Goal: Find specific page/section: Find specific page/section

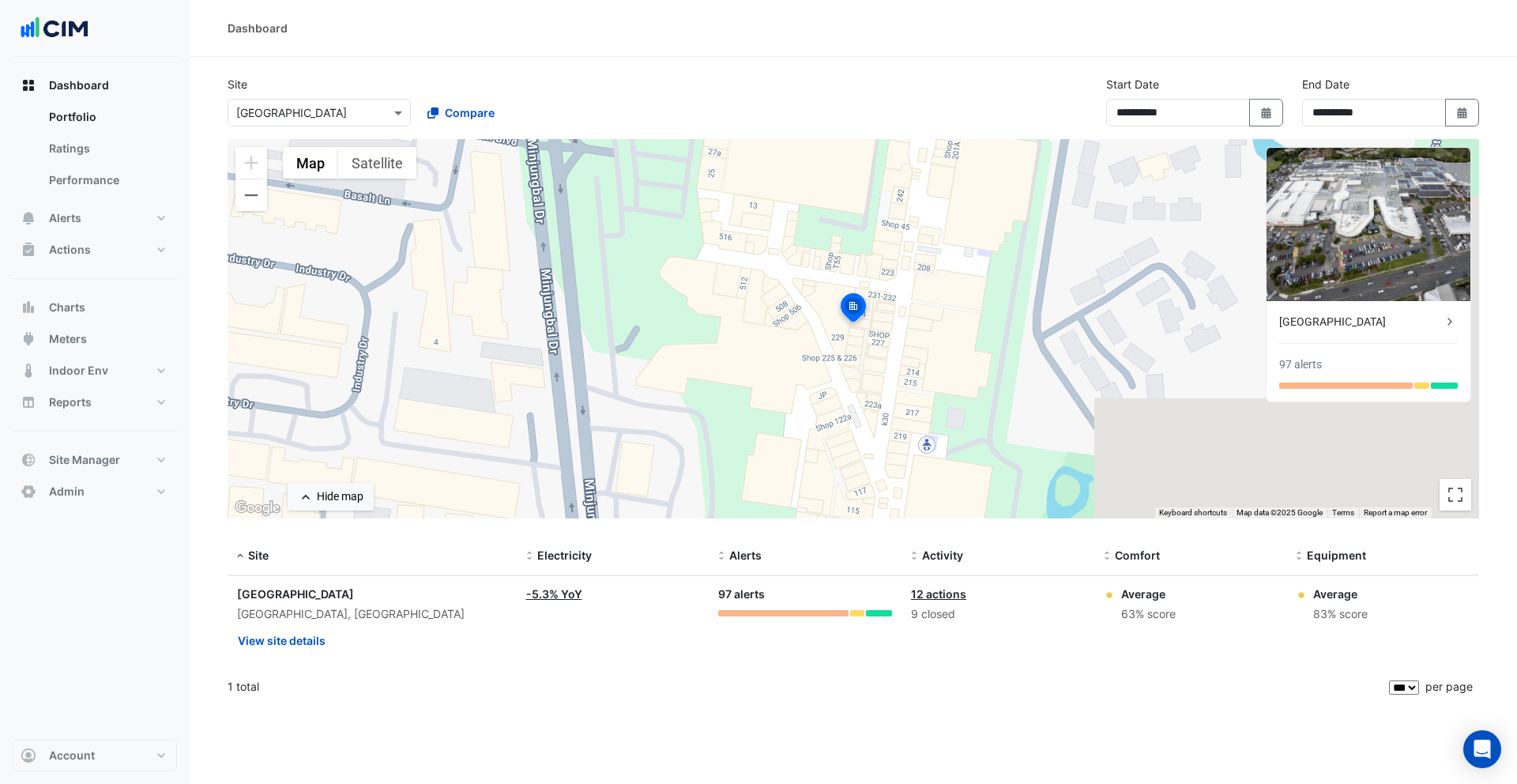
select select "***"
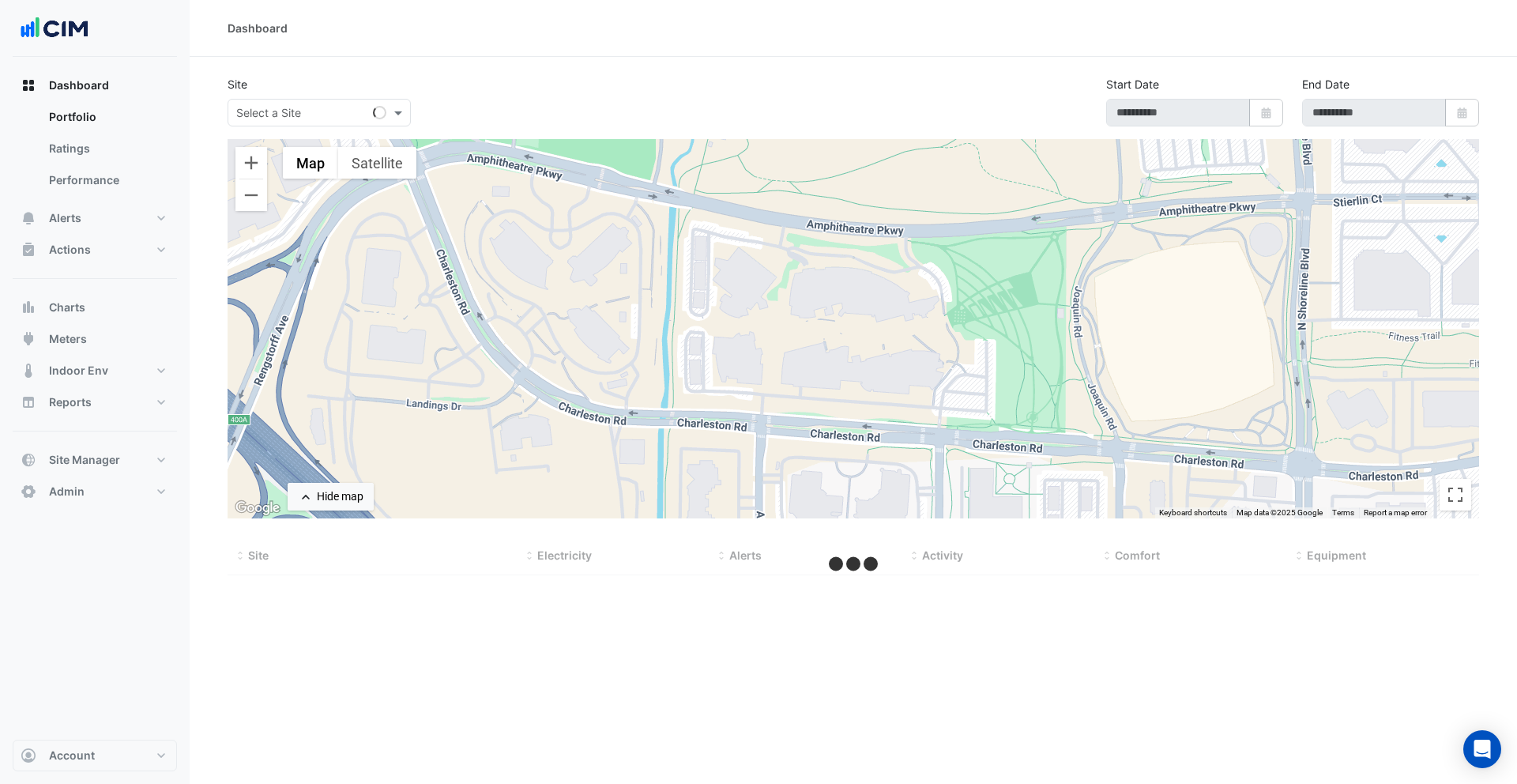
type input "**********"
select select "***"
type input "**********"
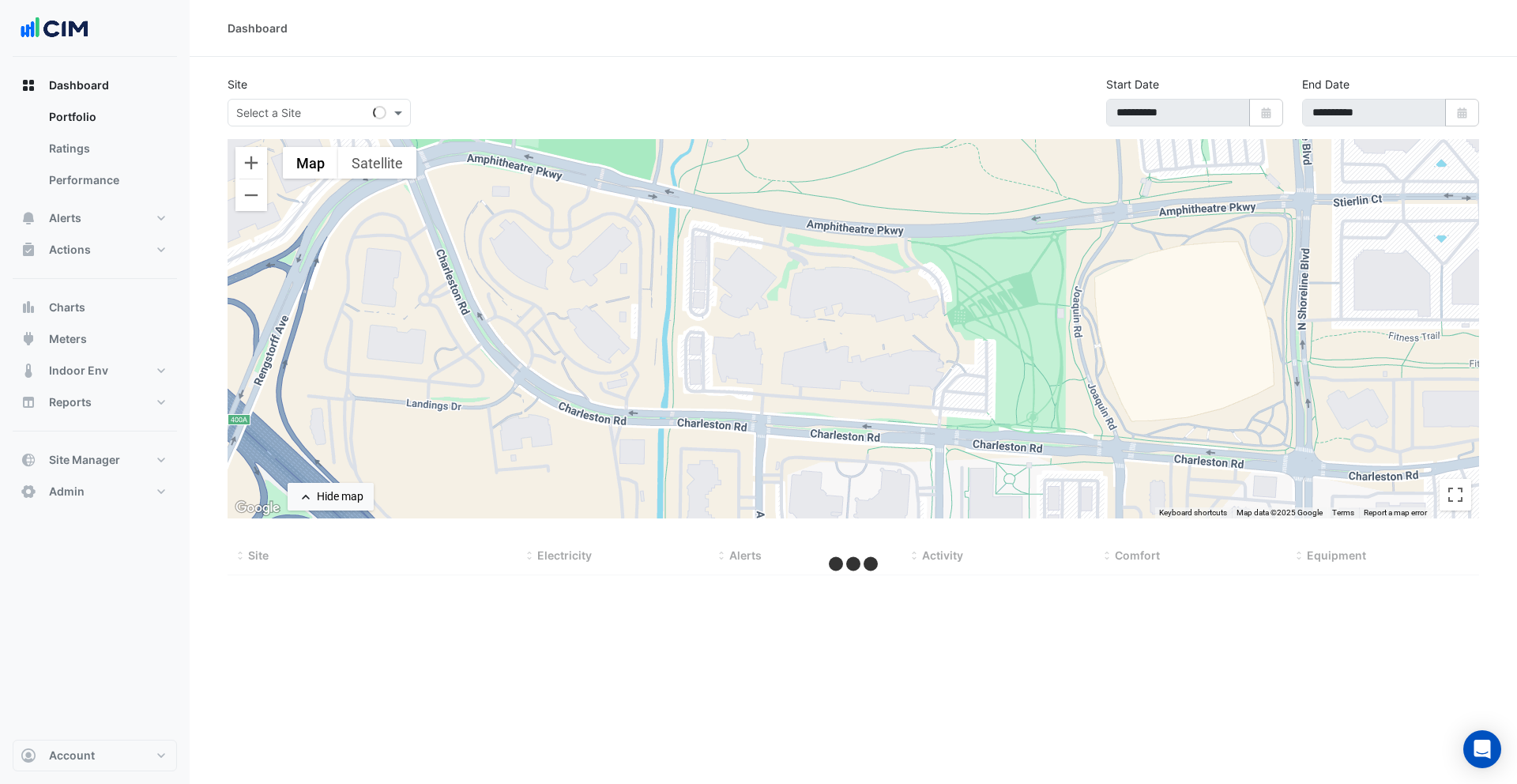
select select "***"
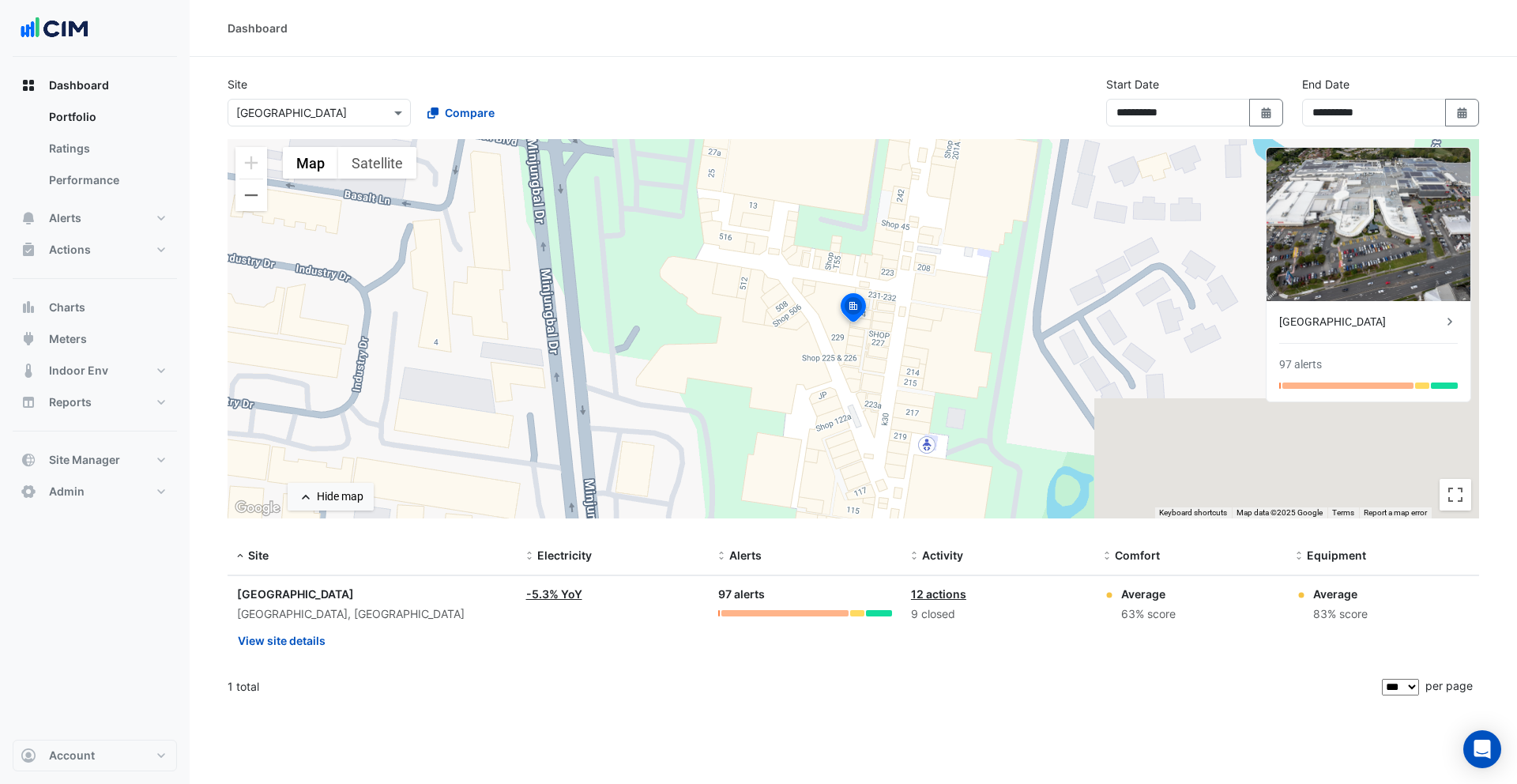
click at [343, 123] on div "Select a Site × [GEOGRAPHIC_DATA]" at bounding box center [319, 112] width 184 height 28
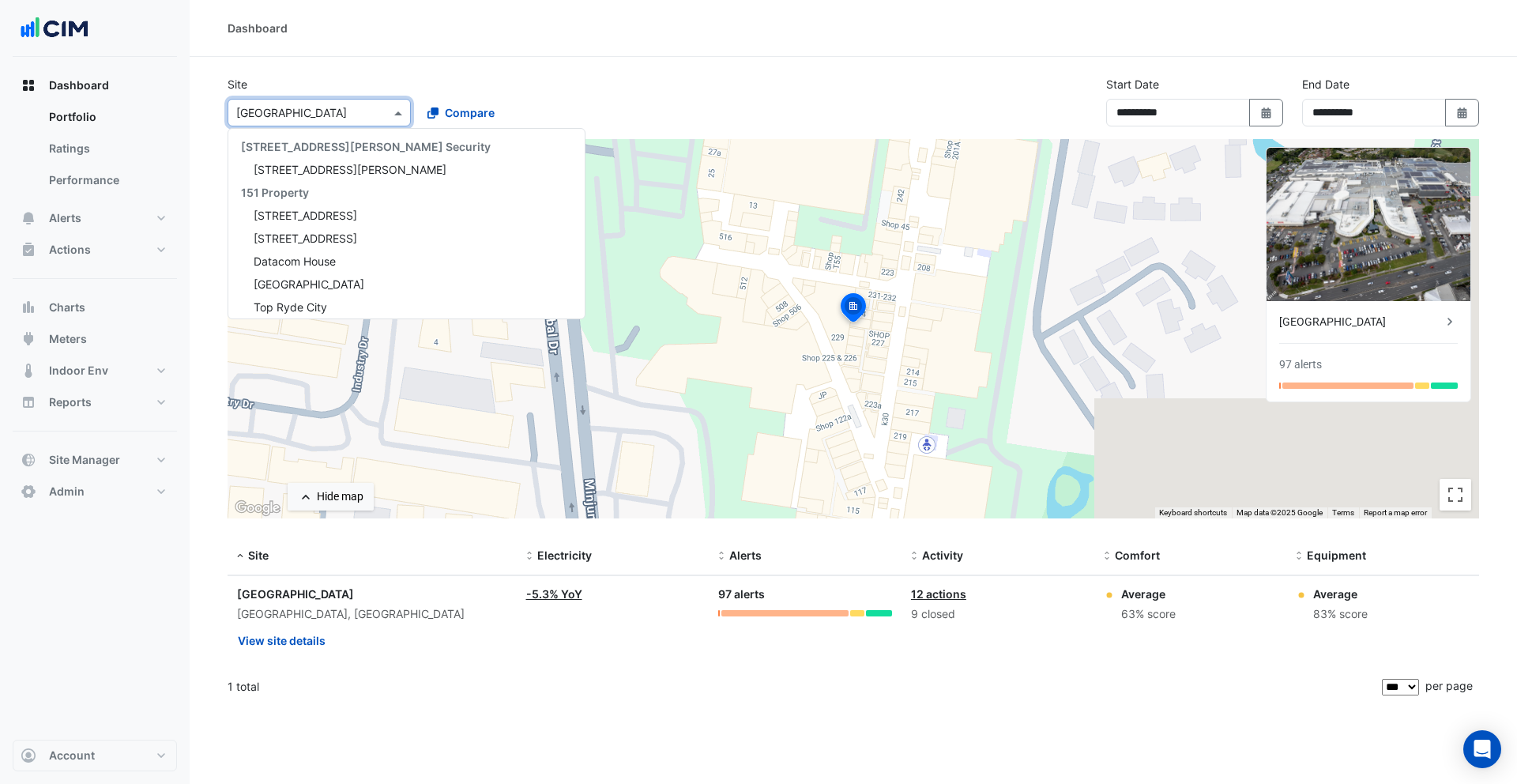
scroll to position [2160, 0]
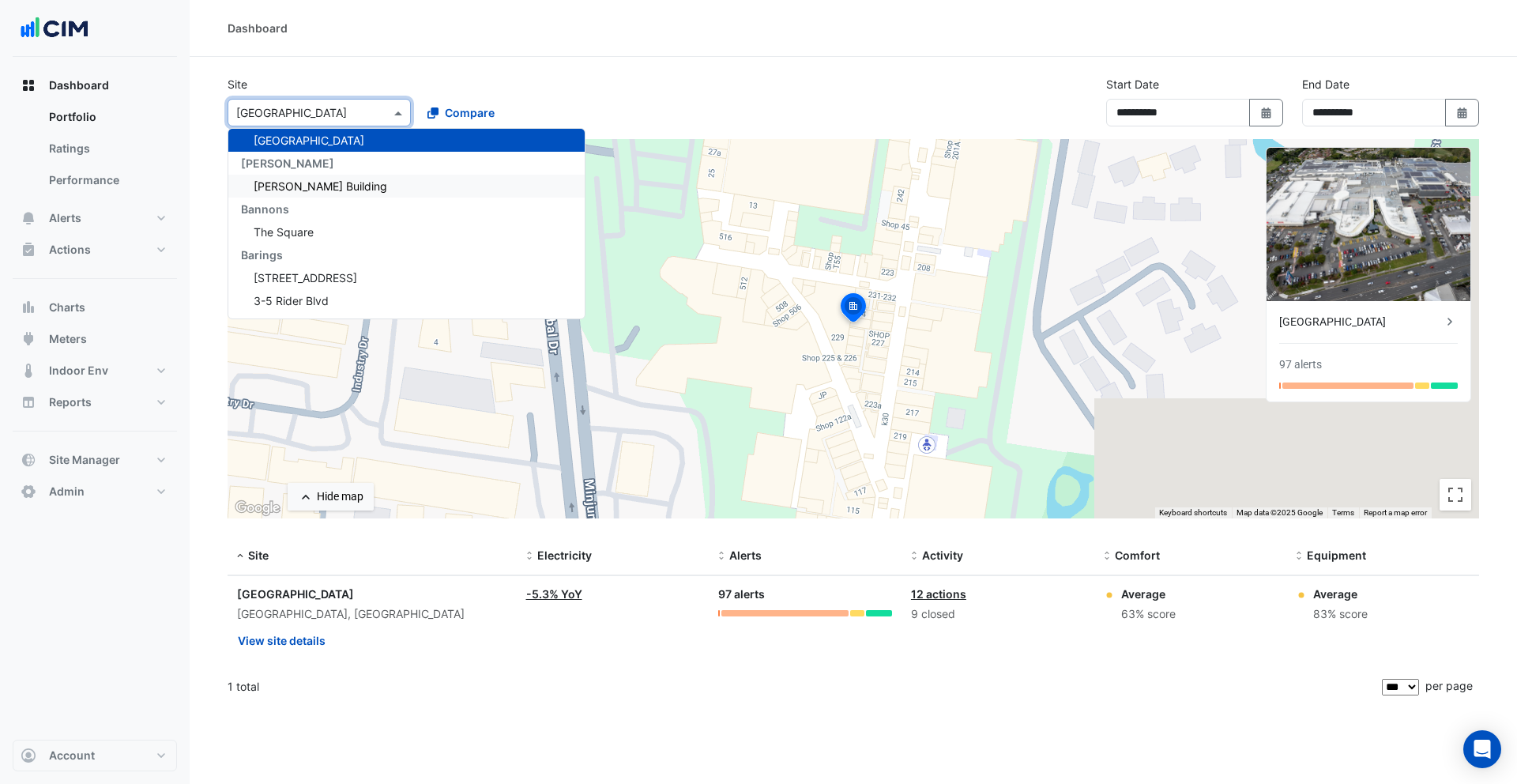
click at [324, 182] on span "[PERSON_NAME] Building" at bounding box center [320, 186] width 133 height 14
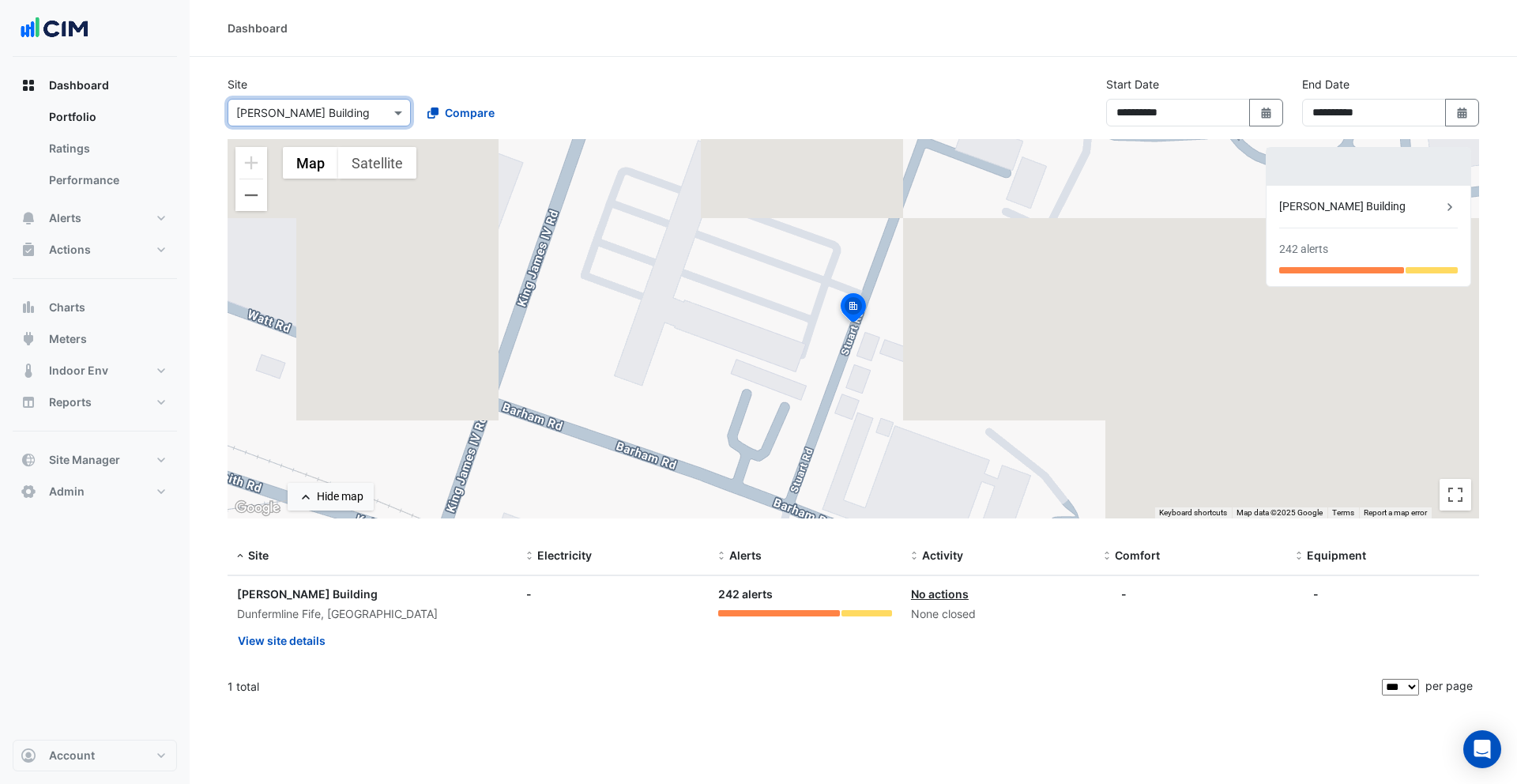
click at [317, 116] on input "text" at bounding box center [303, 113] width 134 height 16
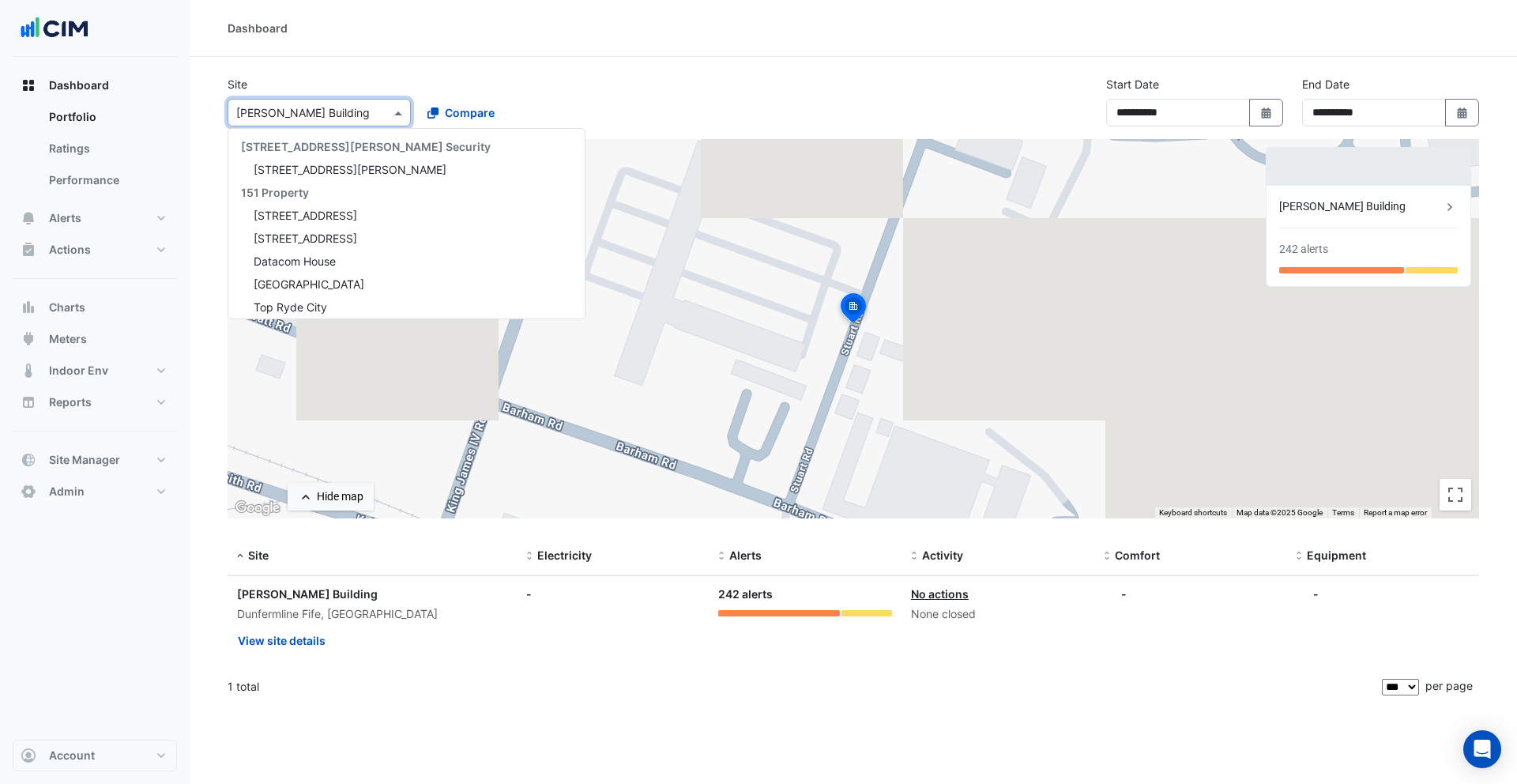
scroll to position [2205, 0]
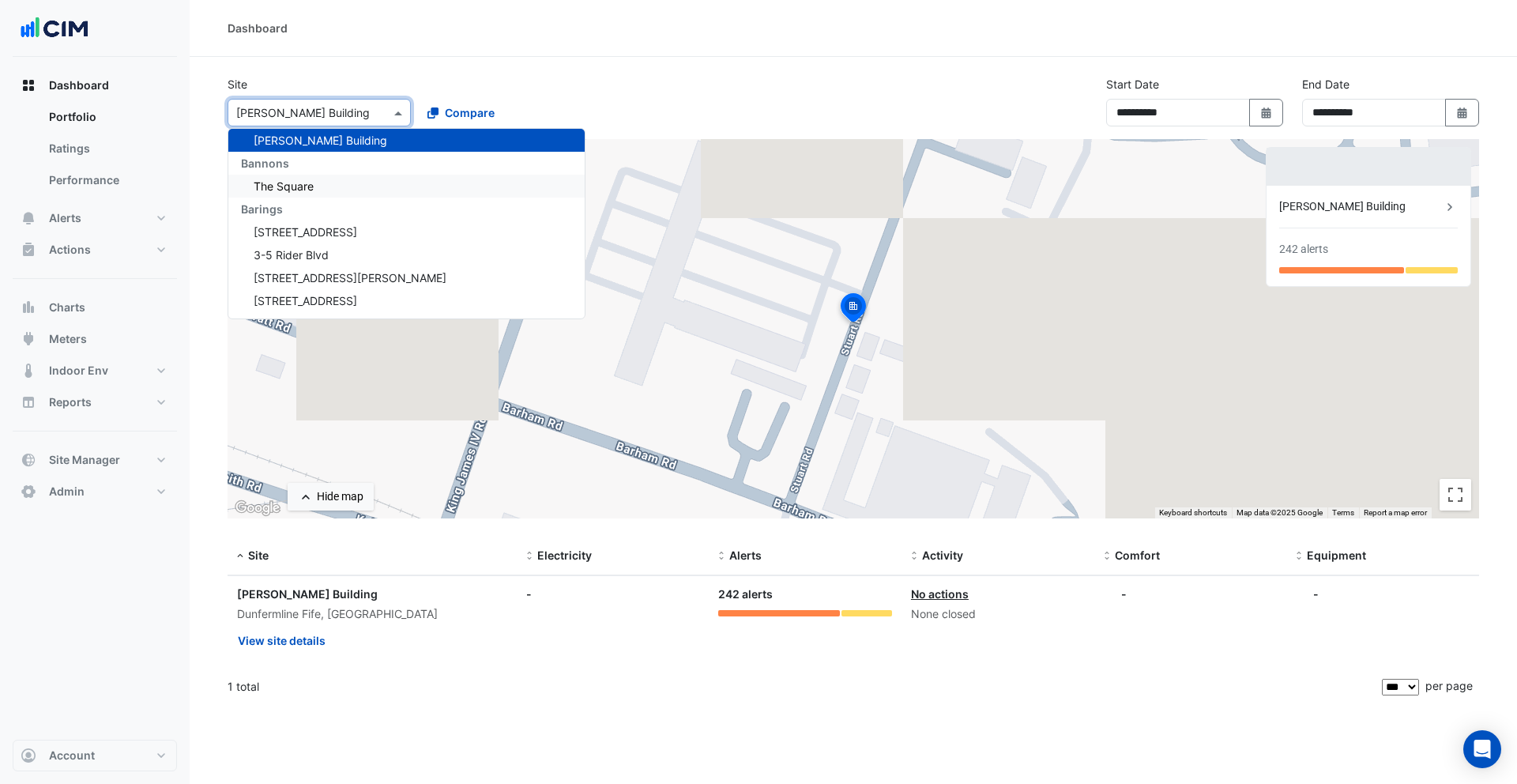
click at [311, 182] on span "The Square" at bounding box center [283, 186] width 60 height 14
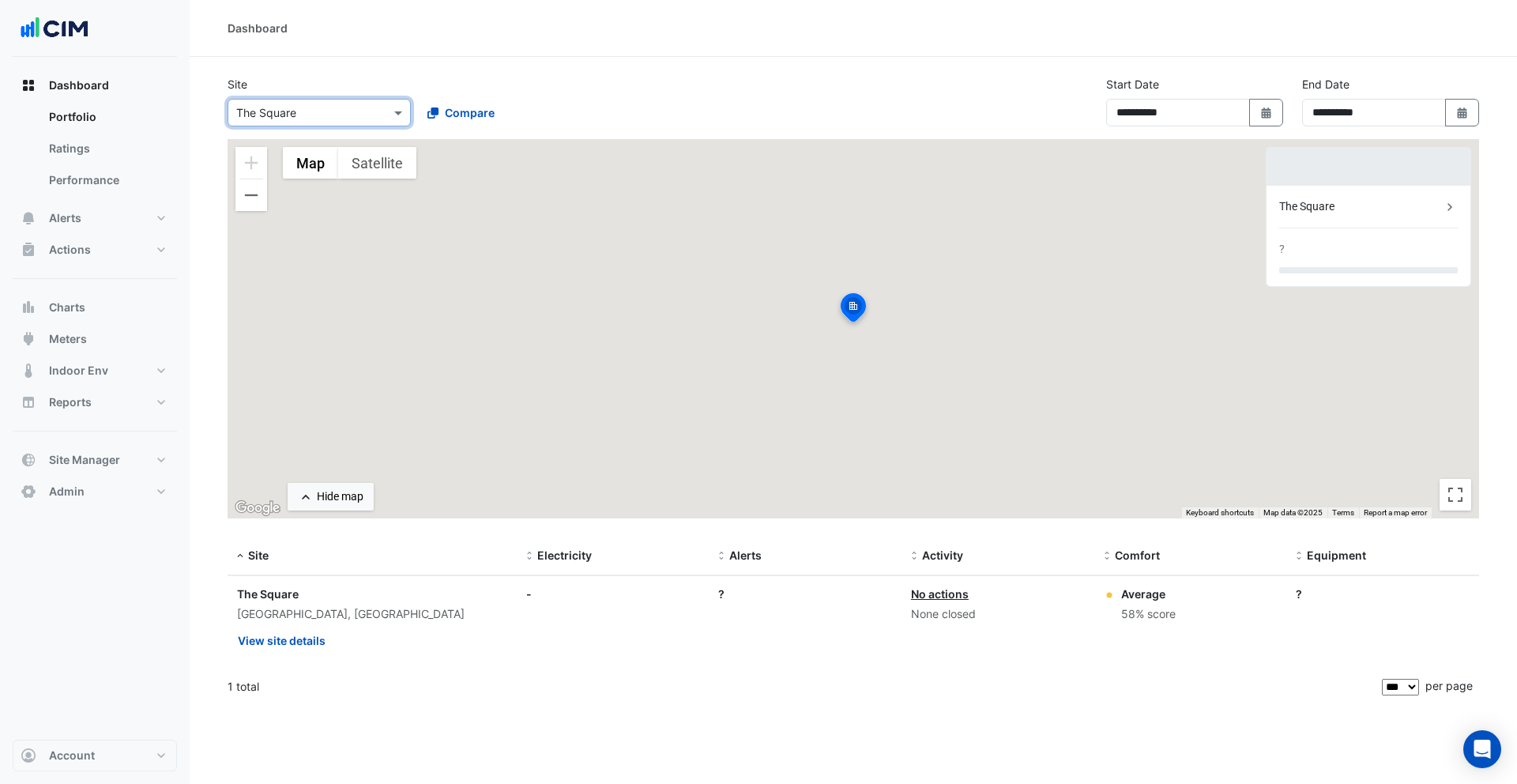
click at [302, 119] on input "text" at bounding box center [303, 113] width 134 height 16
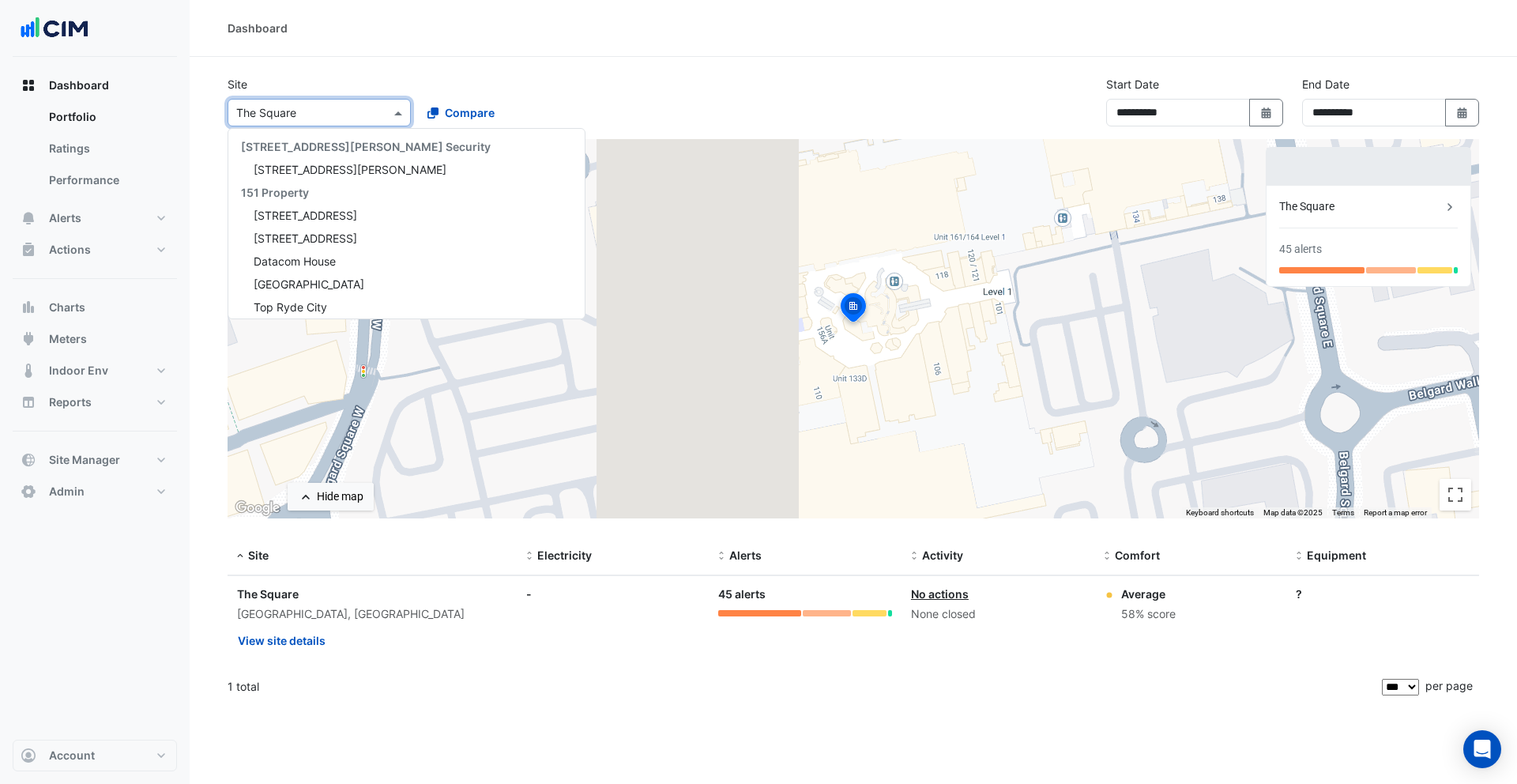
scroll to position [2251, 0]
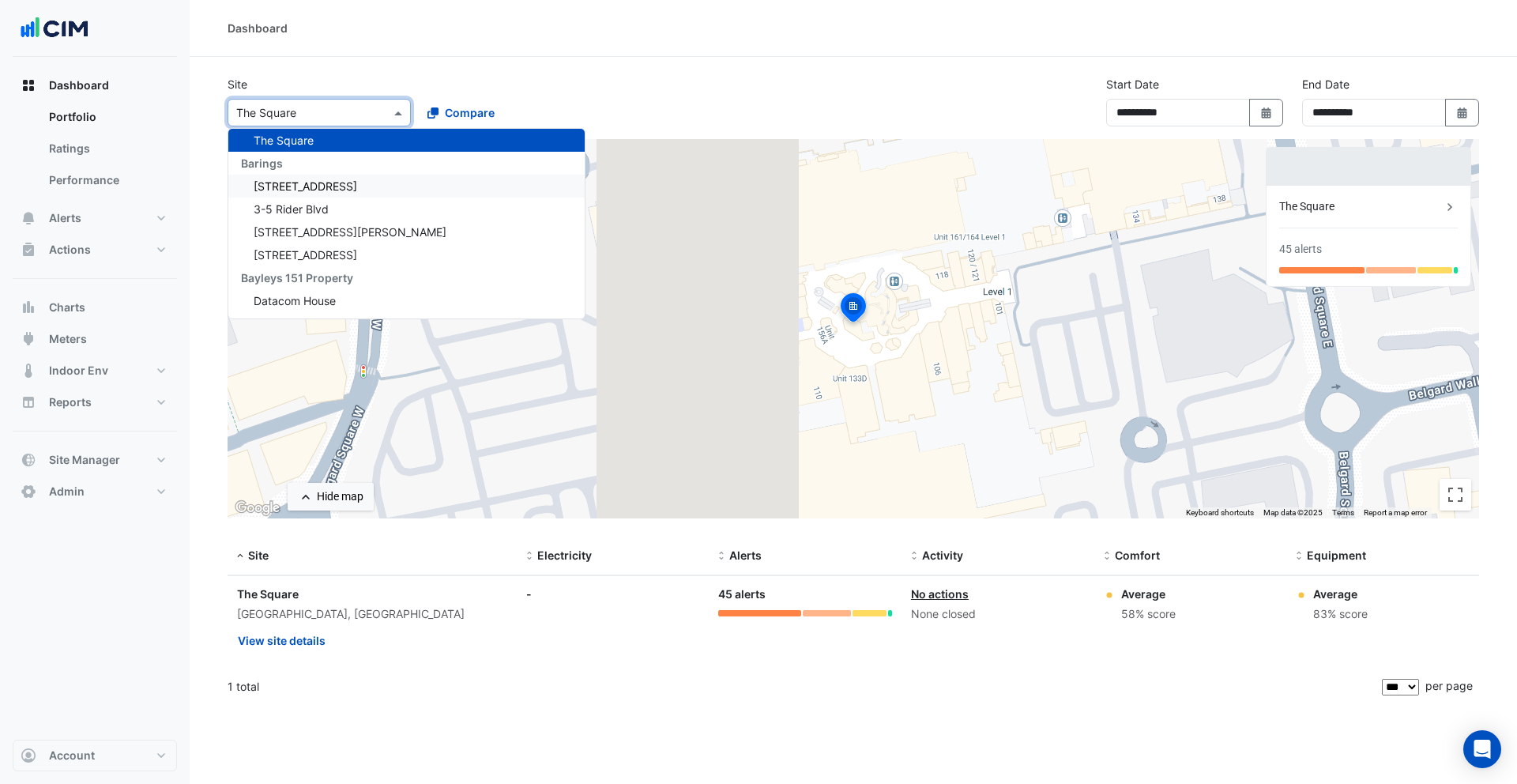
click at [310, 178] on div "[STREET_ADDRESS]" at bounding box center [406, 187] width 357 height 23
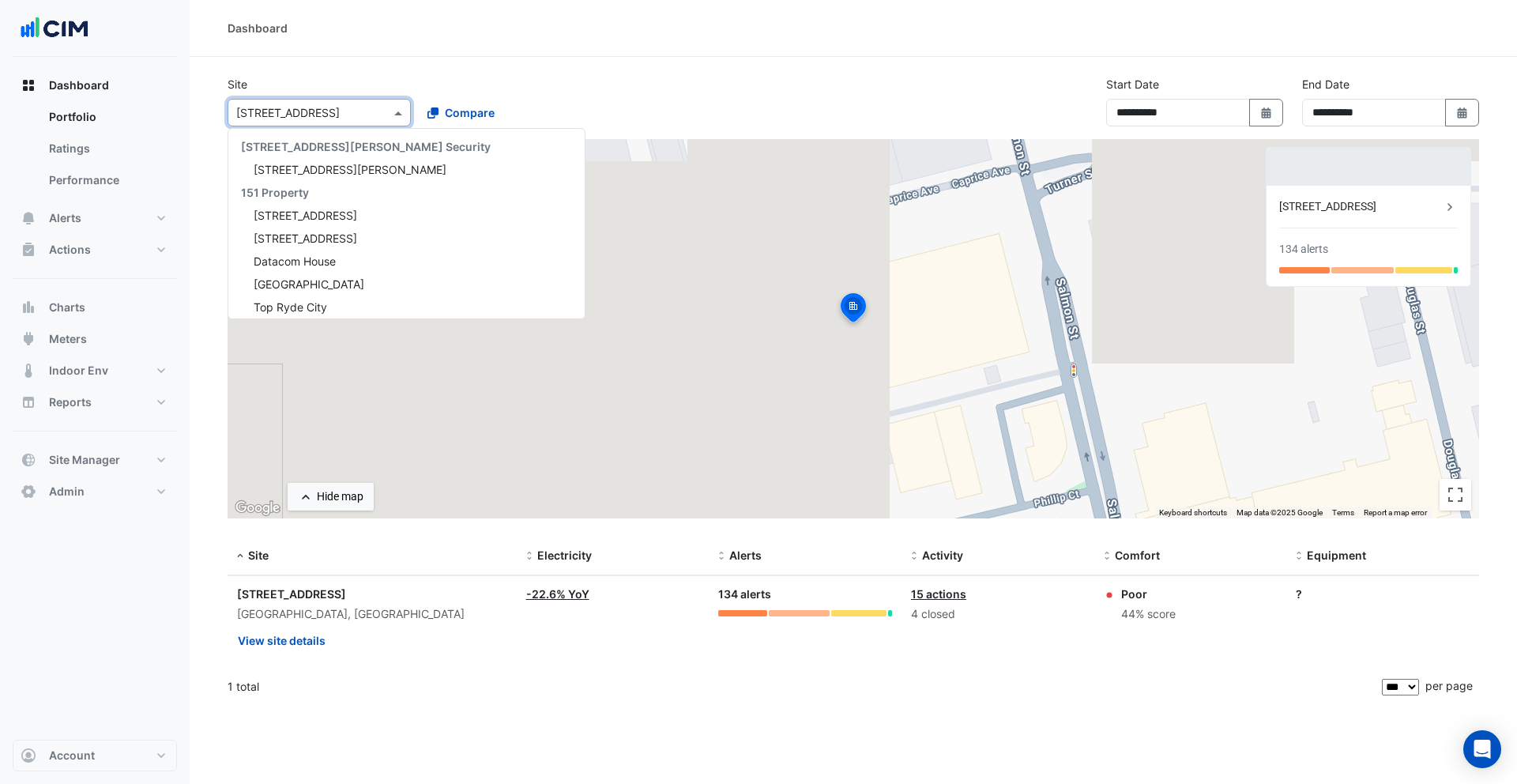
click at [308, 120] on div "× [STREET_ADDRESS]" at bounding box center [287, 112] width 103 height 16
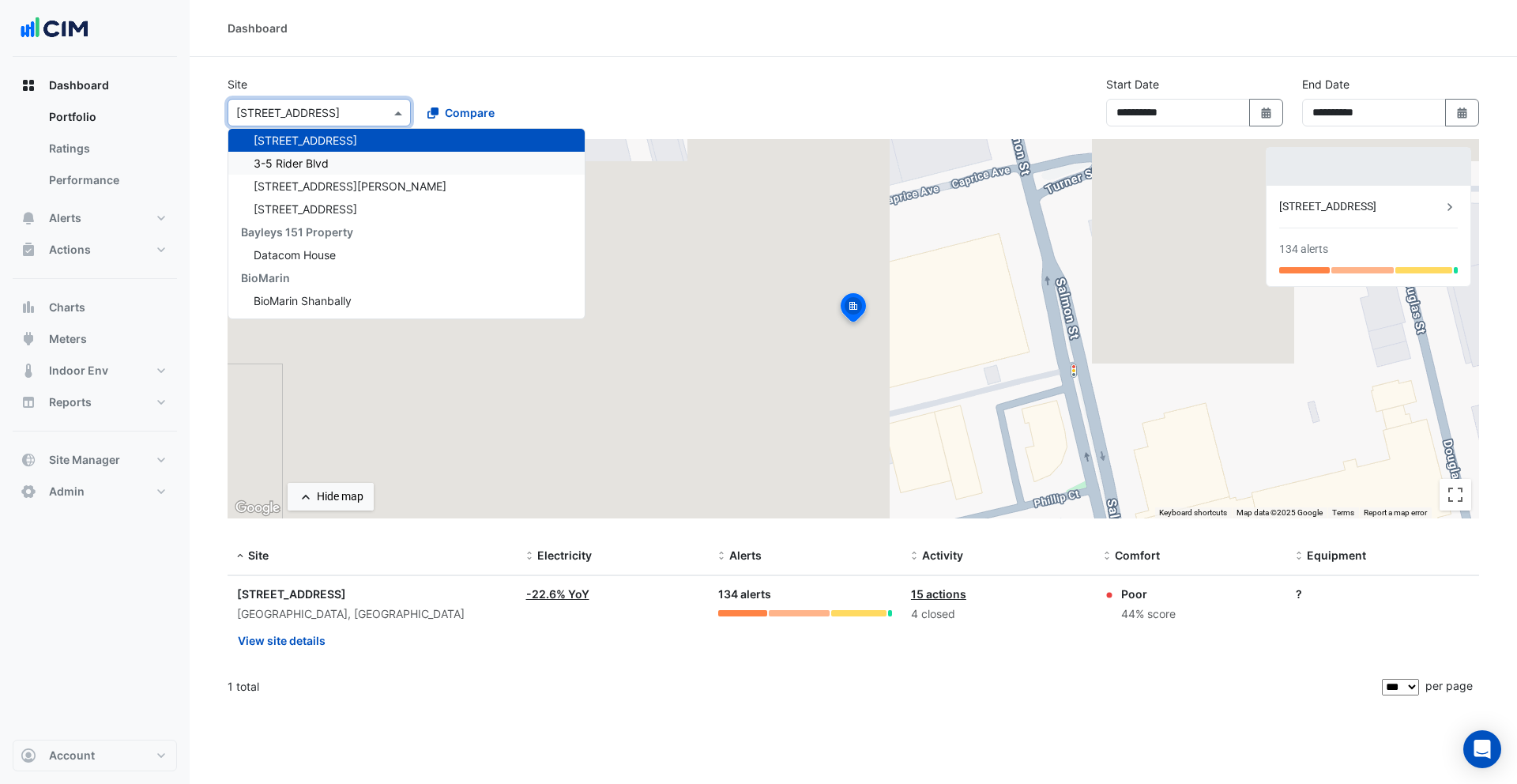
click at [306, 157] on span "3-5 Rider Blvd" at bounding box center [291, 163] width 75 height 14
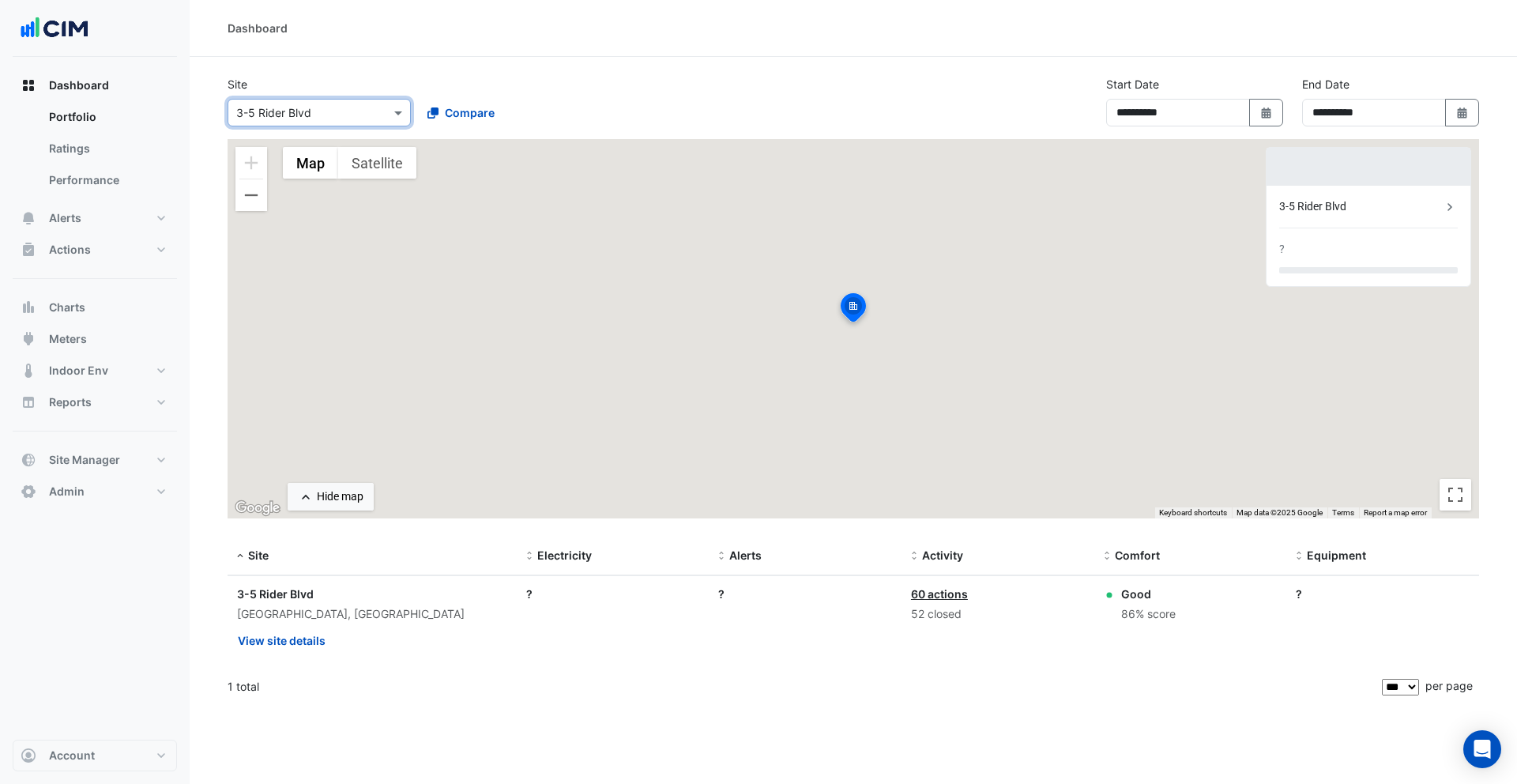
click at [298, 118] on input "text" at bounding box center [303, 113] width 134 height 16
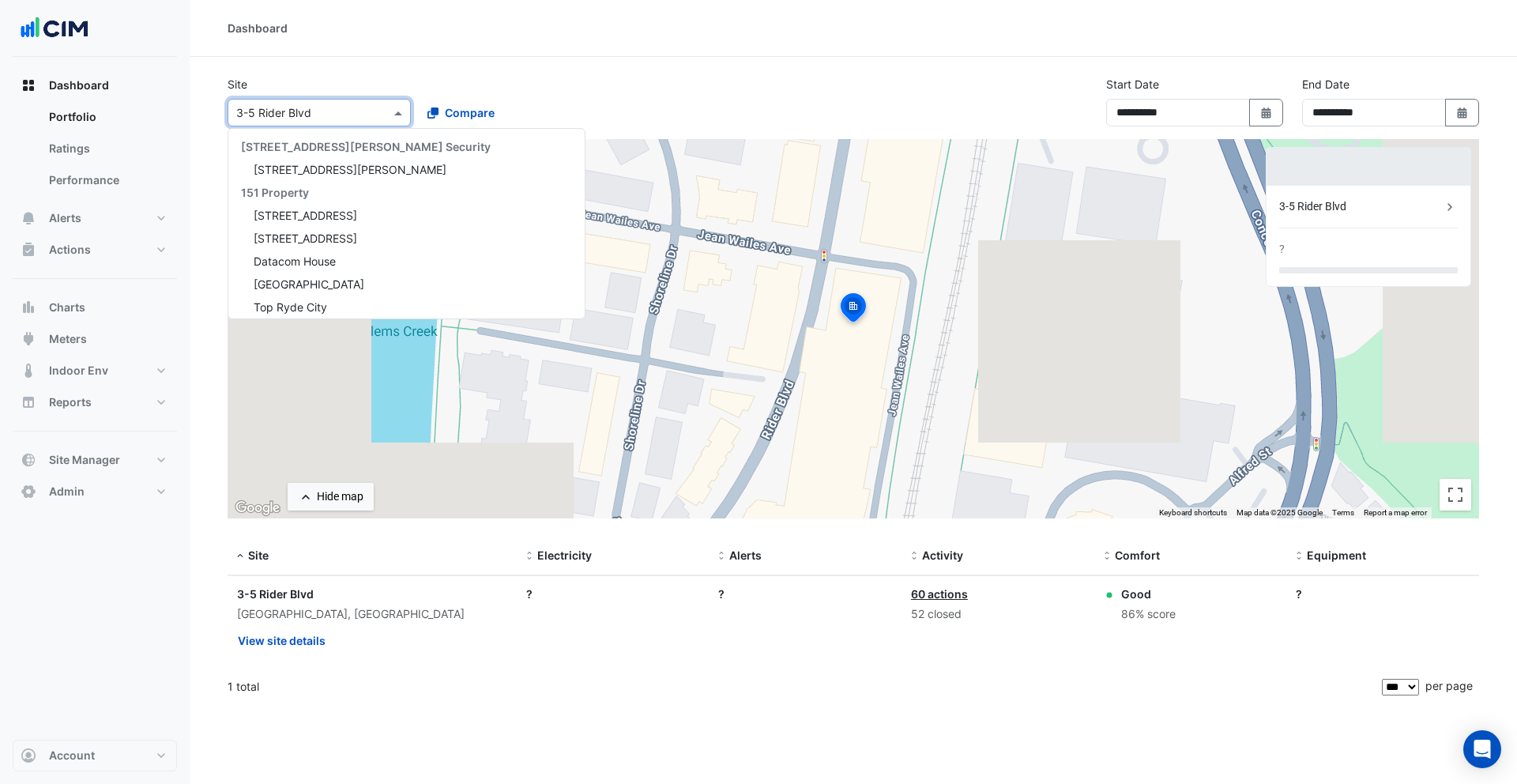
scroll to position [2320, 0]
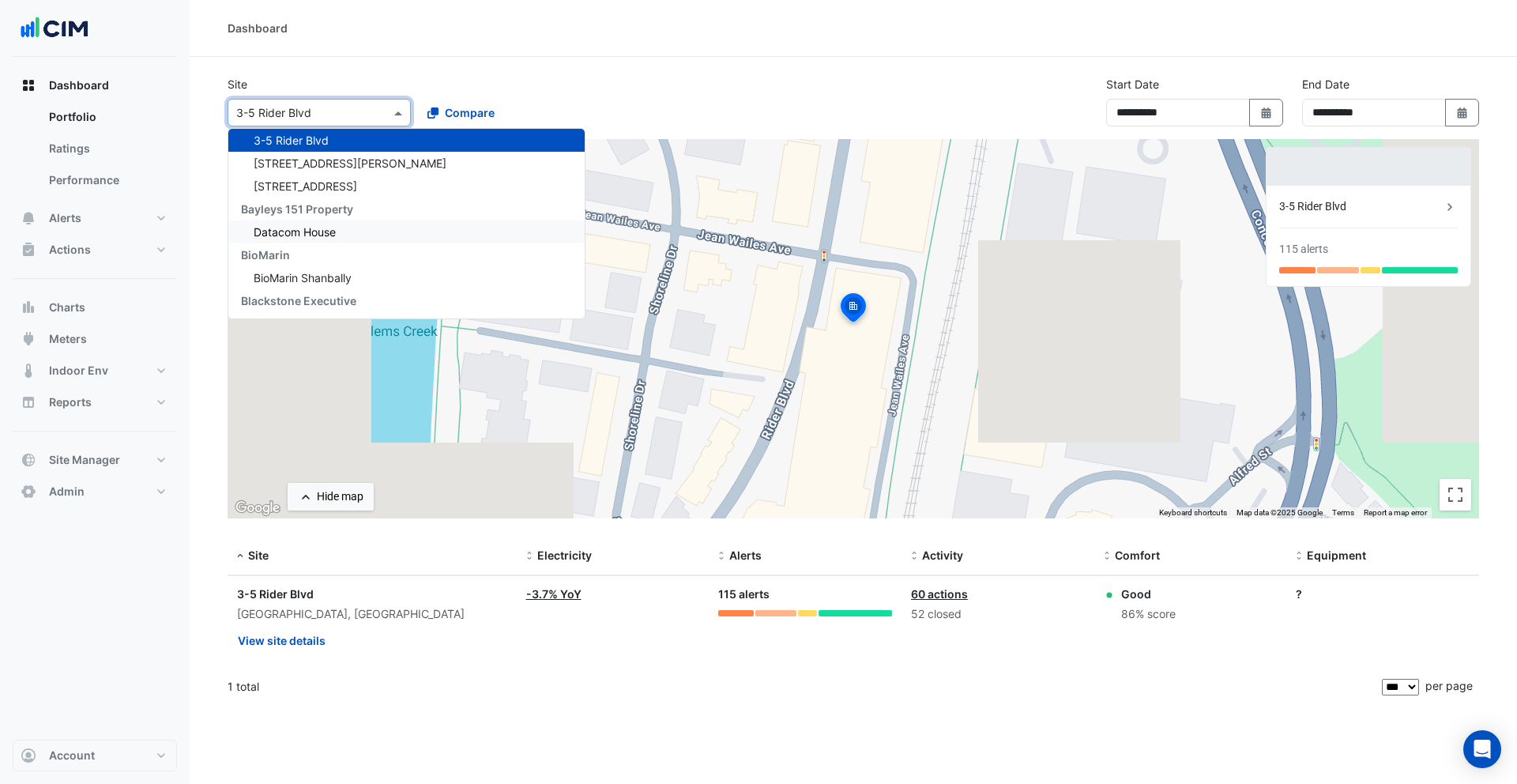
click at [312, 230] on span "Datacom House" at bounding box center [294, 232] width 82 height 14
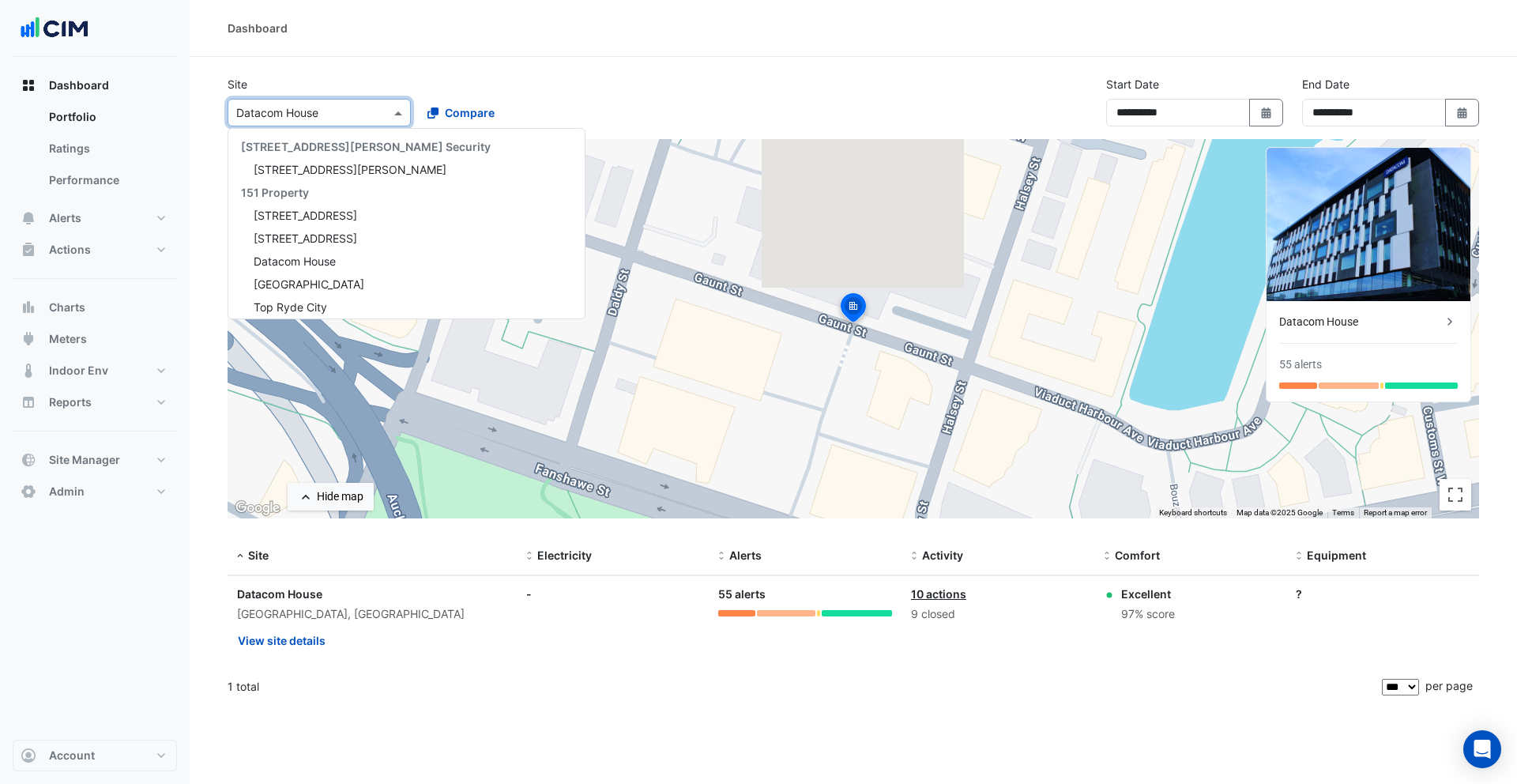
click at [313, 114] on input "text" at bounding box center [303, 113] width 134 height 16
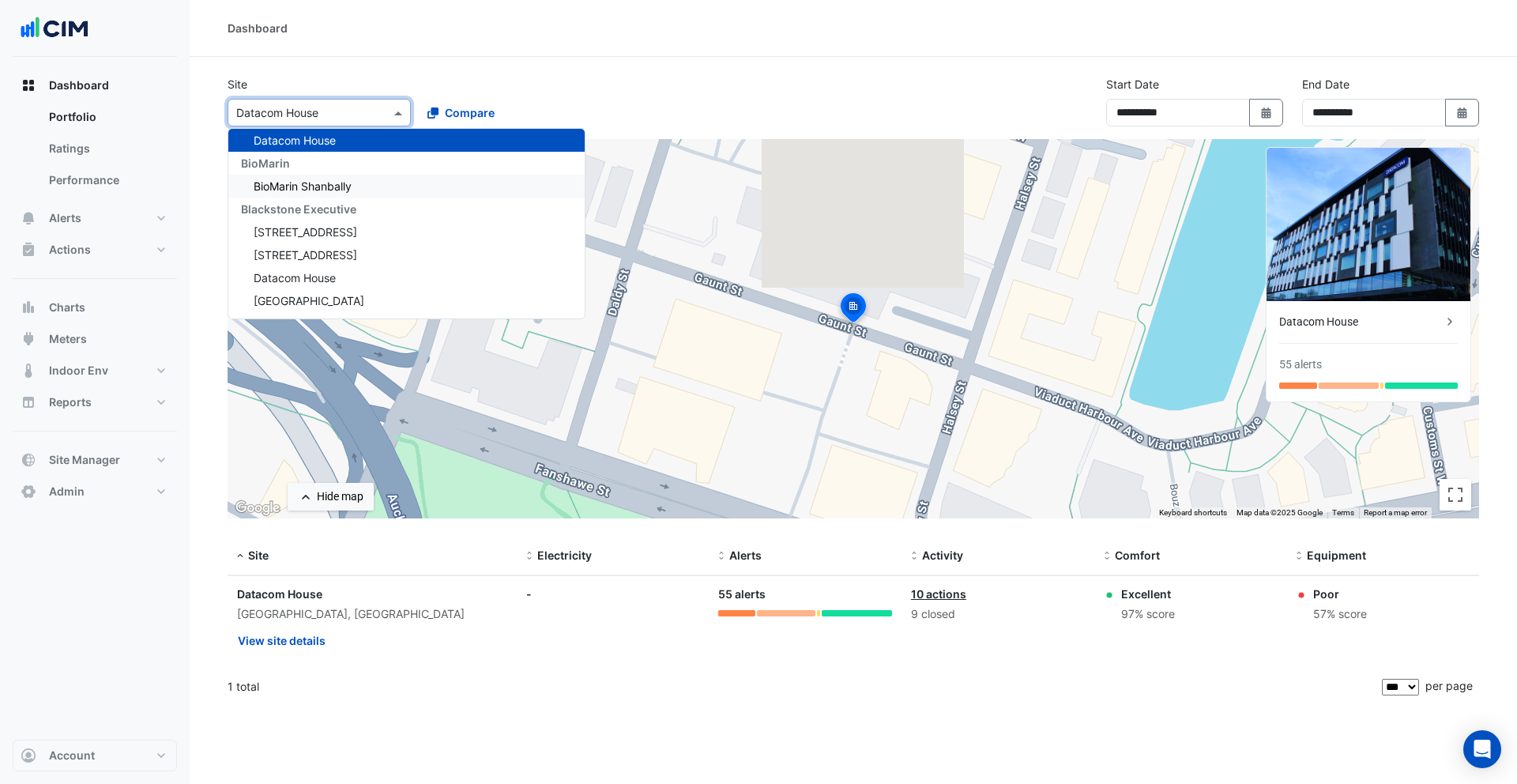
click at [324, 188] on span "BioMarin Shanbally" at bounding box center [302, 186] width 98 height 14
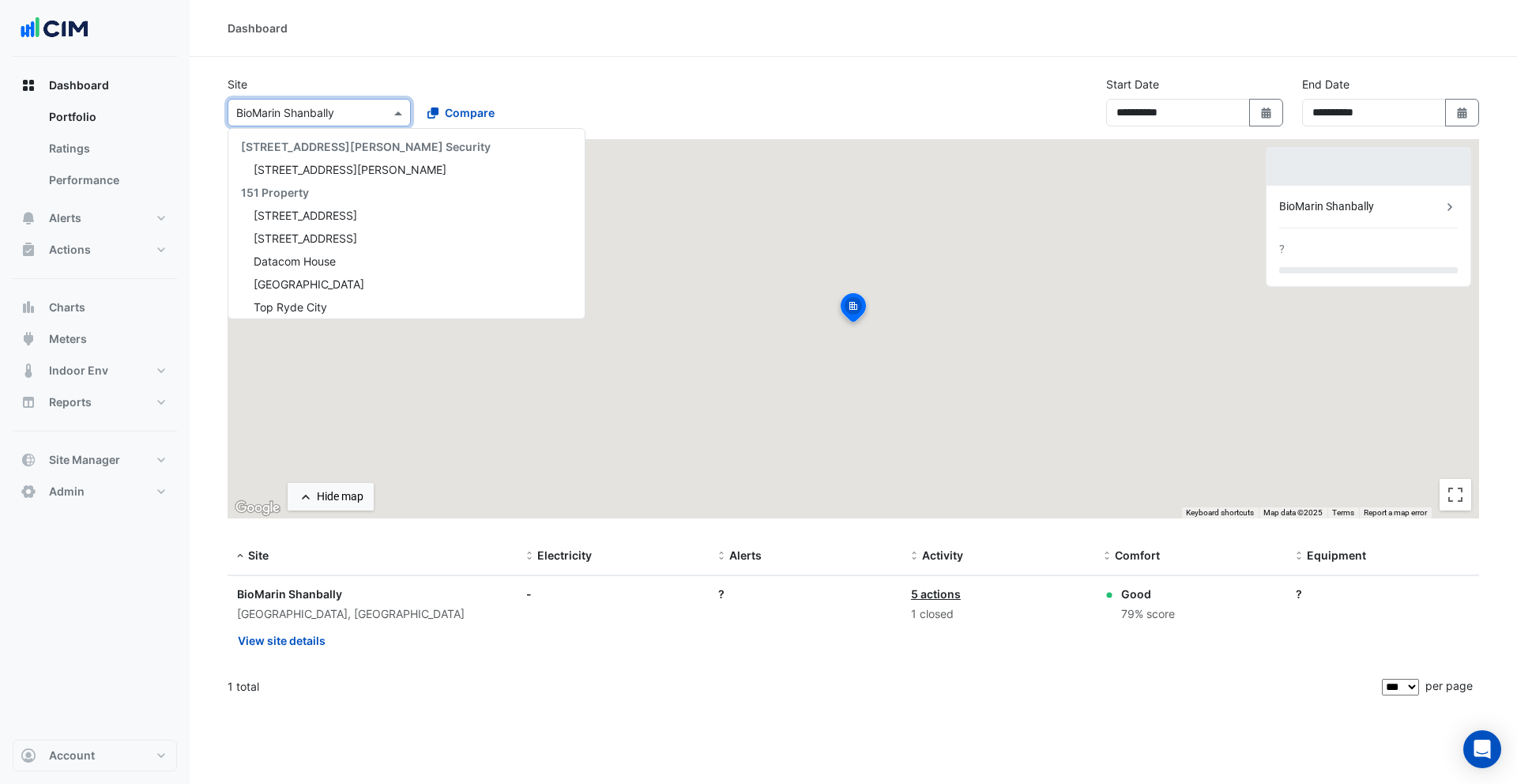
click at [310, 122] on div "Select a Site × BioMarin Shanbally" at bounding box center [319, 112] width 184 height 28
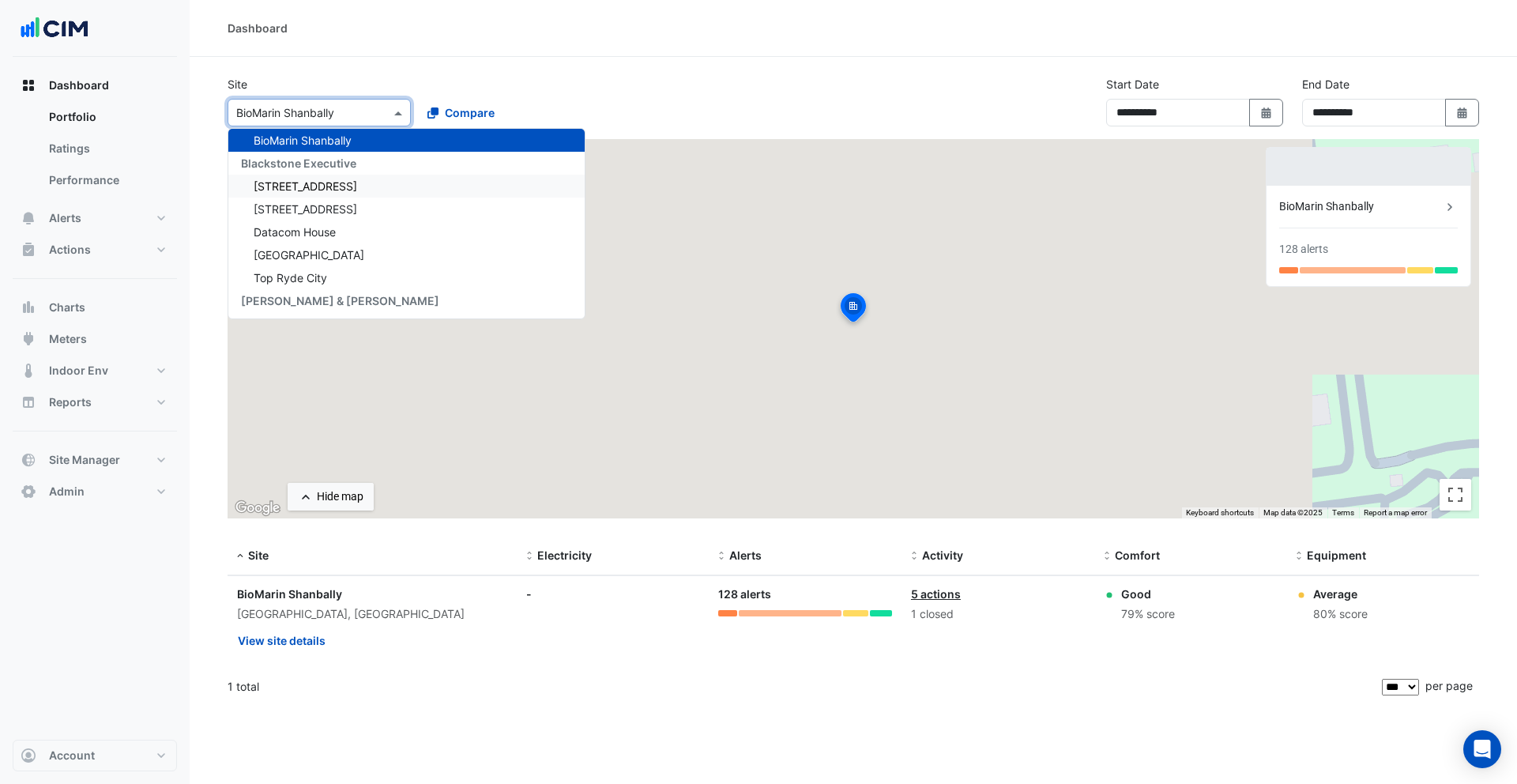
click at [317, 187] on span "[STREET_ADDRESS]" at bounding box center [305, 186] width 103 height 14
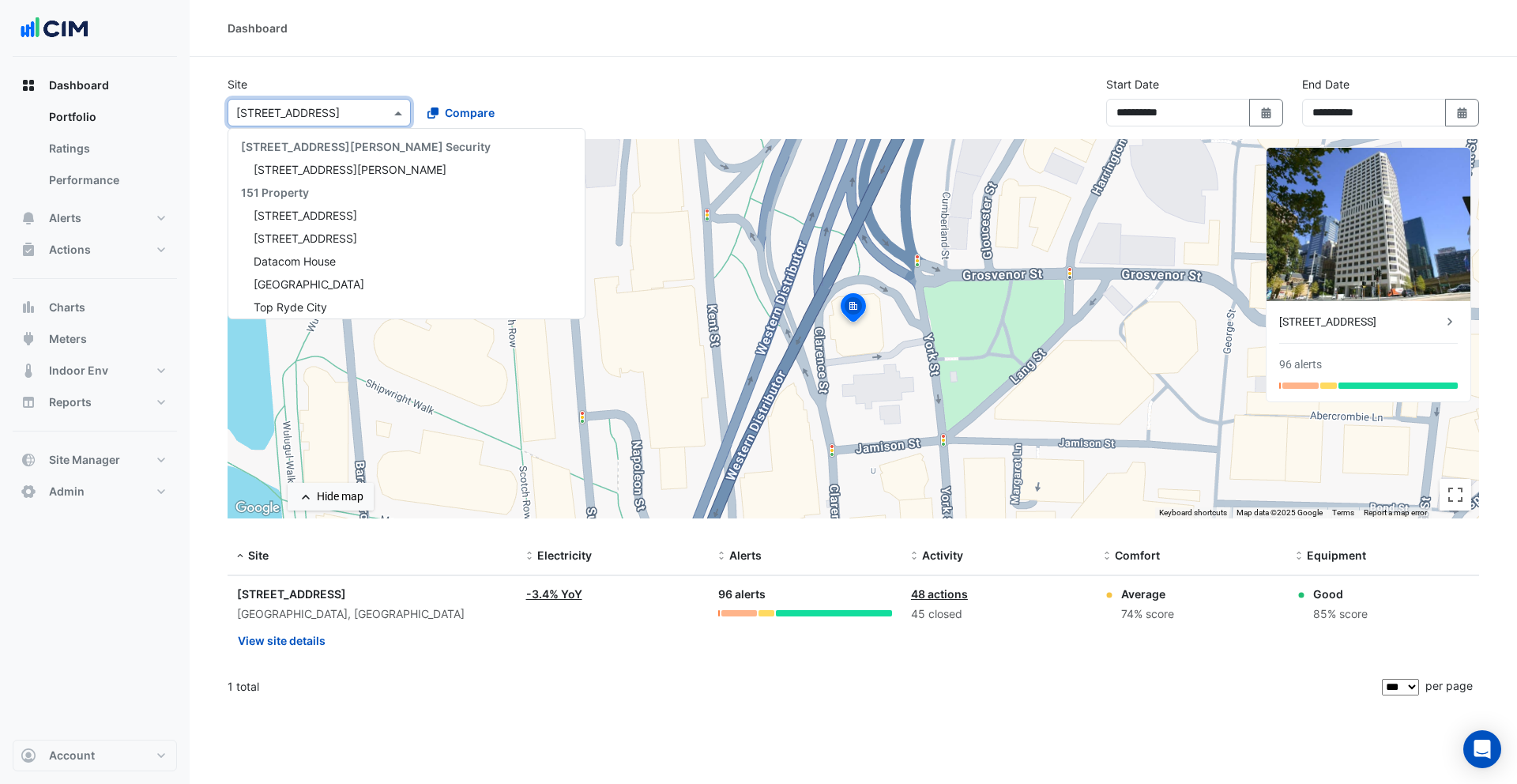
click at [315, 117] on input "text" at bounding box center [303, 113] width 134 height 16
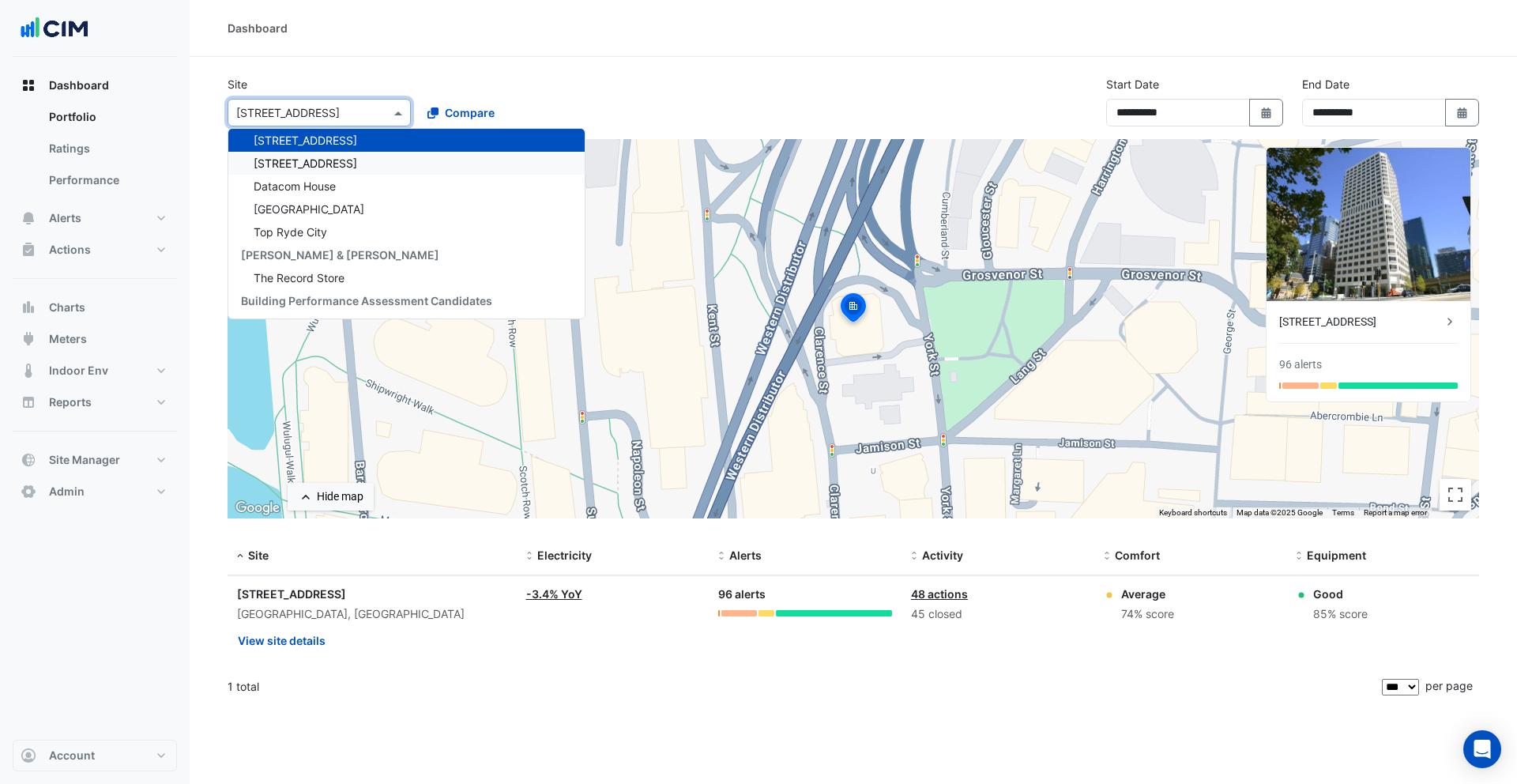
click at [319, 168] on span "[STREET_ADDRESS]" at bounding box center [305, 163] width 103 height 14
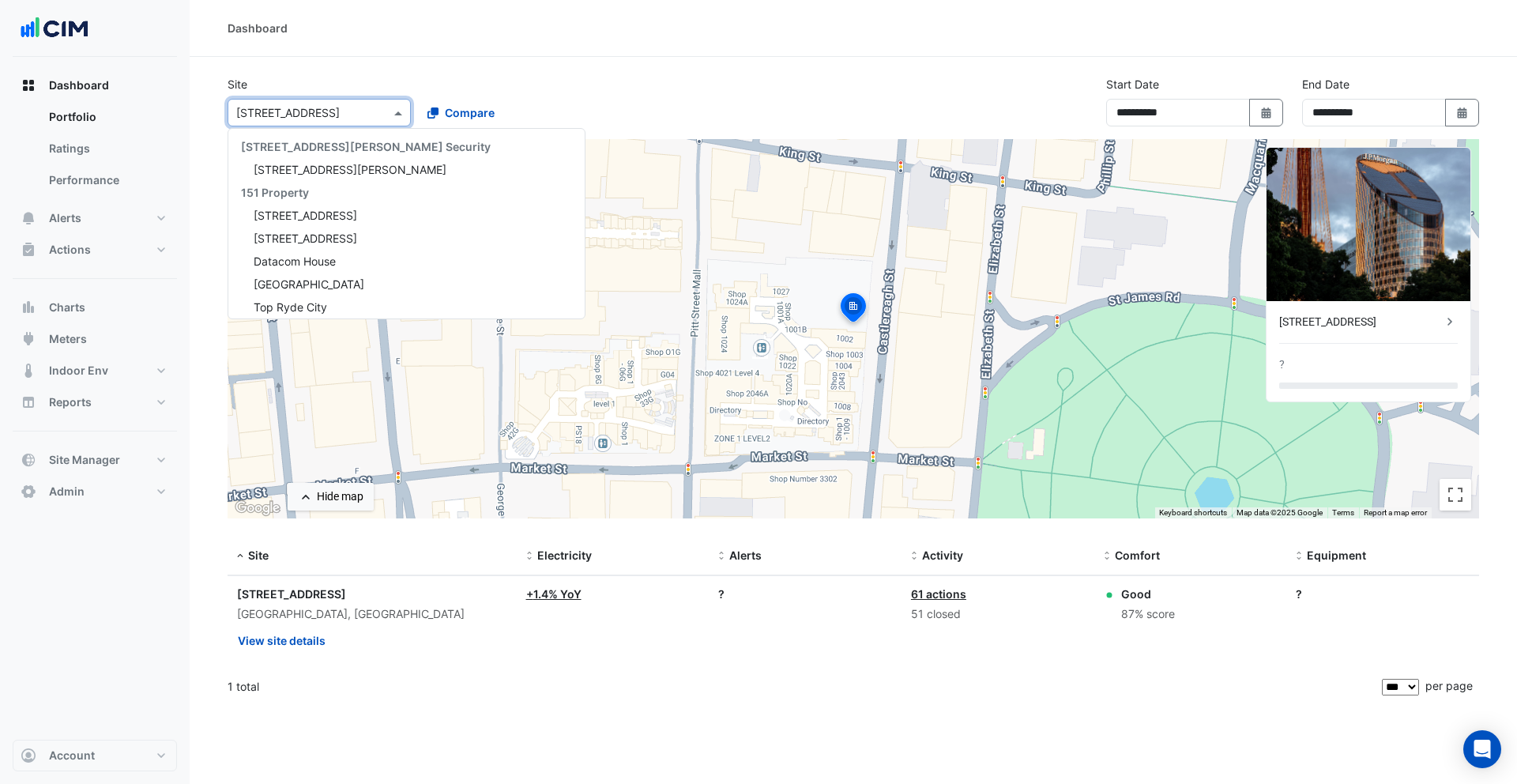
click at [313, 118] on input "text" at bounding box center [303, 113] width 134 height 16
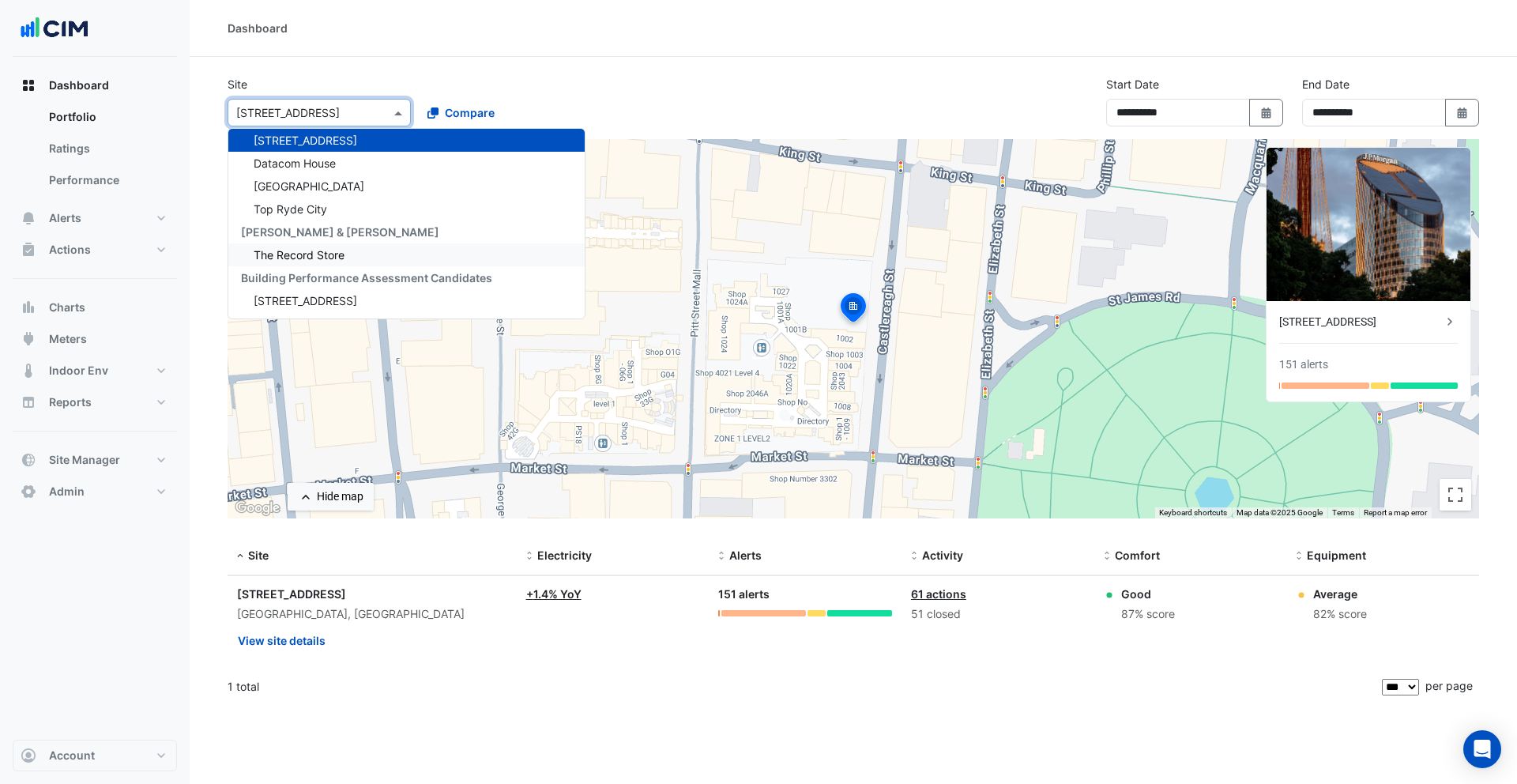
click at [322, 248] on span "The Record Store" at bounding box center [299, 255] width 91 height 14
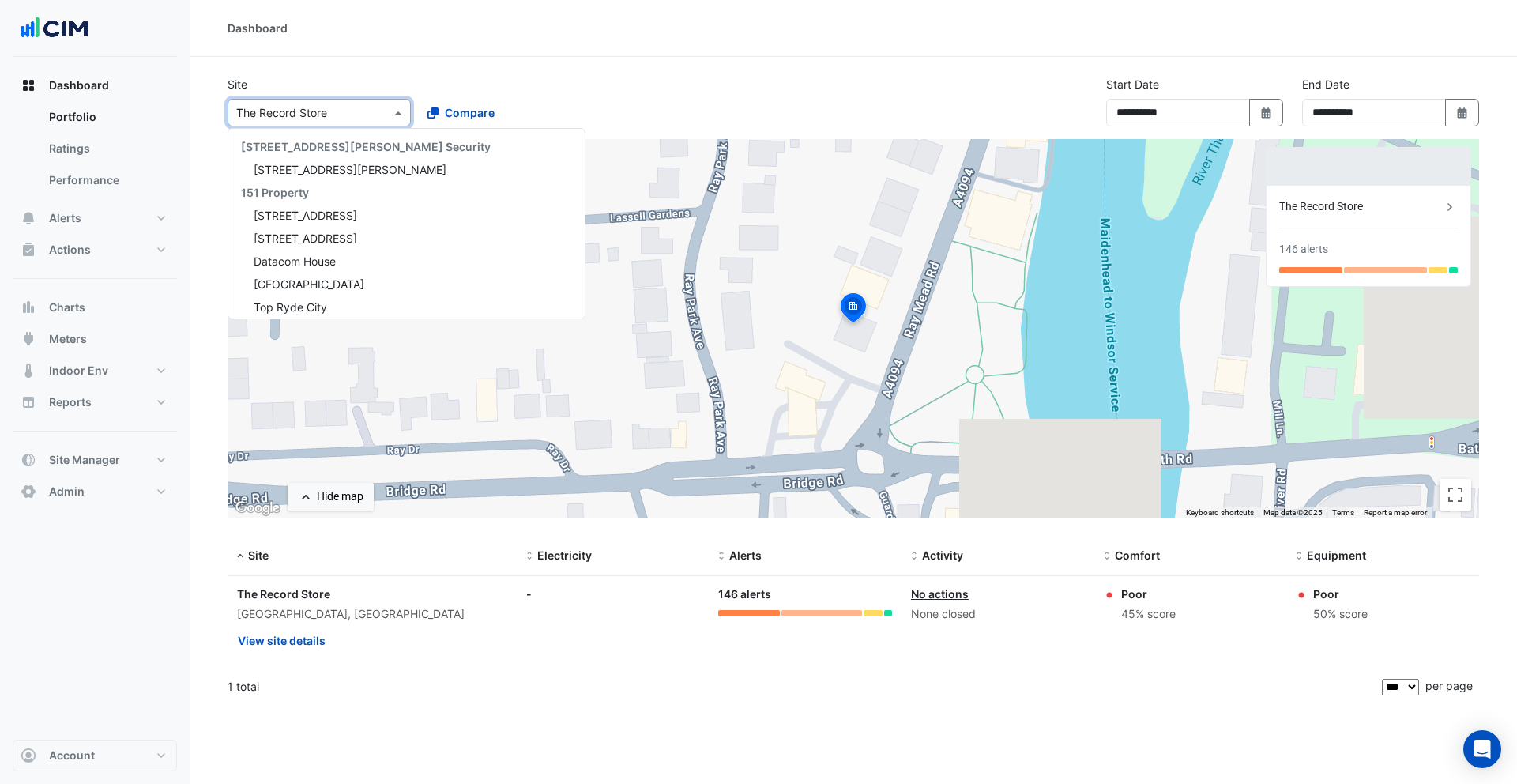
drag, startPoint x: 331, startPoint y: 122, endPoint x: 324, endPoint y: 144, distance: 23.1
click at [331, 122] on div "Select a Site × The Record Store" at bounding box center [319, 112] width 184 height 28
click at [329, 166] on span "[STREET_ADDRESS][PERSON_NAME]" at bounding box center [349, 169] width 192 height 14
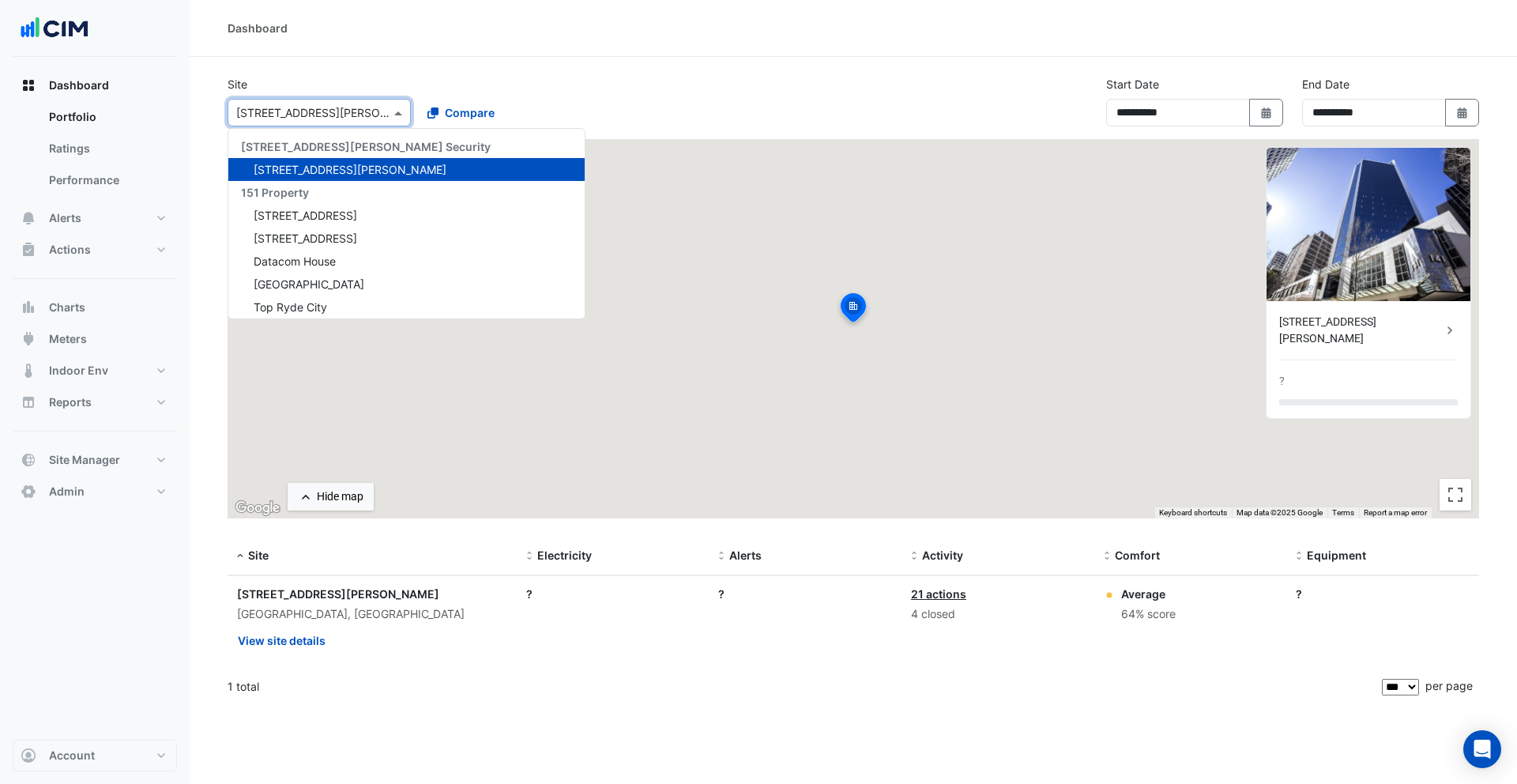
click at [322, 108] on input "text" at bounding box center [303, 113] width 134 height 16
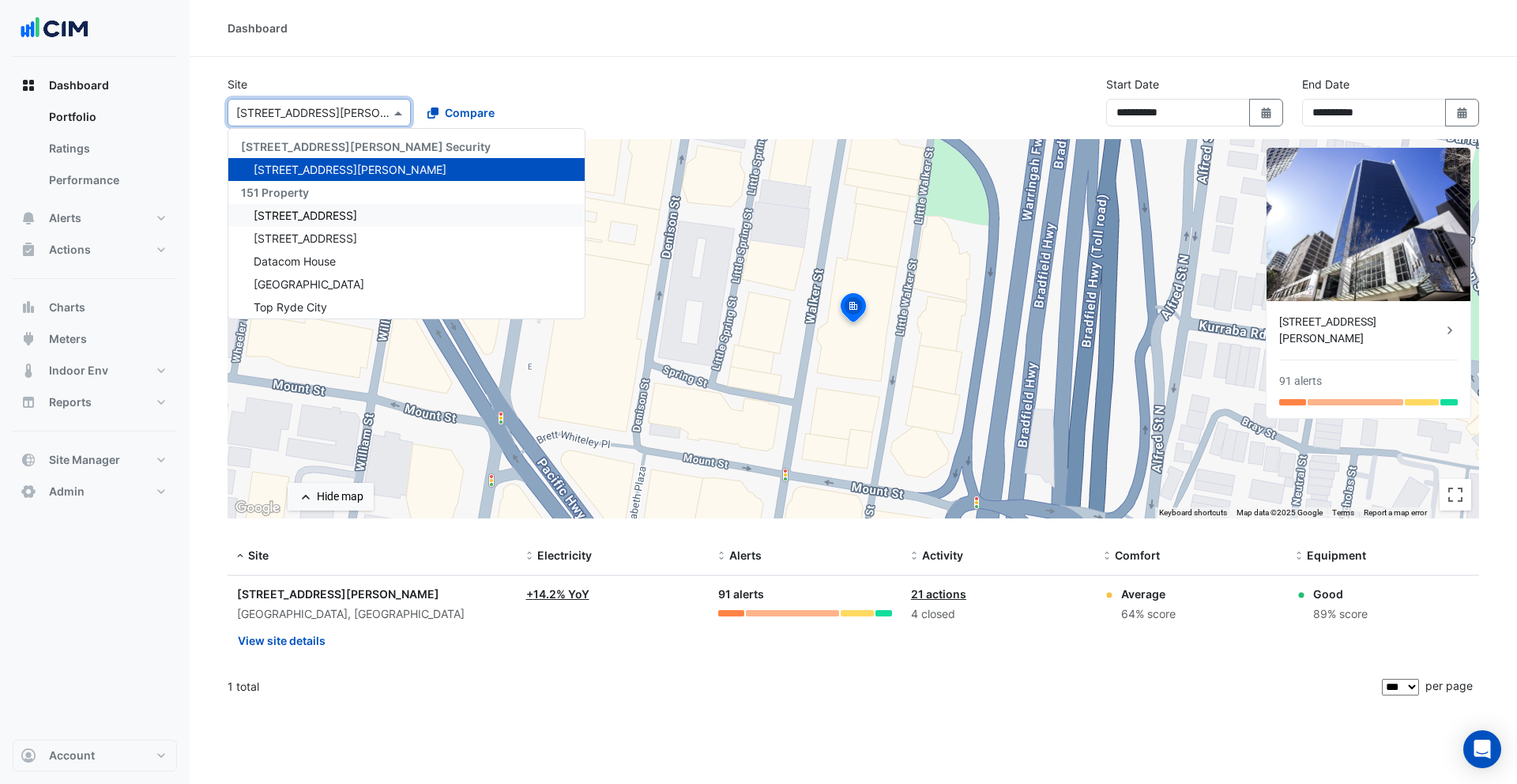
click at [313, 213] on span "[STREET_ADDRESS]" at bounding box center [305, 216] width 103 height 14
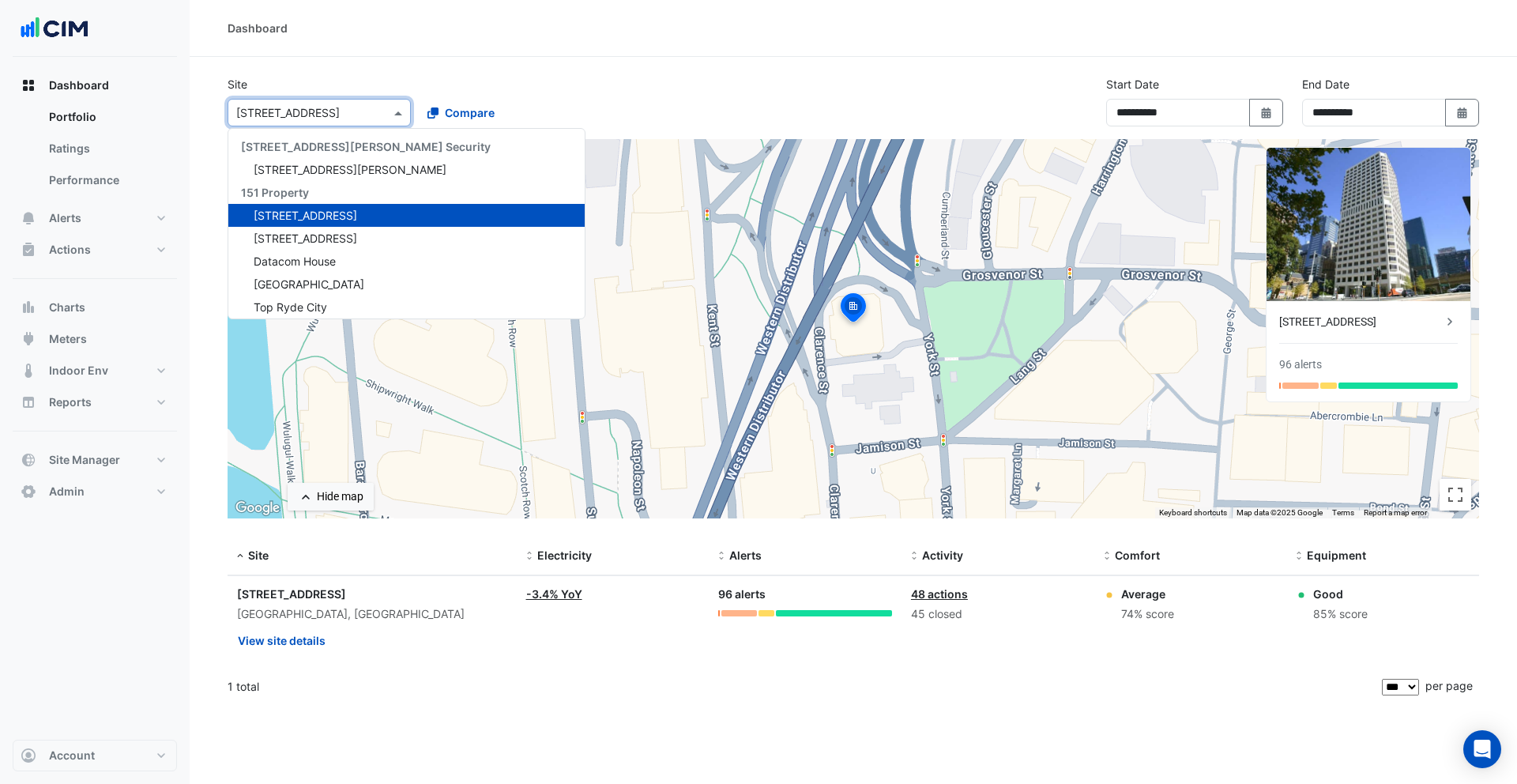
click at [305, 120] on div "Select a Site × [STREET_ADDRESS]" at bounding box center [309, 112] width 162 height 16
click at [321, 229] on div "[STREET_ADDRESS]" at bounding box center [406, 239] width 357 height 23
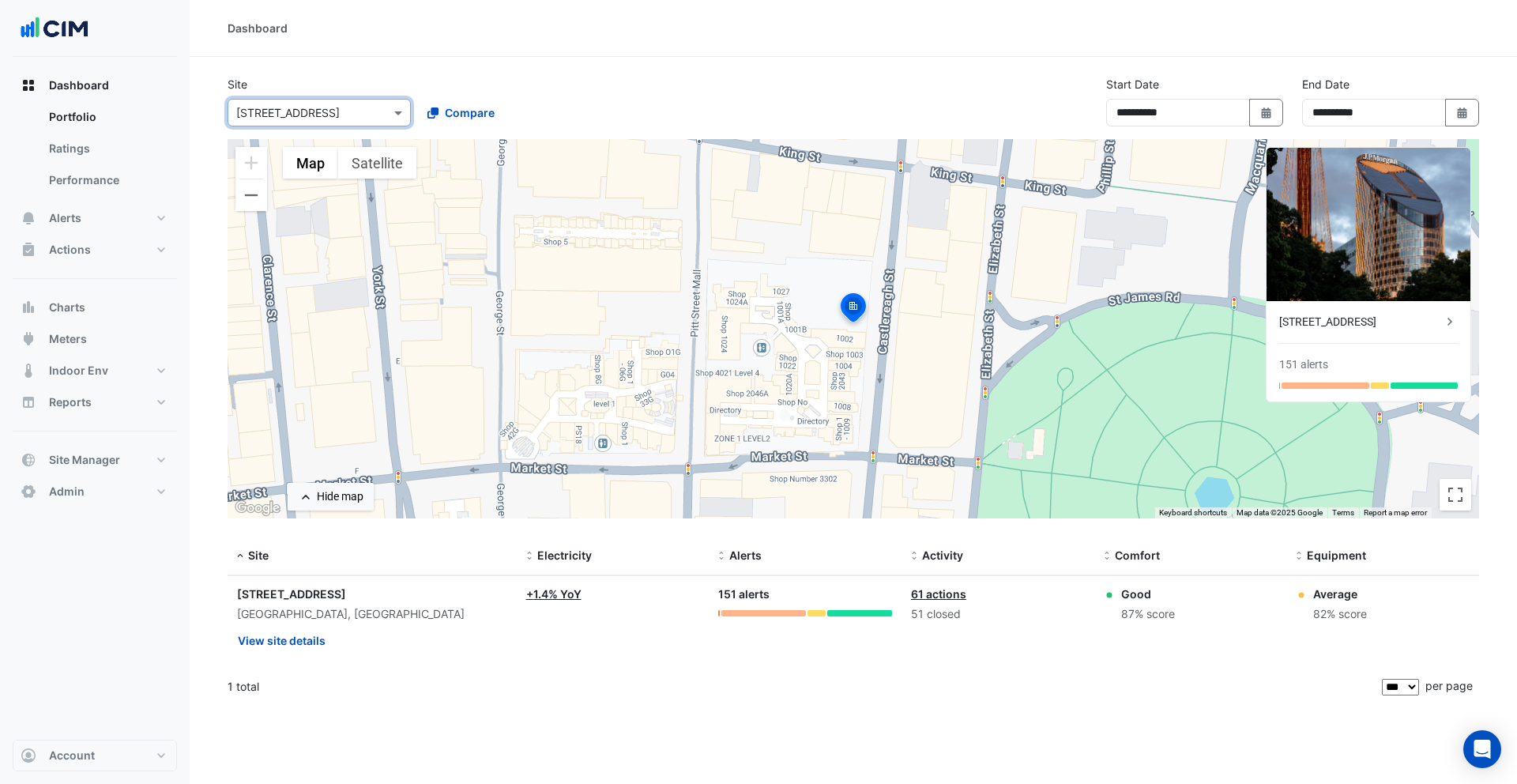
click at [316, 119] on input "text" at bounding box center [303, 113] width 134 height 16
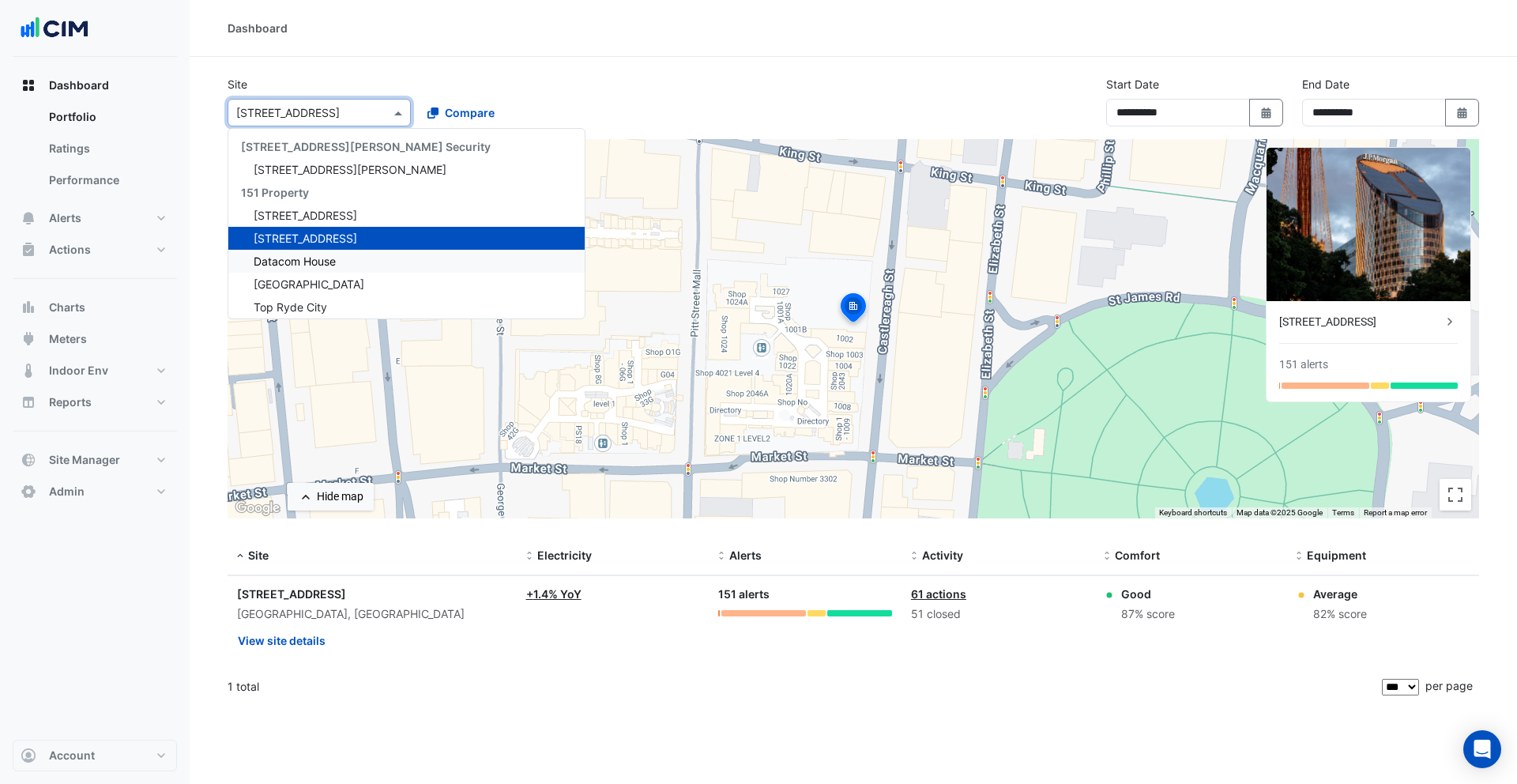
click at [315, 255] on span "Datacom House" at bounding box center [294, 261] width 82 height 14
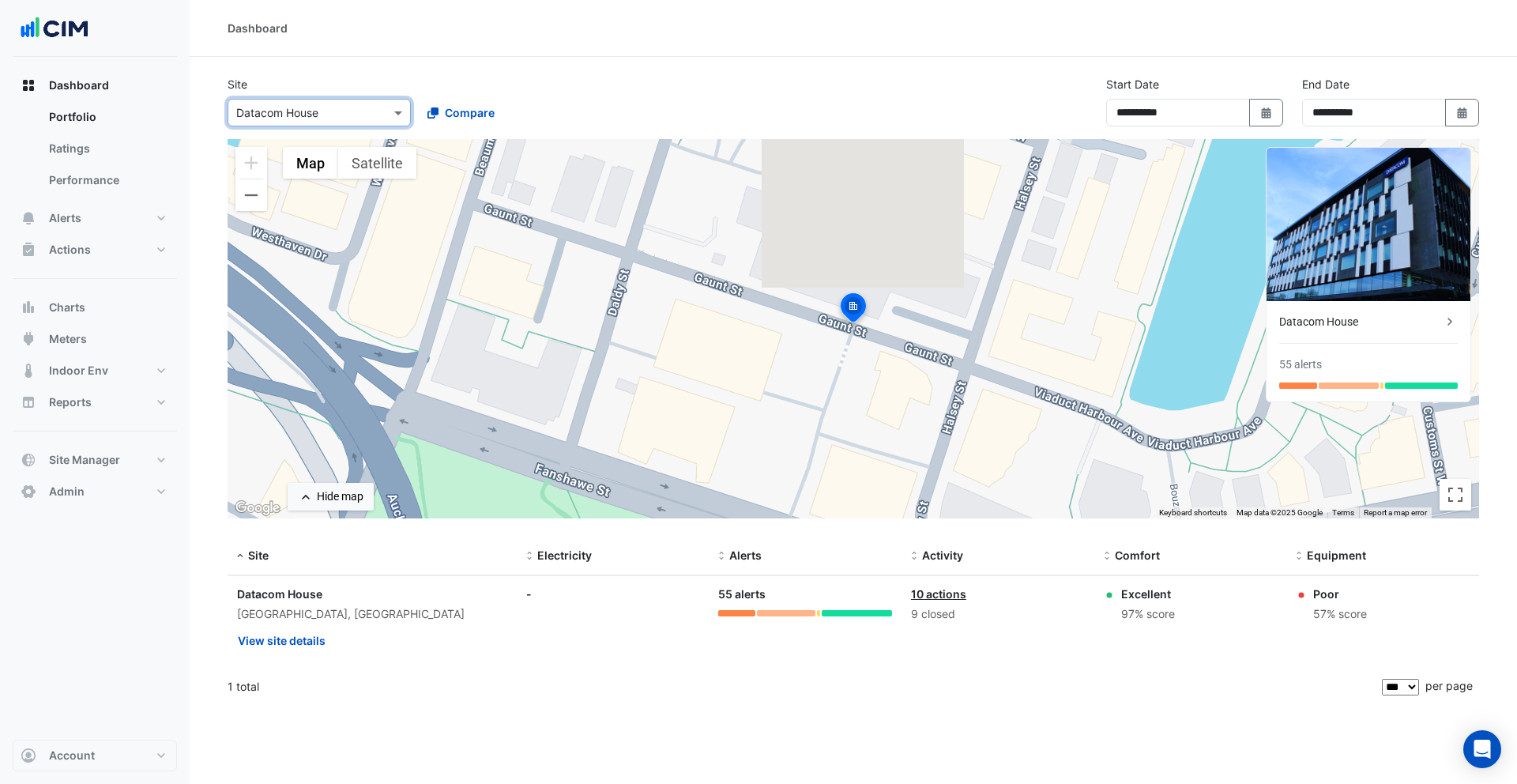
drag, startPoint x: 325, startPoint y: 115, endPoint x: 321, endPoint y: 126, distance: 11.7
click at [325, 115] on input "text" at bounding box center [303, 113] width 134 height 16
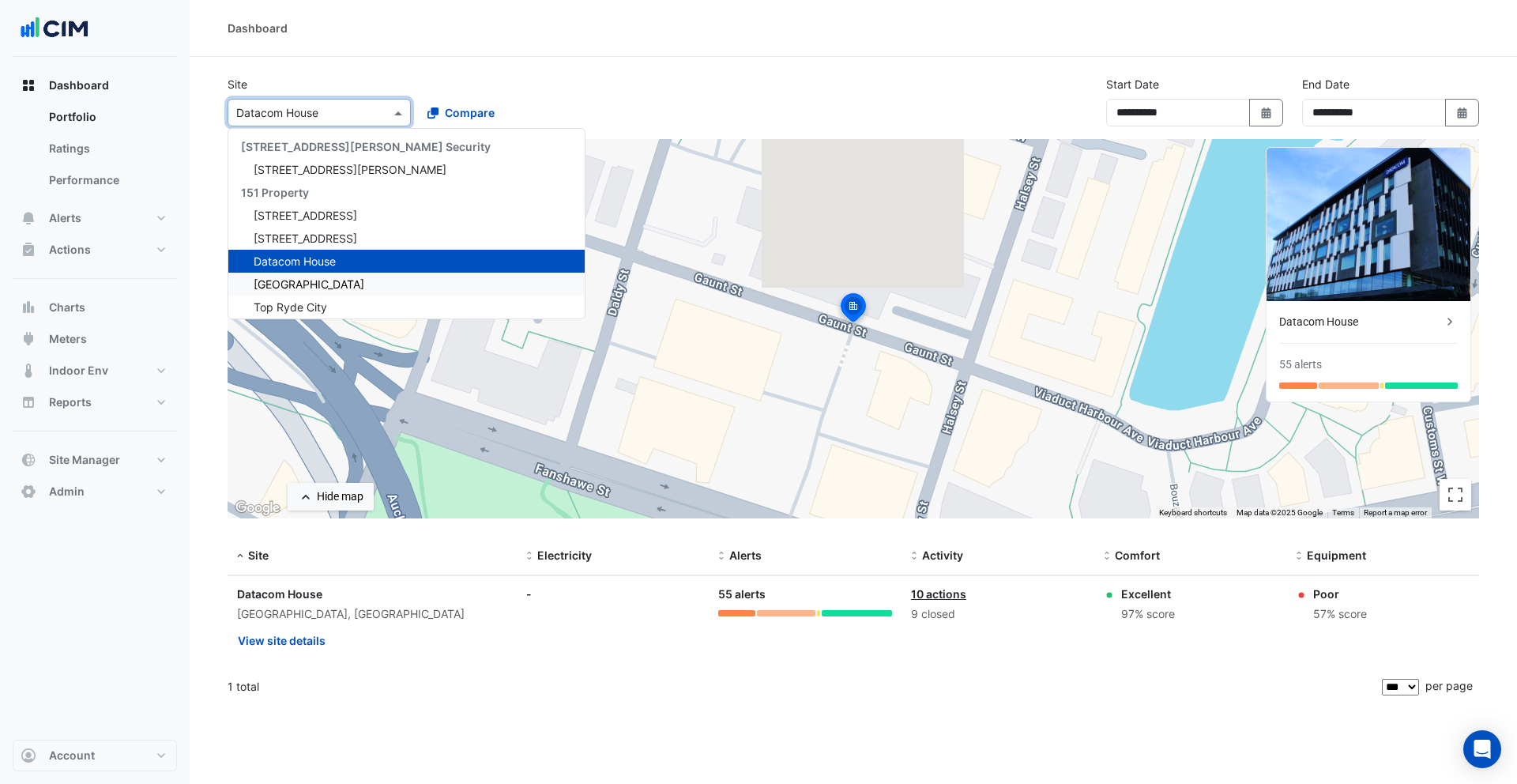
click at [334, 277] on span "[GEOGRAPHIC_DATA]" at bounding box center [308, 284] width 110 height 14
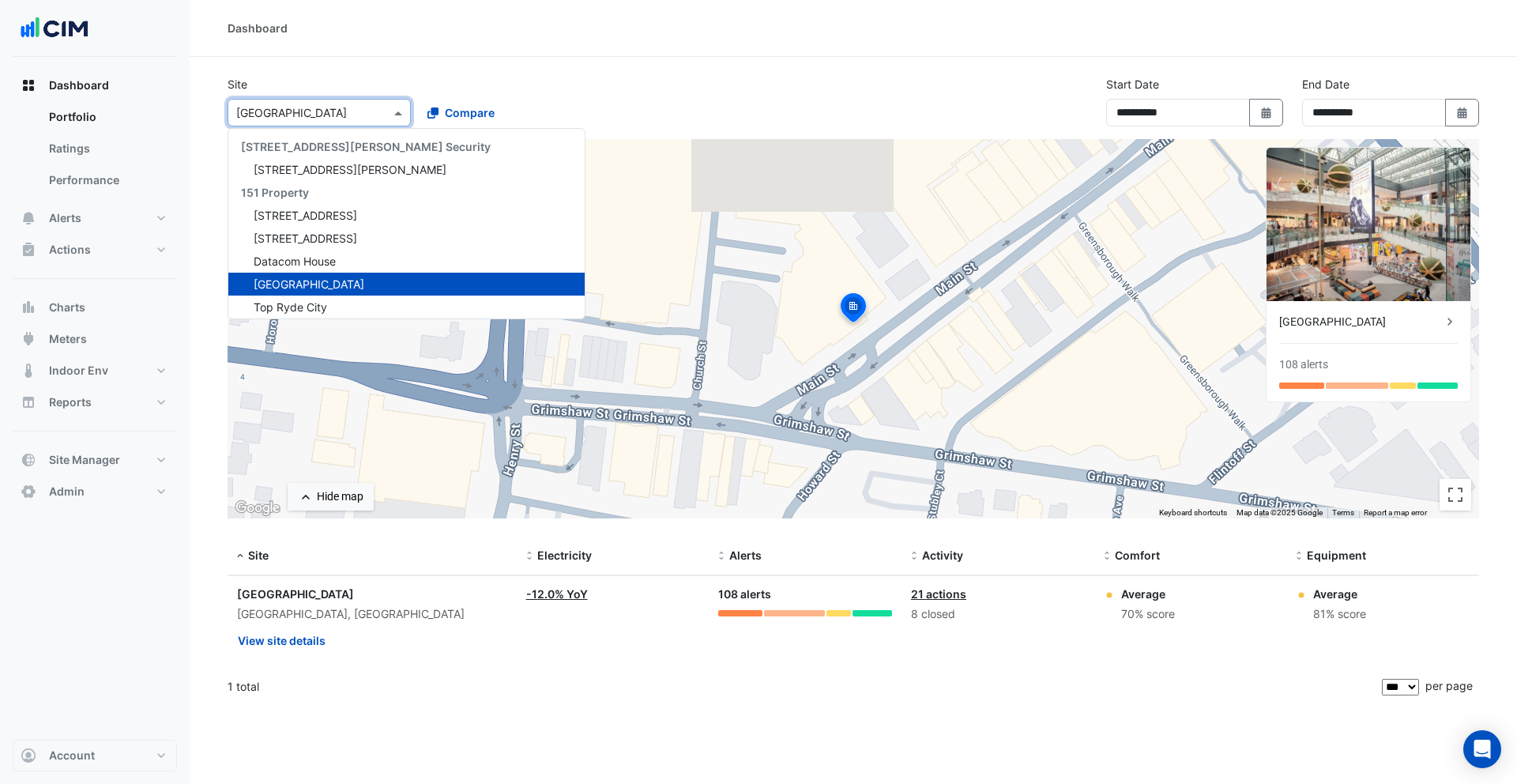
click at [339, 120] on div "× [GEOGRAPHIC_DATA]" at bounding box center [291, 112] width 110 height 16
click at [331, 304] on div "Top Ryde City" at bounding box center [406, 307] width 357 height 23
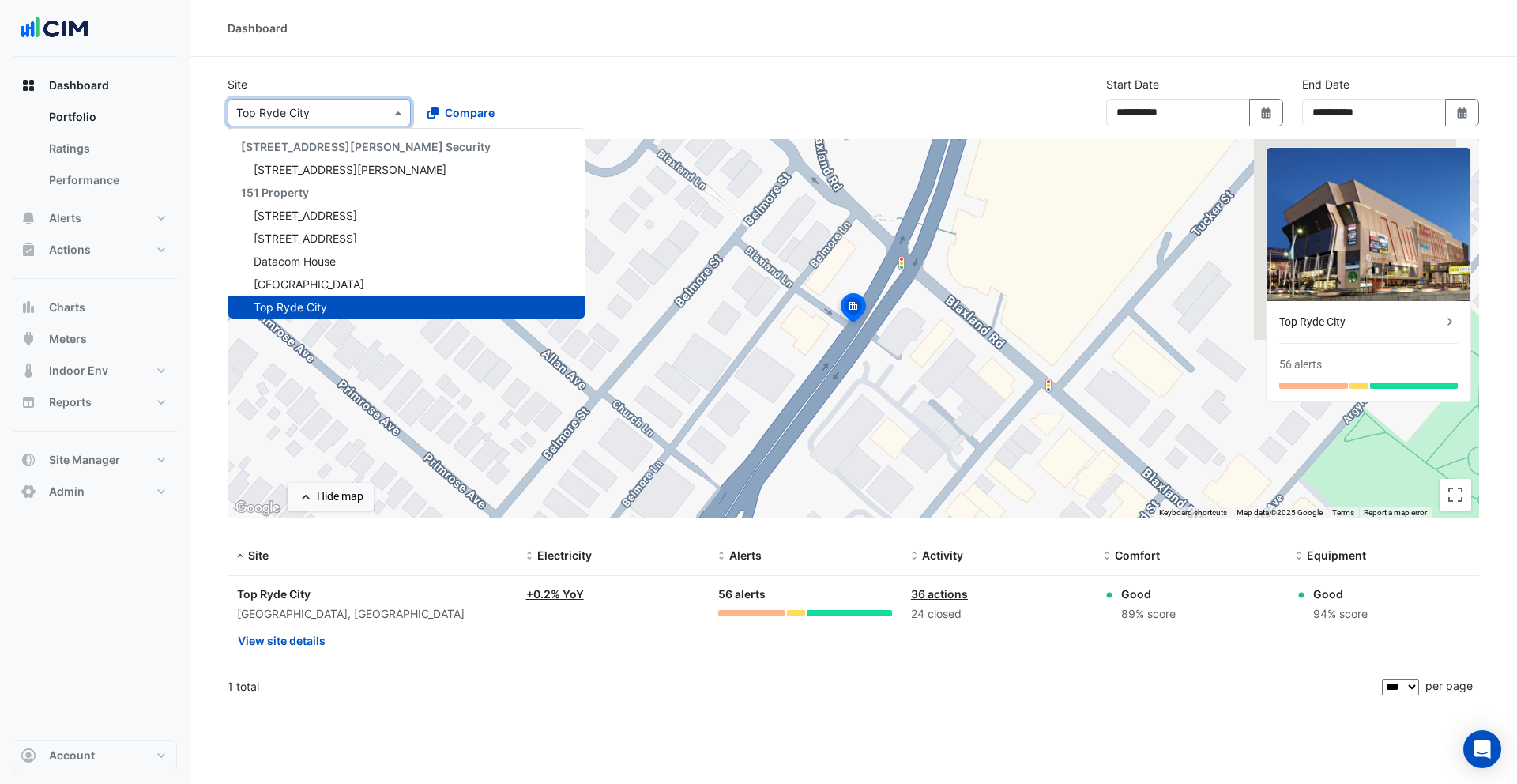
click at [343, 112] on input "text" at bounding box center [303, 113] width 134 height 16
click at [517, 76] on div "Site Select a Site × [GEOGRAPHIC_DATA] [STREET_ADDRESS][PERSON_NAME] Security […" at bounding box center [414, 101] width 392 height 50
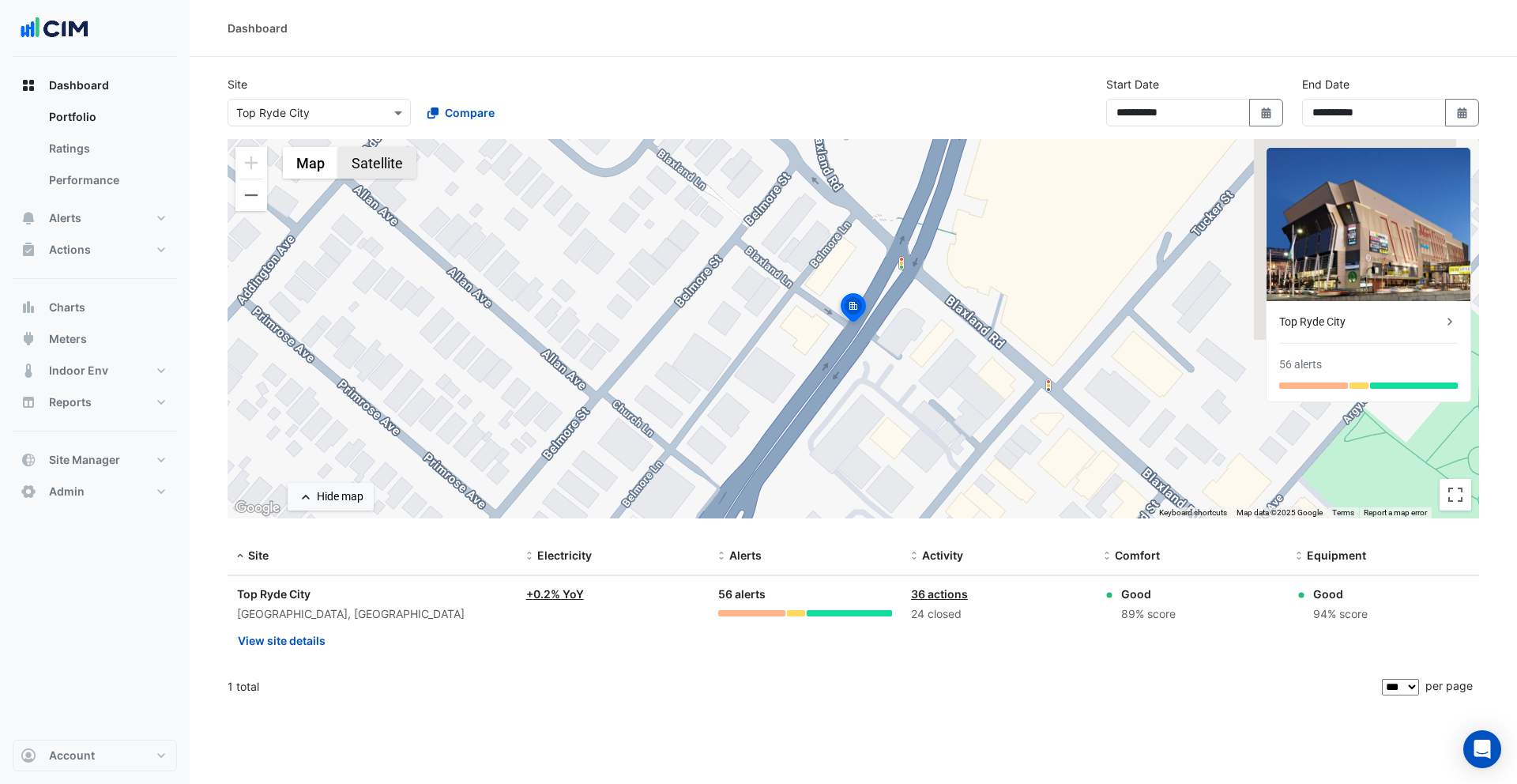
click at [367, 162] on button "Satellite" at bounding box center [377, 162] width 78 height 32
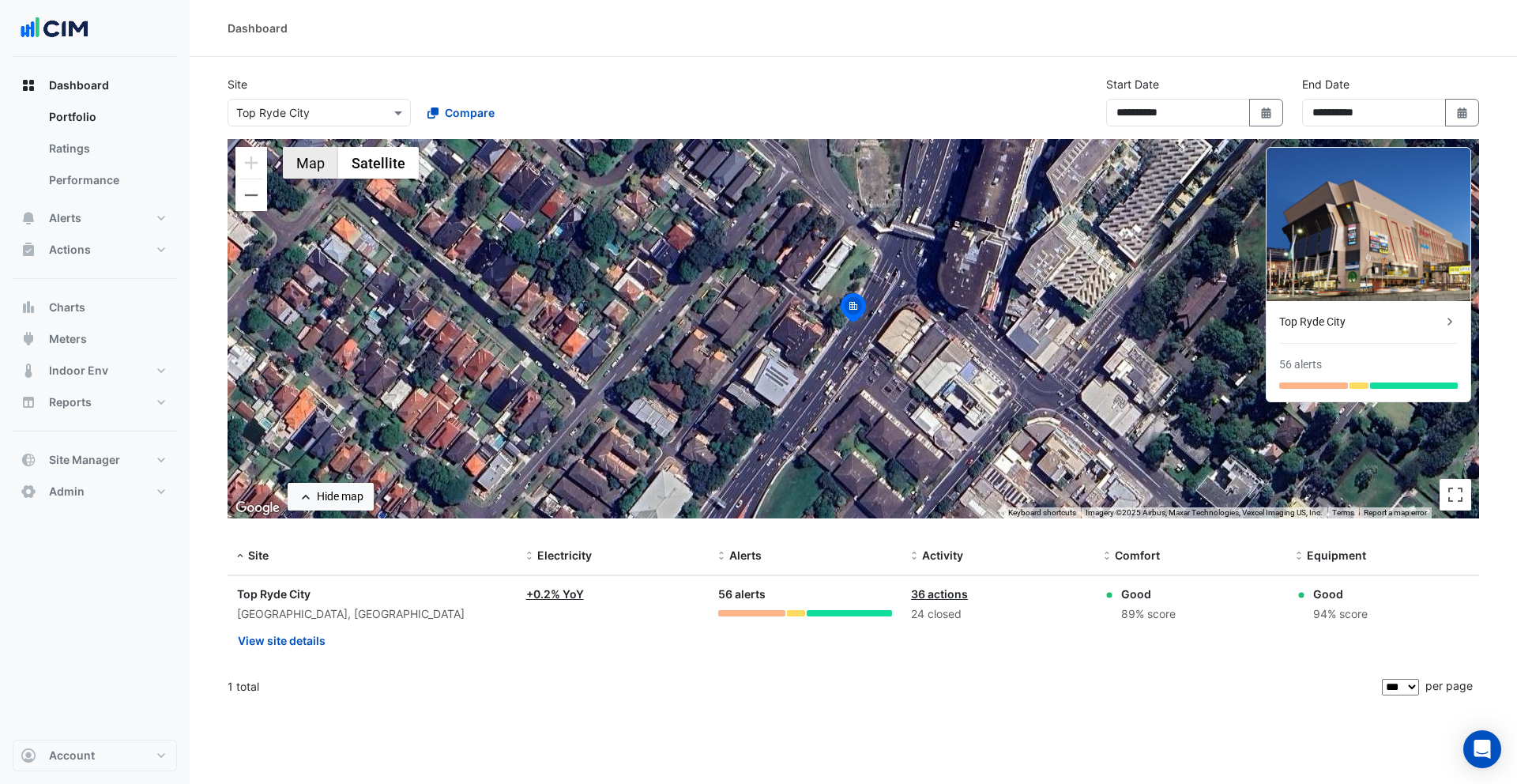
click at [306, 165] on button "Map" at bounding box center [310, 162] width 55 height 32
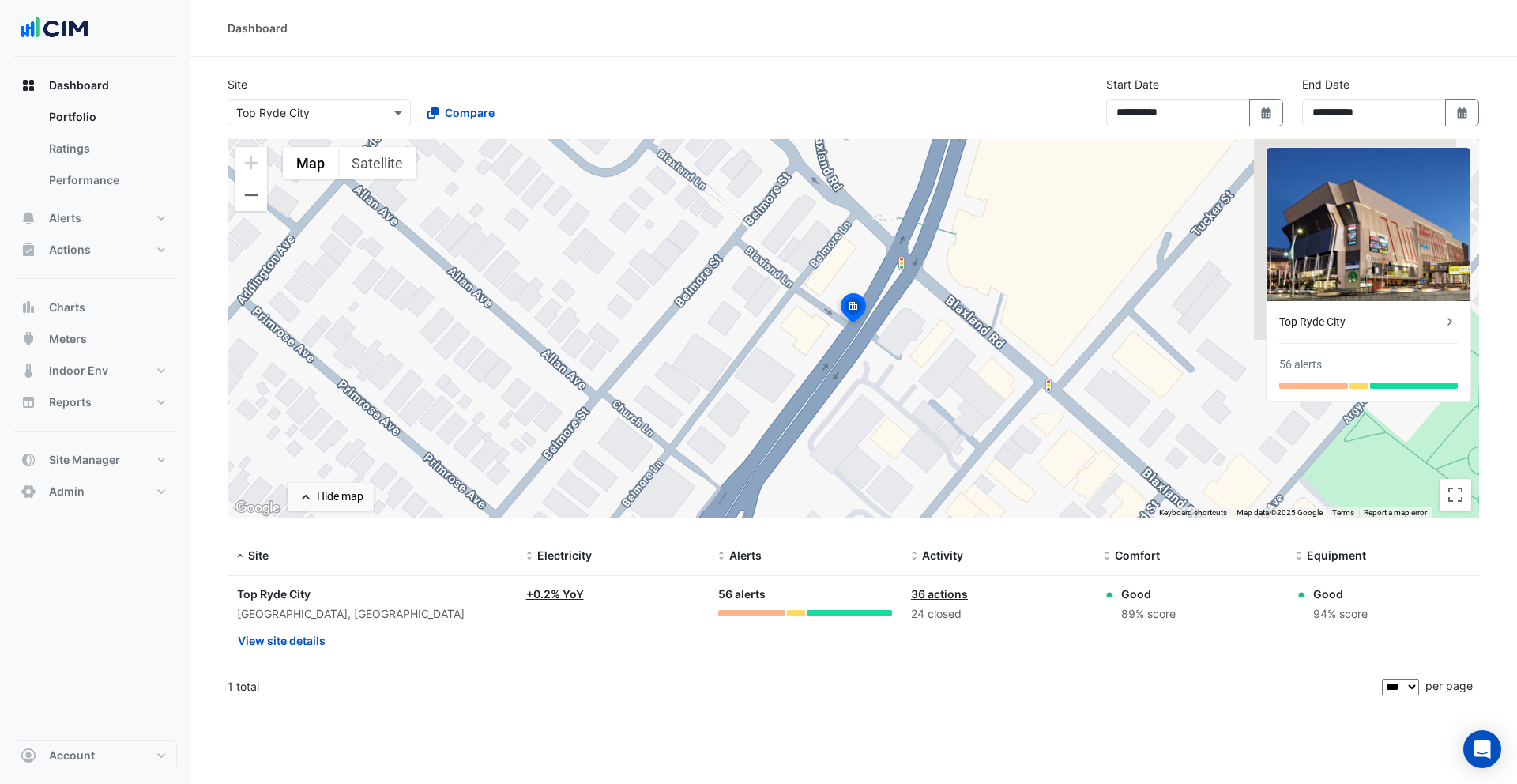
click at [320, 114] on input "text" at bounding box center [303, 113] width 134 height 16
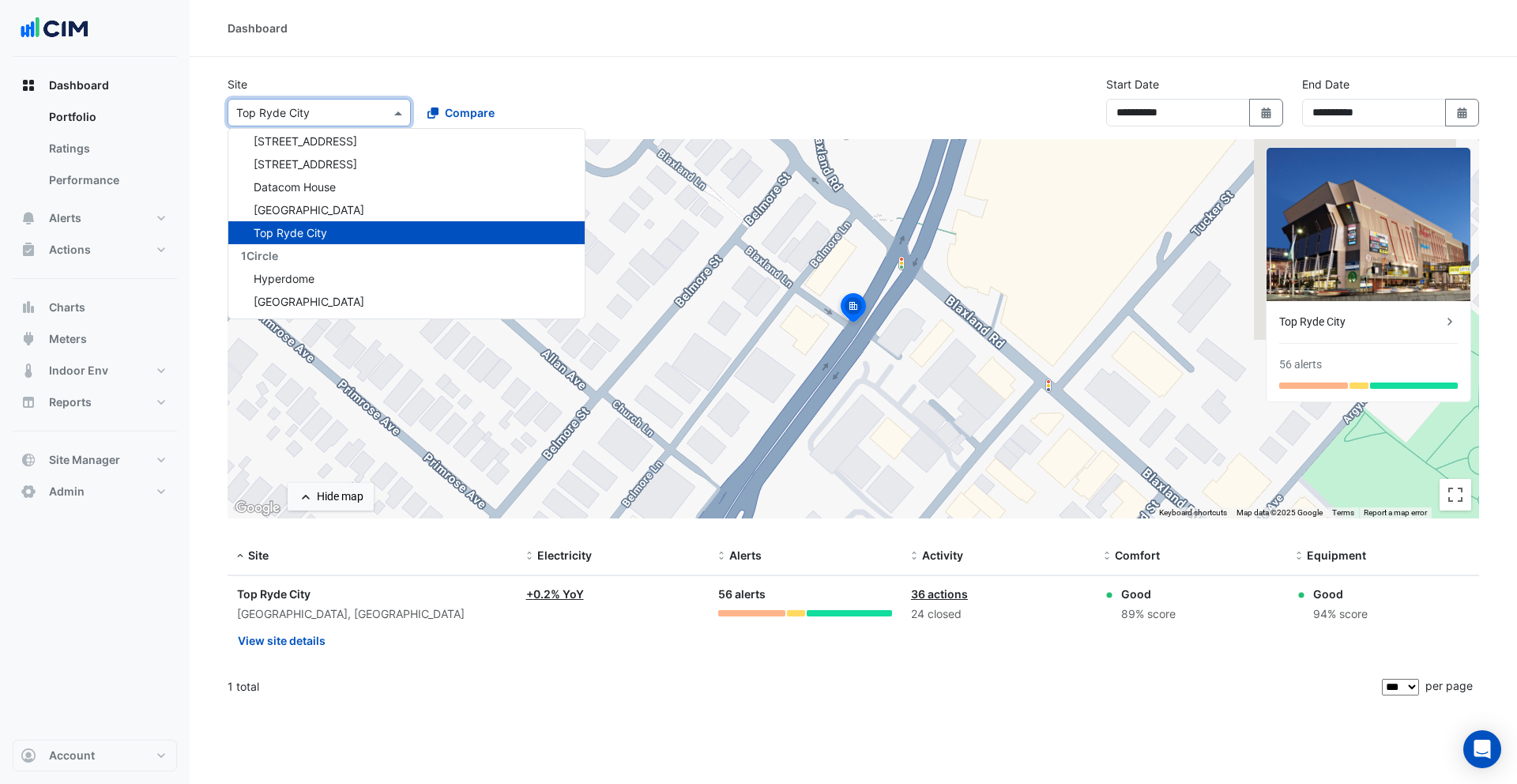
scroll to position [76, 0]
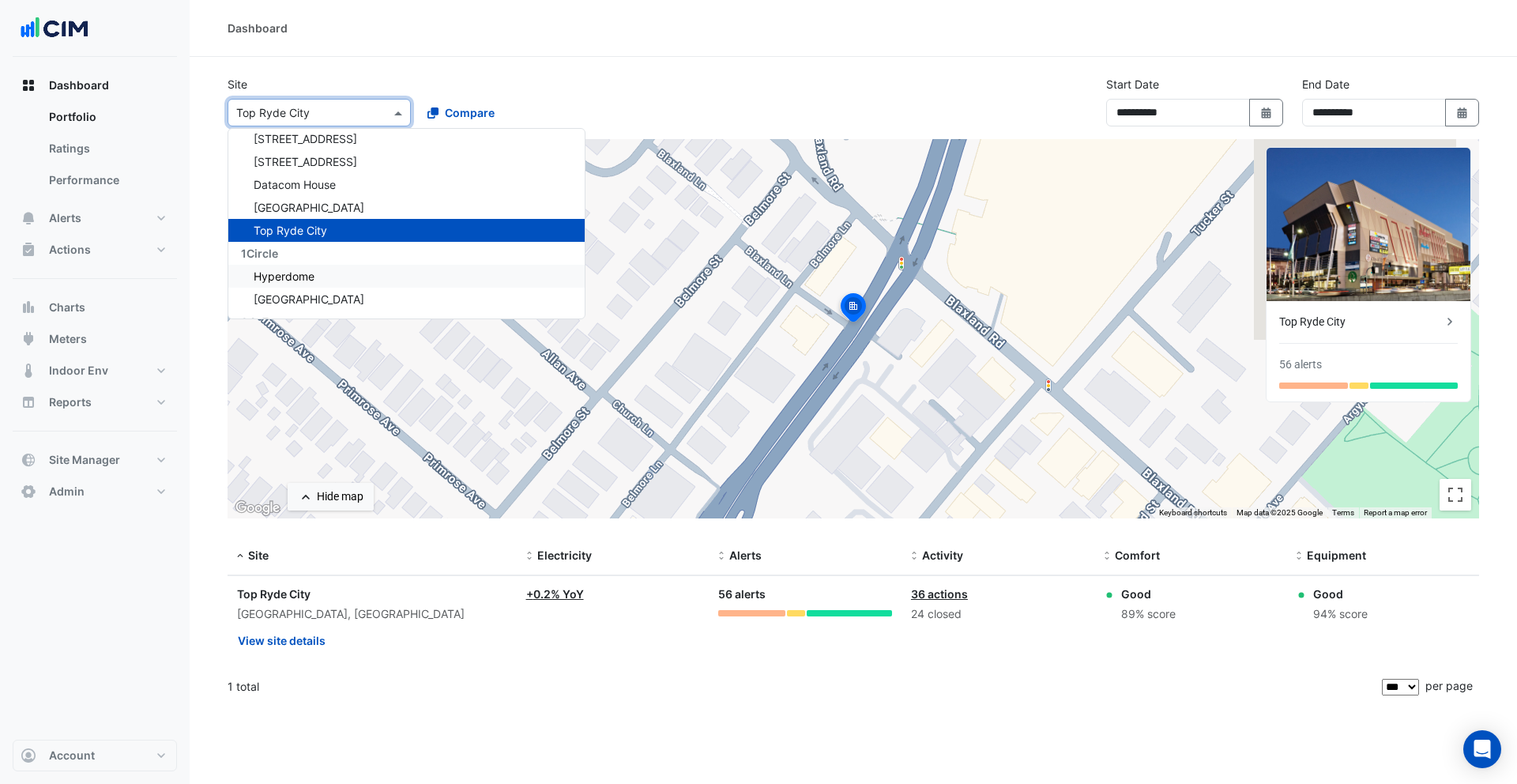
click at [327, 267] on div "Hyperdome" at bounding box center [406, 276] width 357 height 23
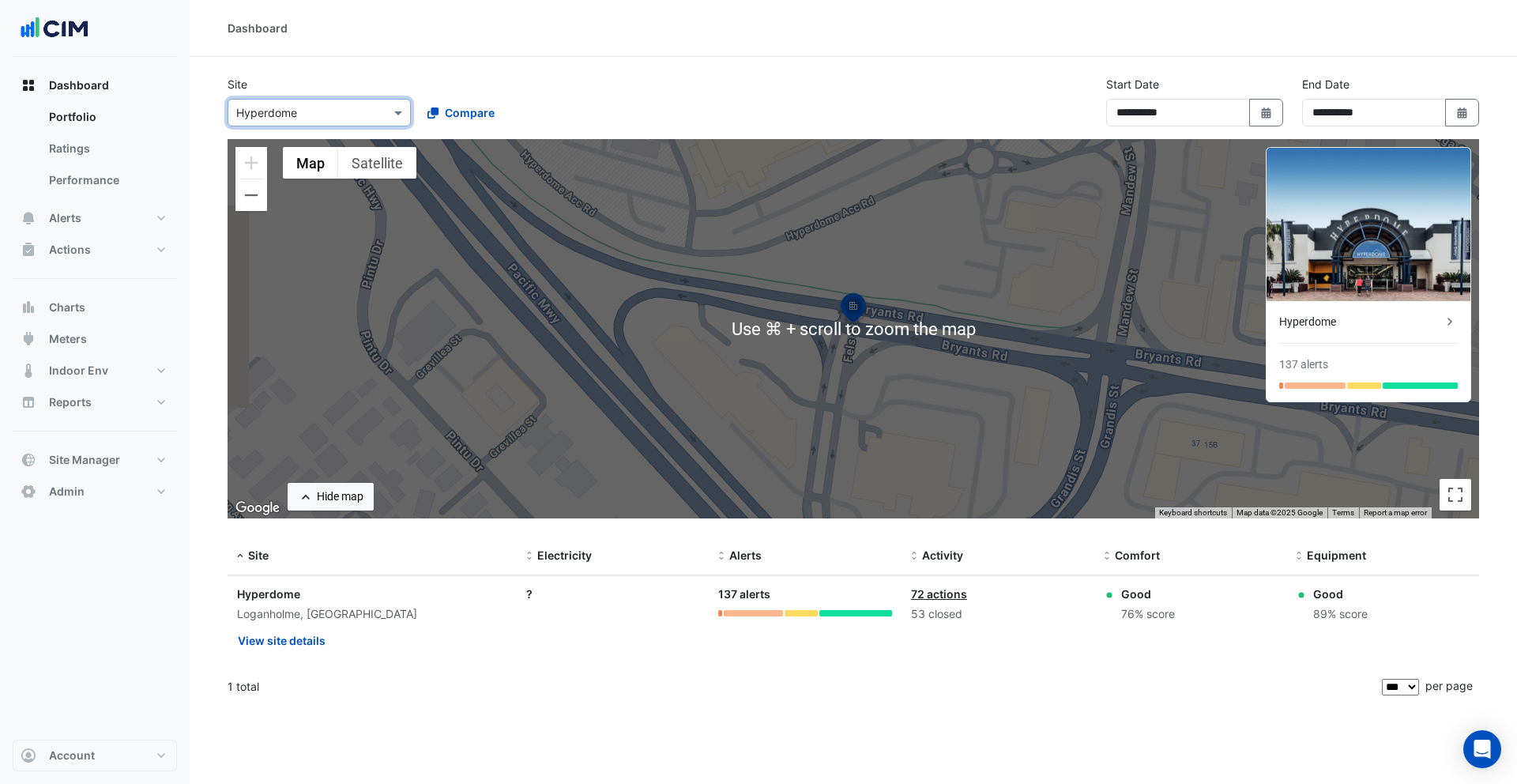
click at [352, 111] on input "text" at bounding box center [303, 113] width 134 height 16
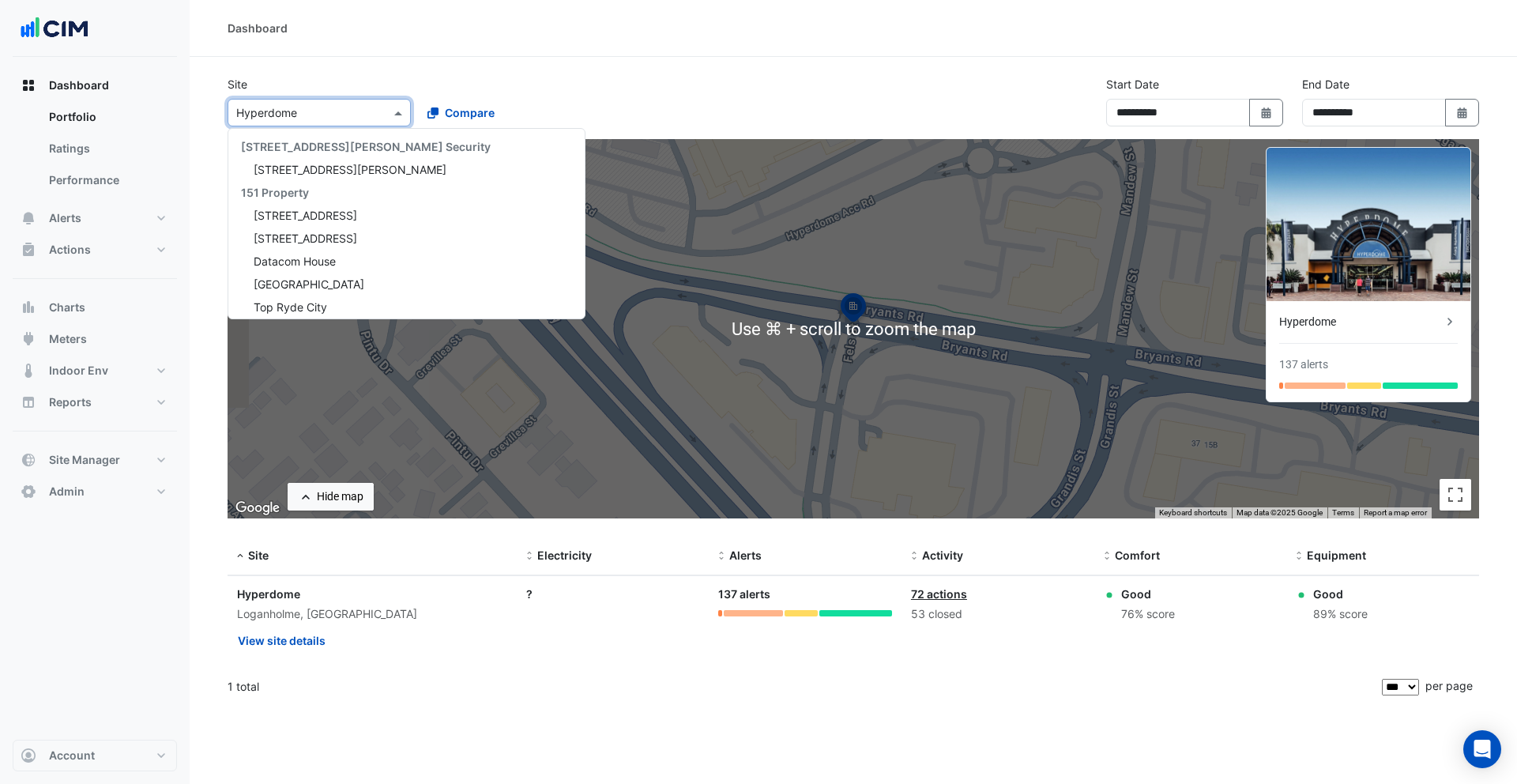
scroll to position [213, 0]
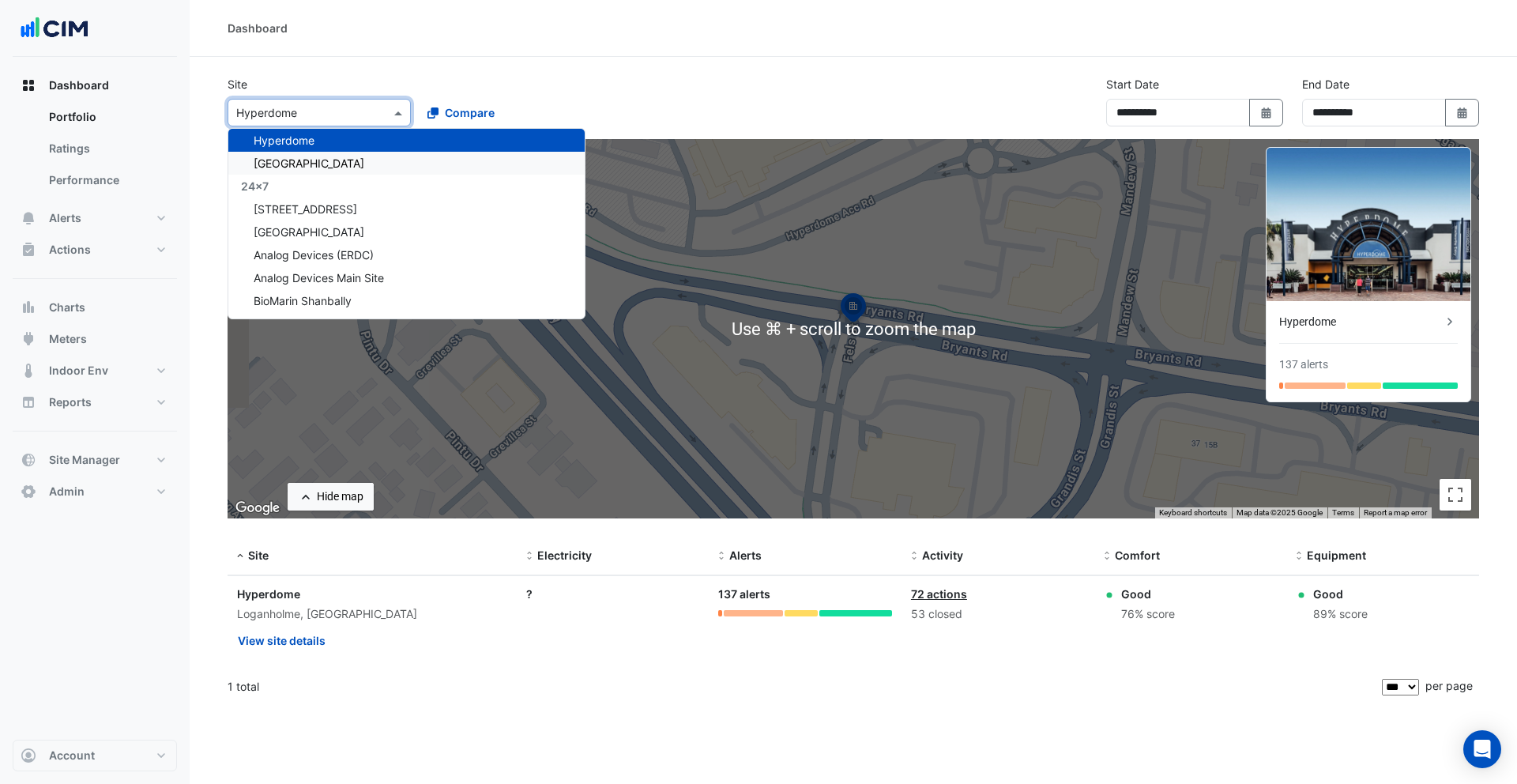
click at [339, 166] on span "[GEOGRAPHIC_DATA]" at bounding box center [308, 163] width 110 height 14
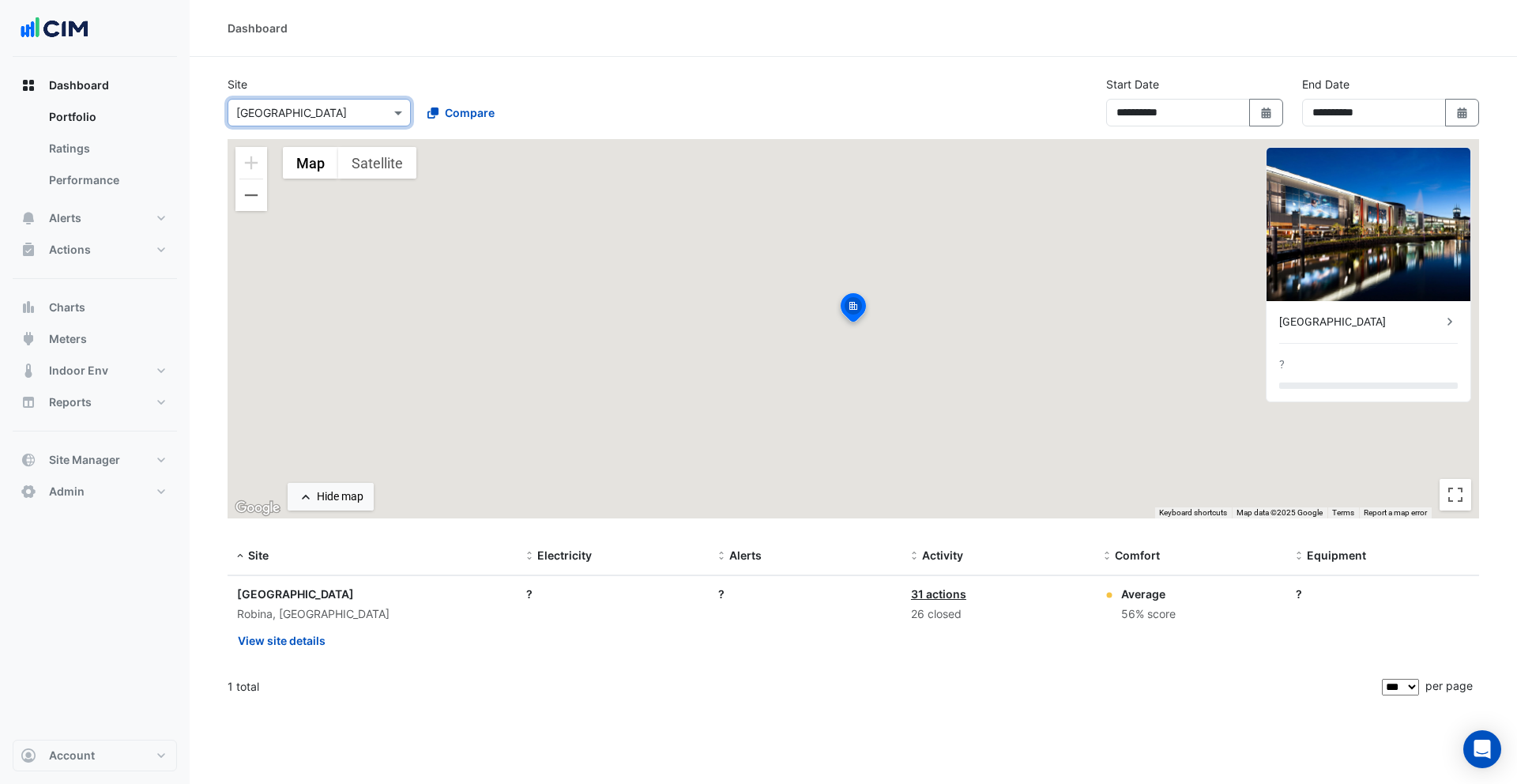
click at [333, 111] on input "text" at bounding box center [303, 113] width 134 height 16
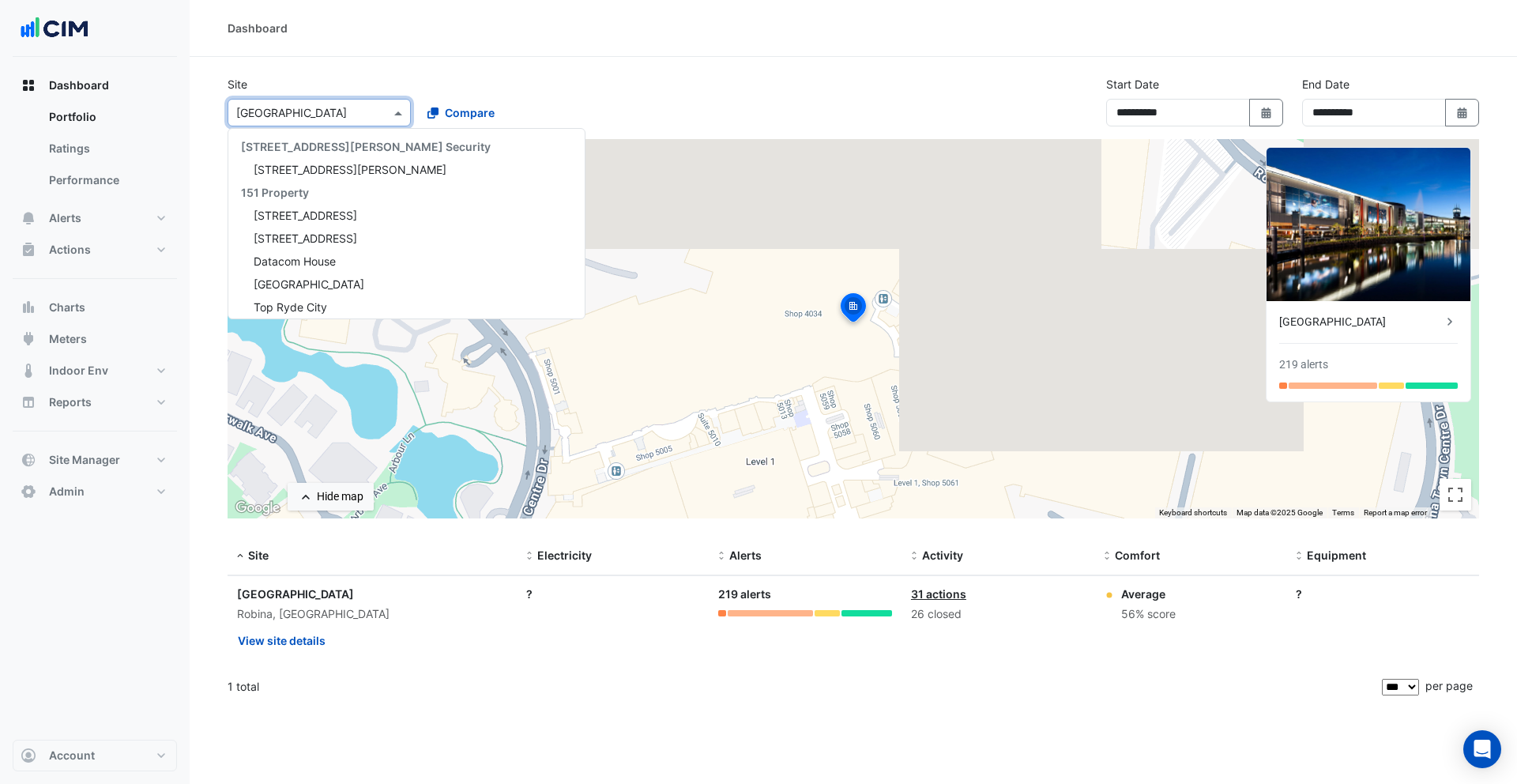
scroll to position [236, 0]
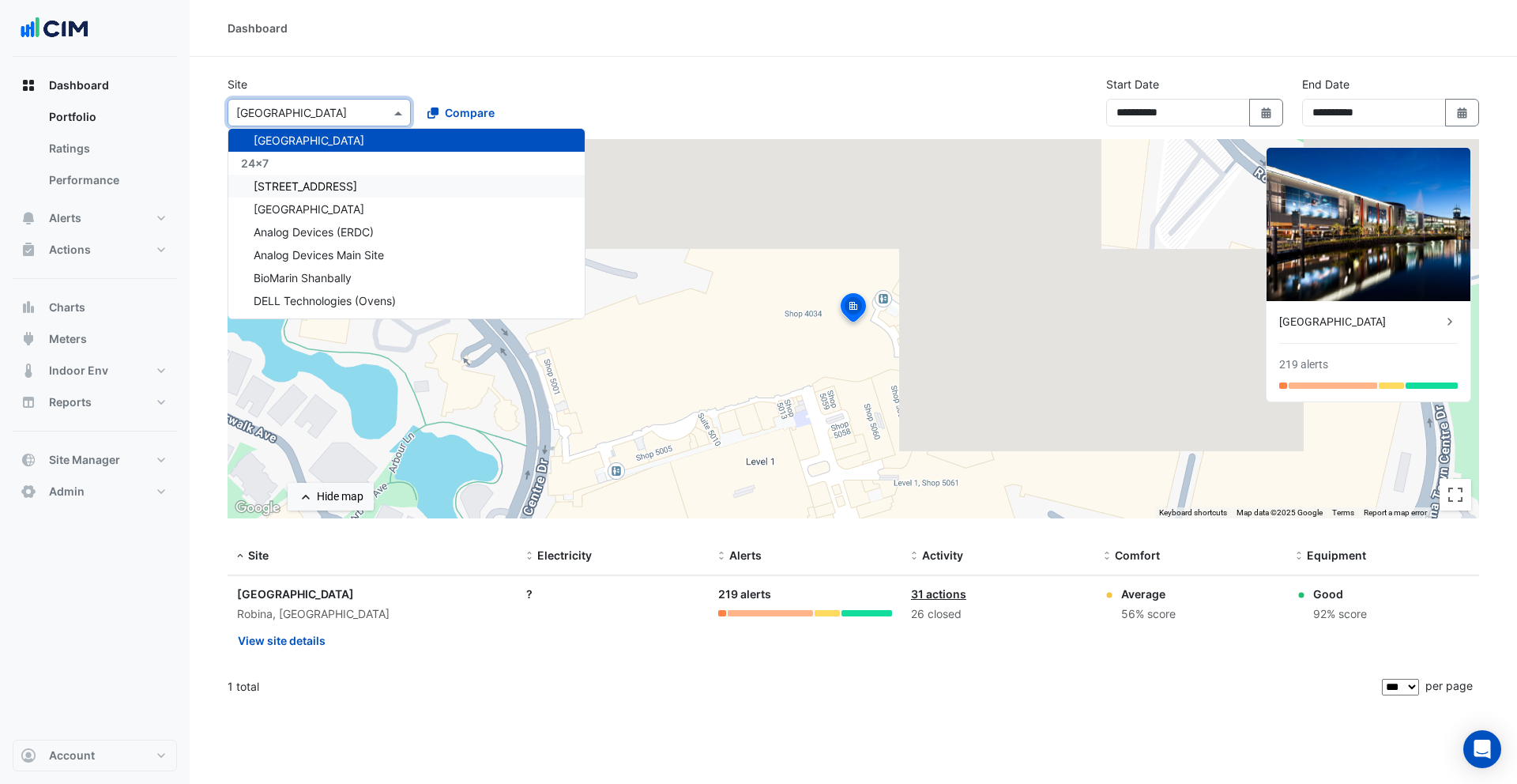
click at [333, 189] on span "[STREET_ADDRESS]" at bounding box center [305, 186] width 103 height 14
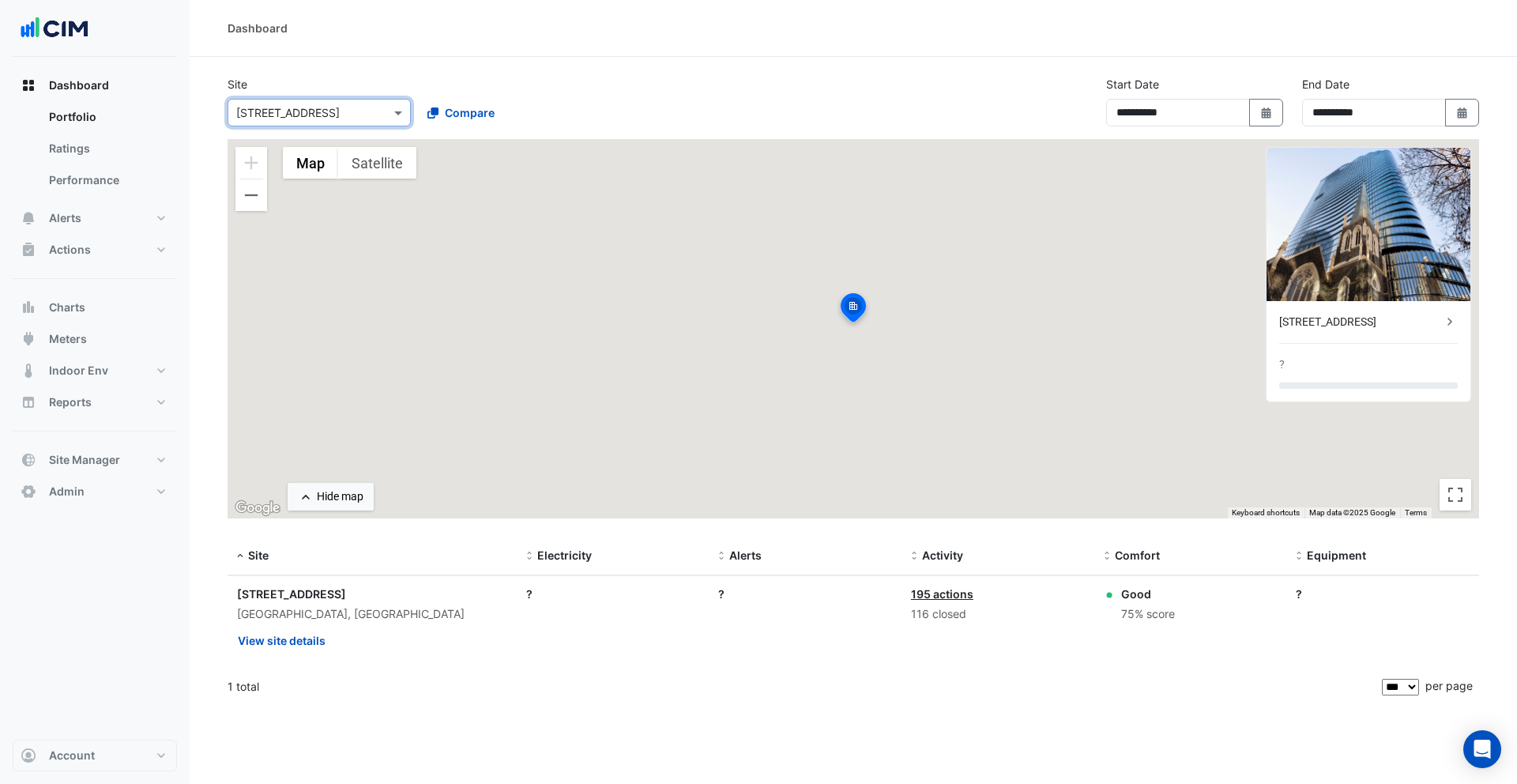
click at [327, 117] on input "text" at bounding box center [303, 113] width 134 height 16
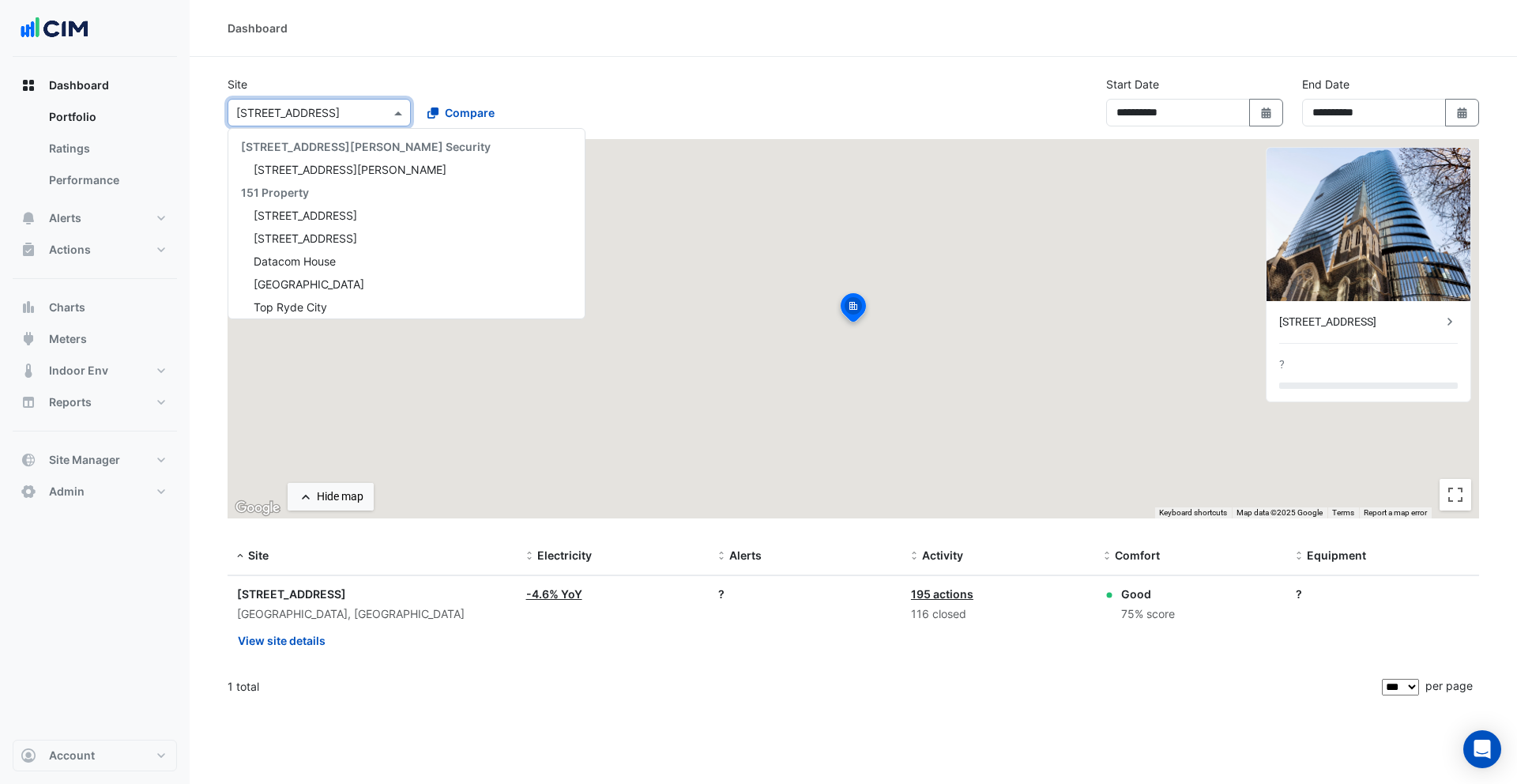
scroll to position [281, 0]
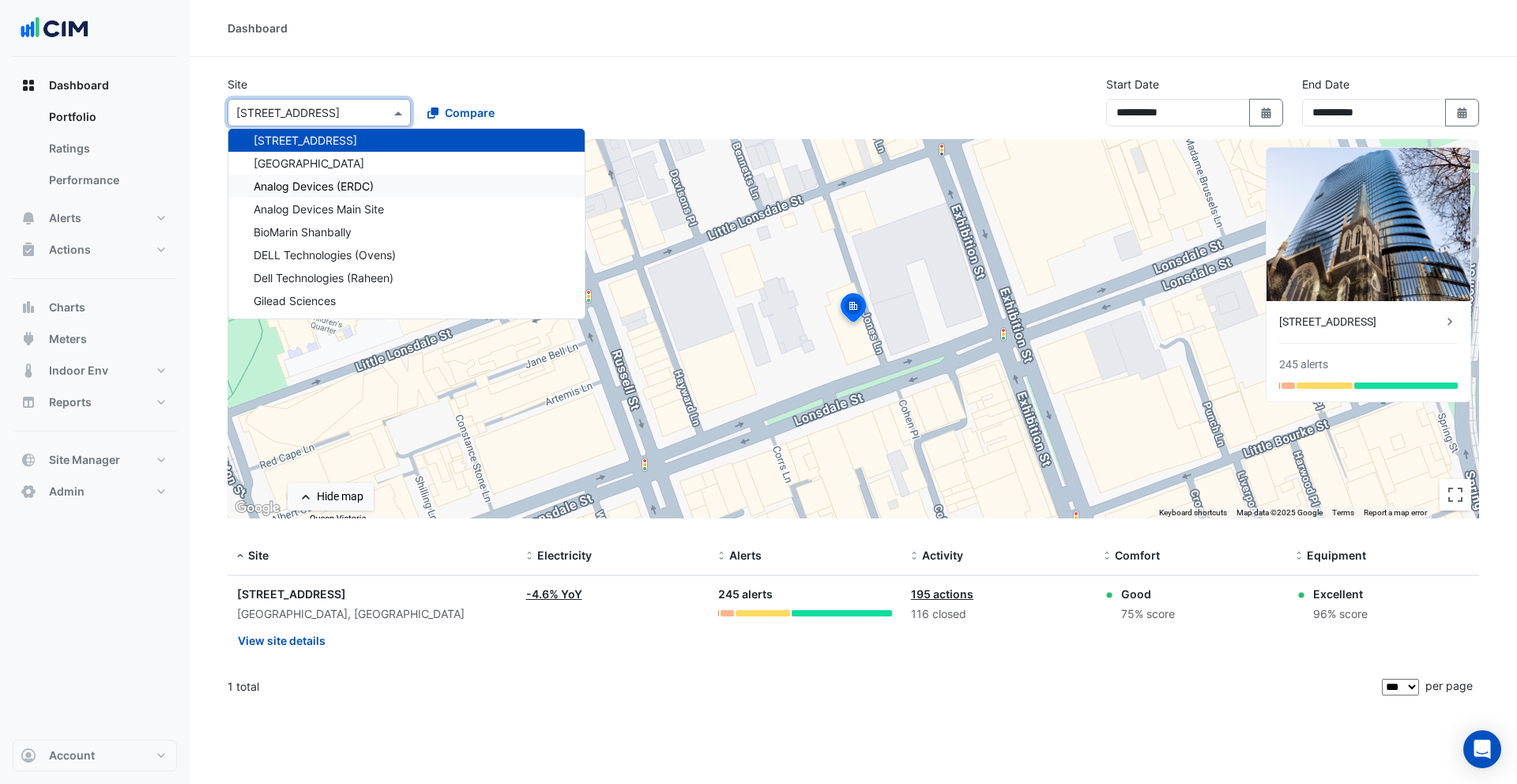
click at [331, 179] on span "Analog Devices (ERDC)" at bounding box center [313, 186] width 120 height 14
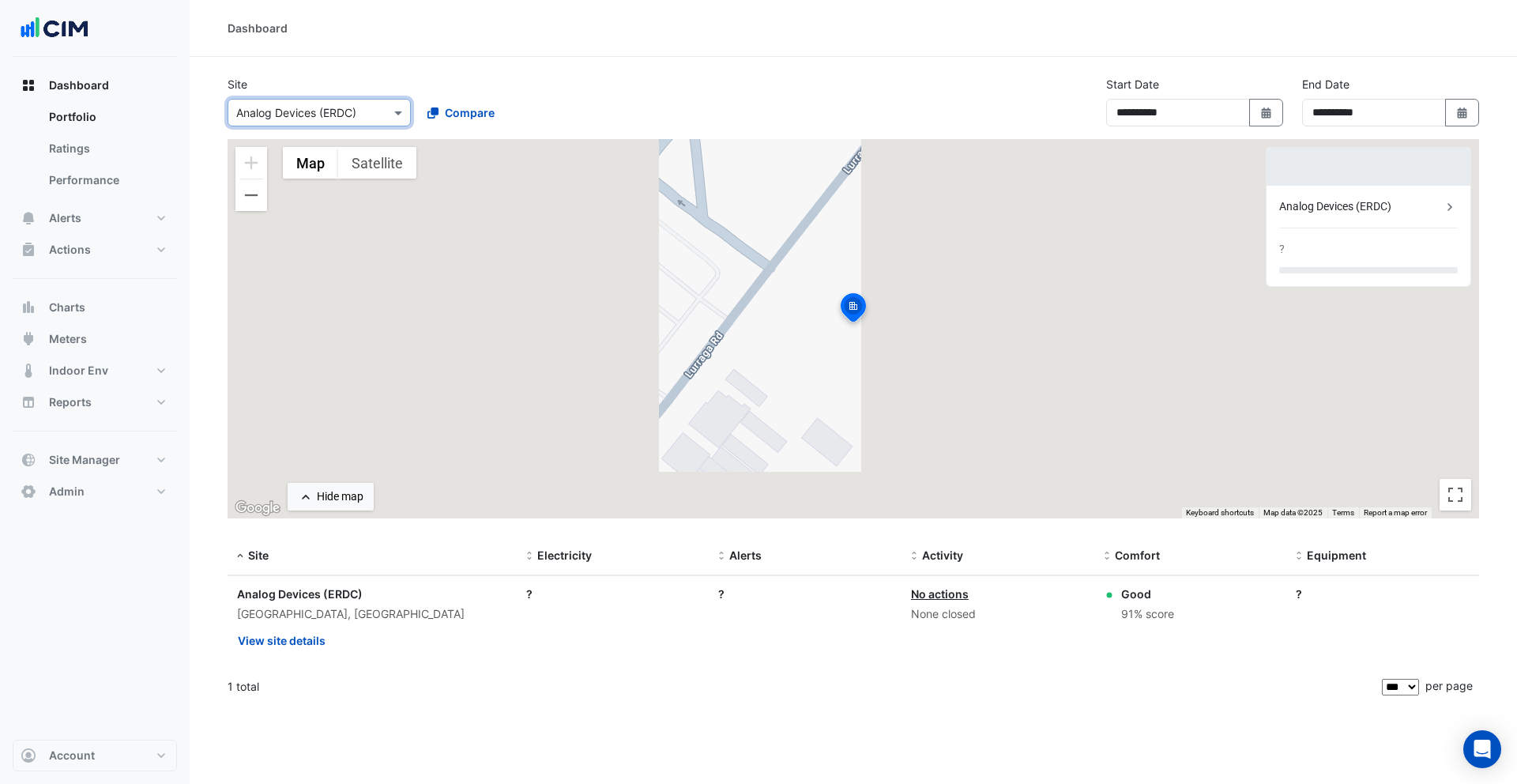
click at [326, 115] on input "text" at bounding box center [303, 113] width 134 height 16
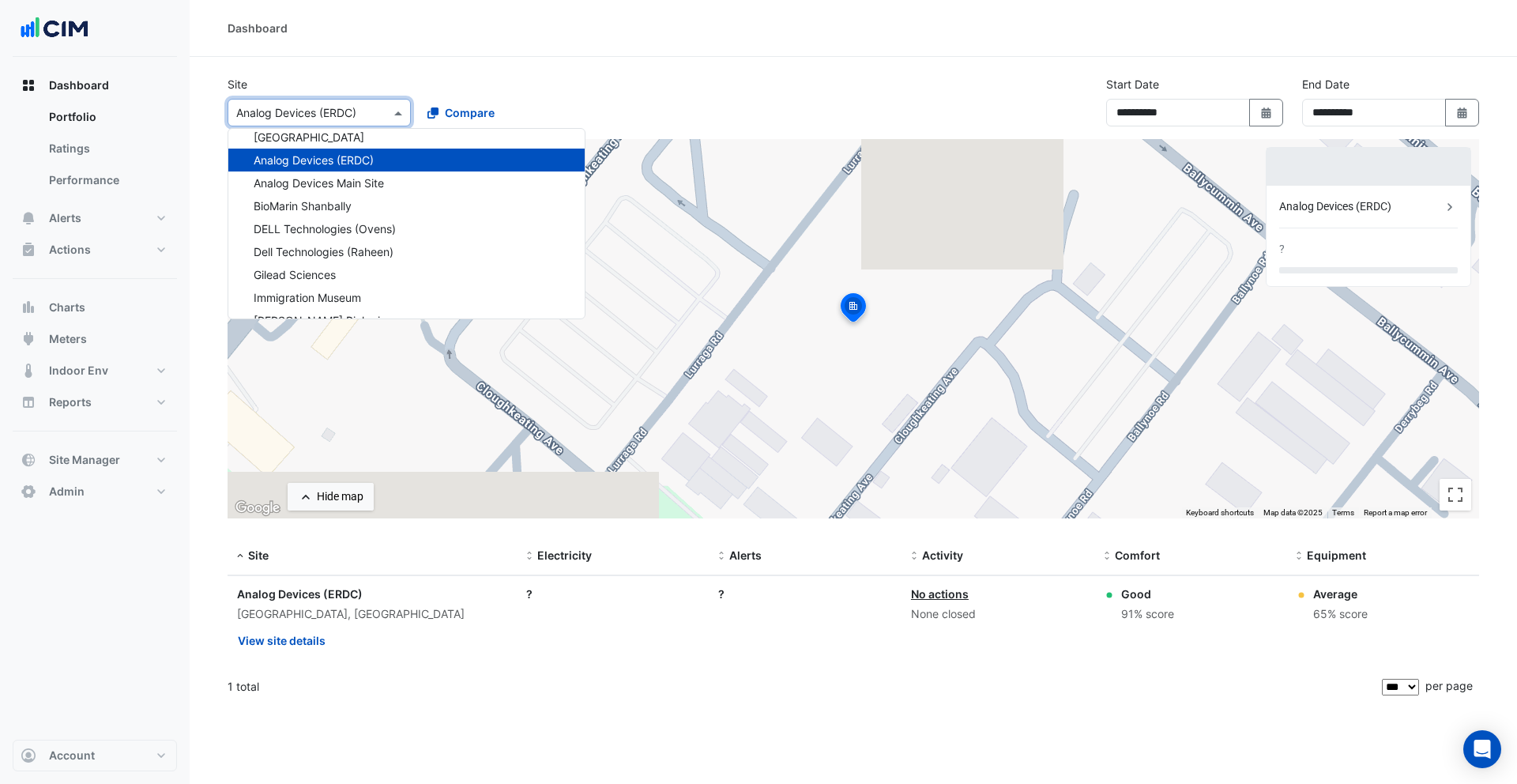
scroll to position [288, 0]
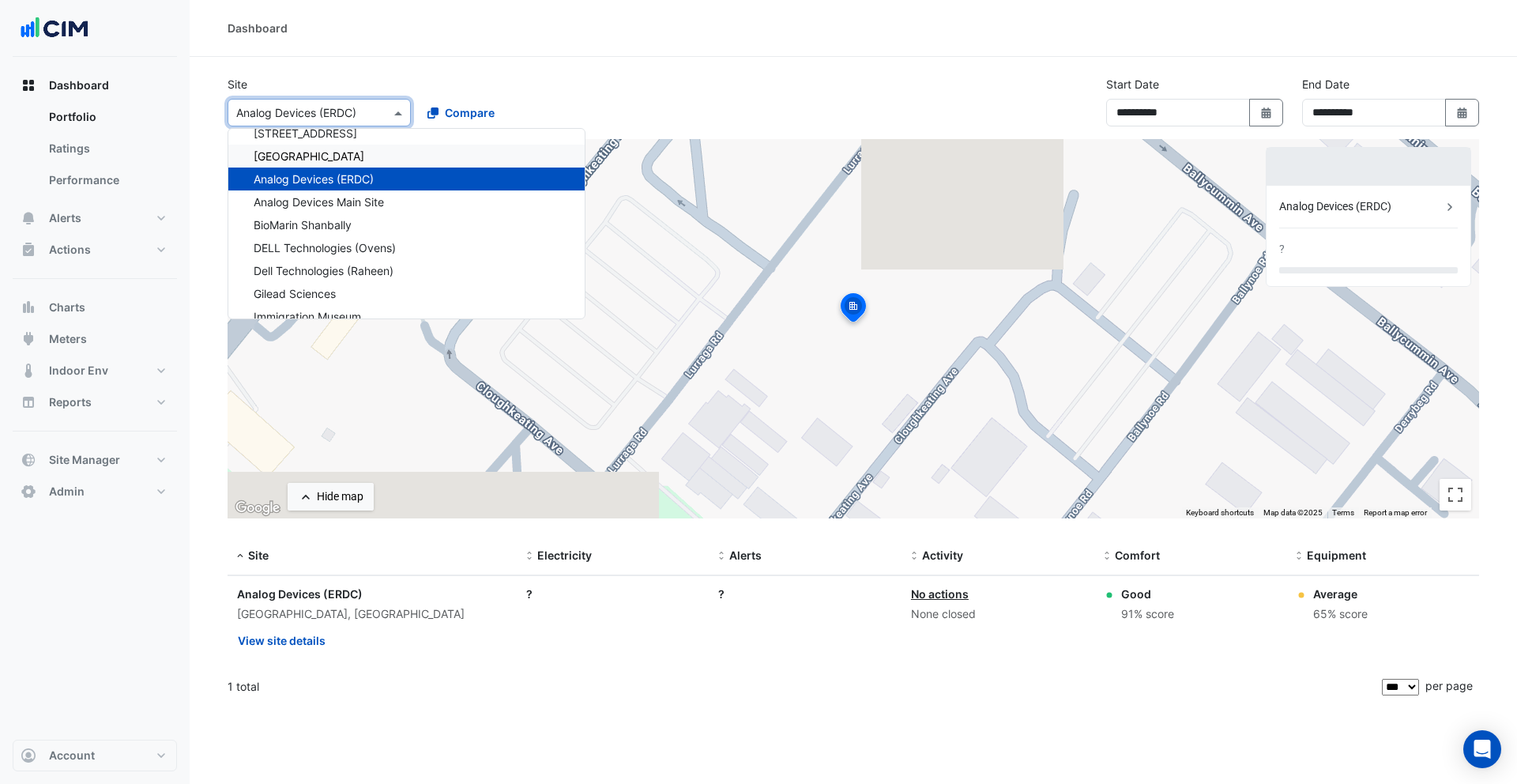
click at [321, 158] on div "[GEOGRAPHIC_DATA]" at bounding box center [406, 157] width 357 height 23
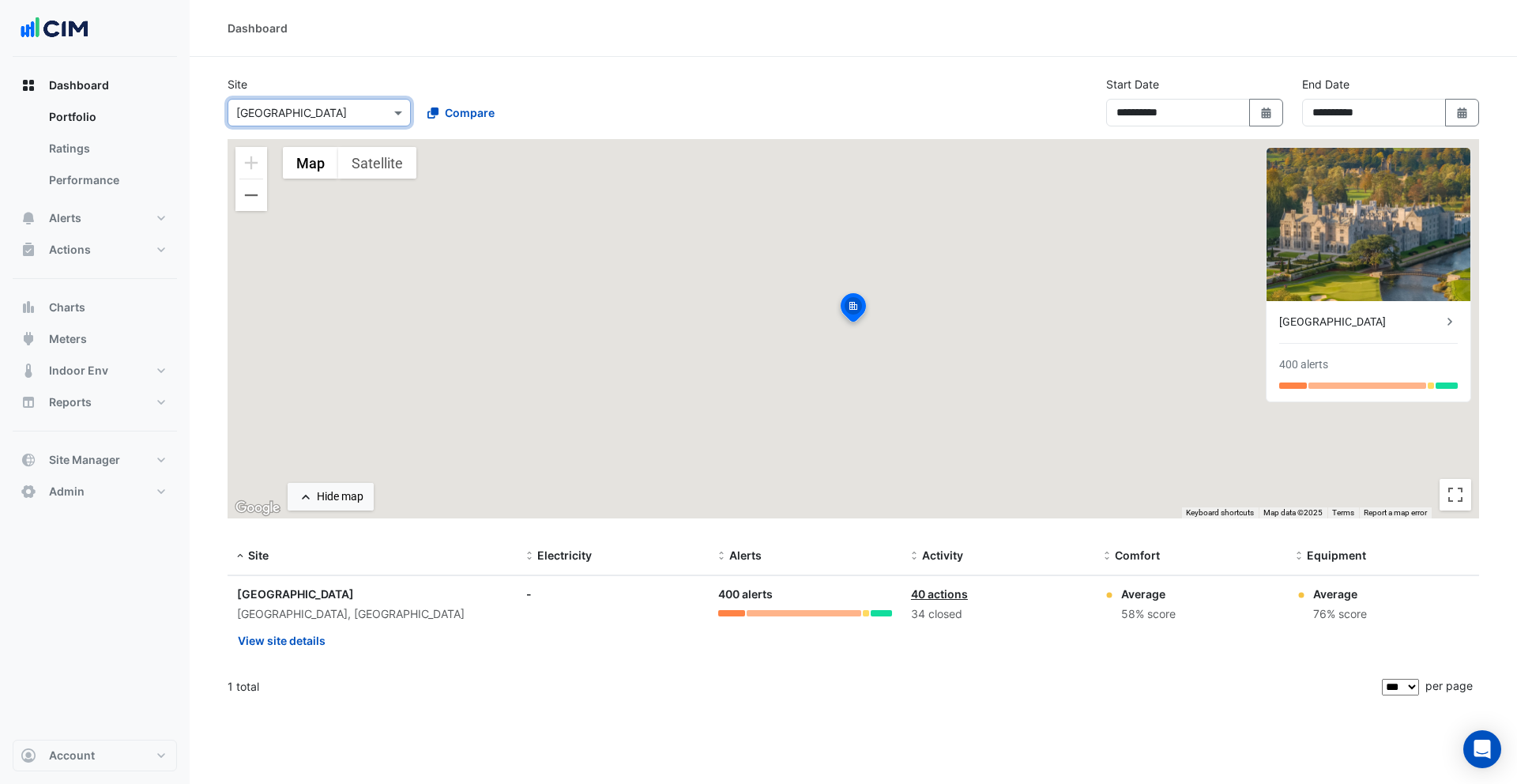
click at [337, 118] on input "text" at bounding box center [303, 113] width 134 height 16
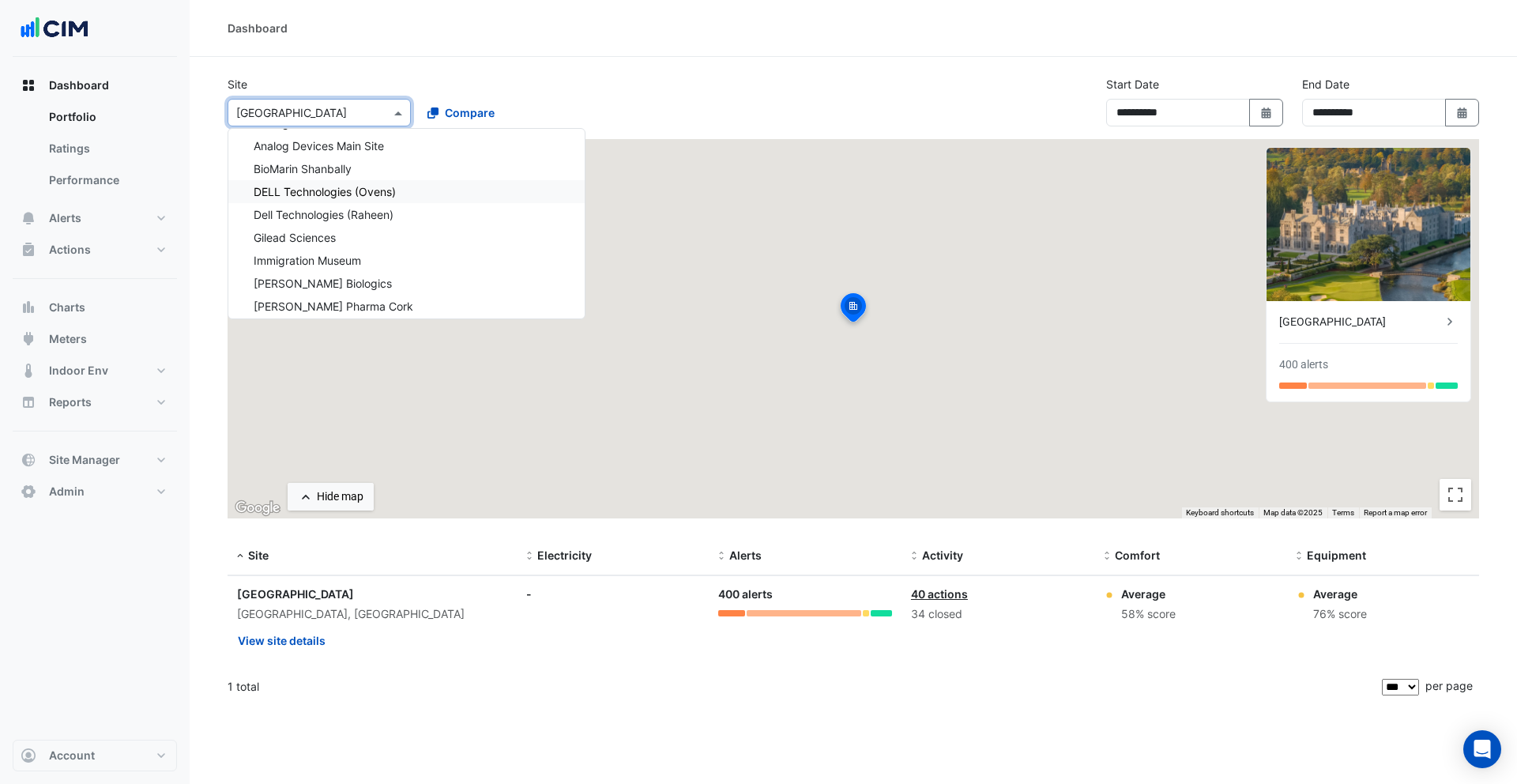
scroll to position [348, 0]
click at [343, 240] on div "Gilead Sciences" at bounding box center [406, 234] width 357 height 23
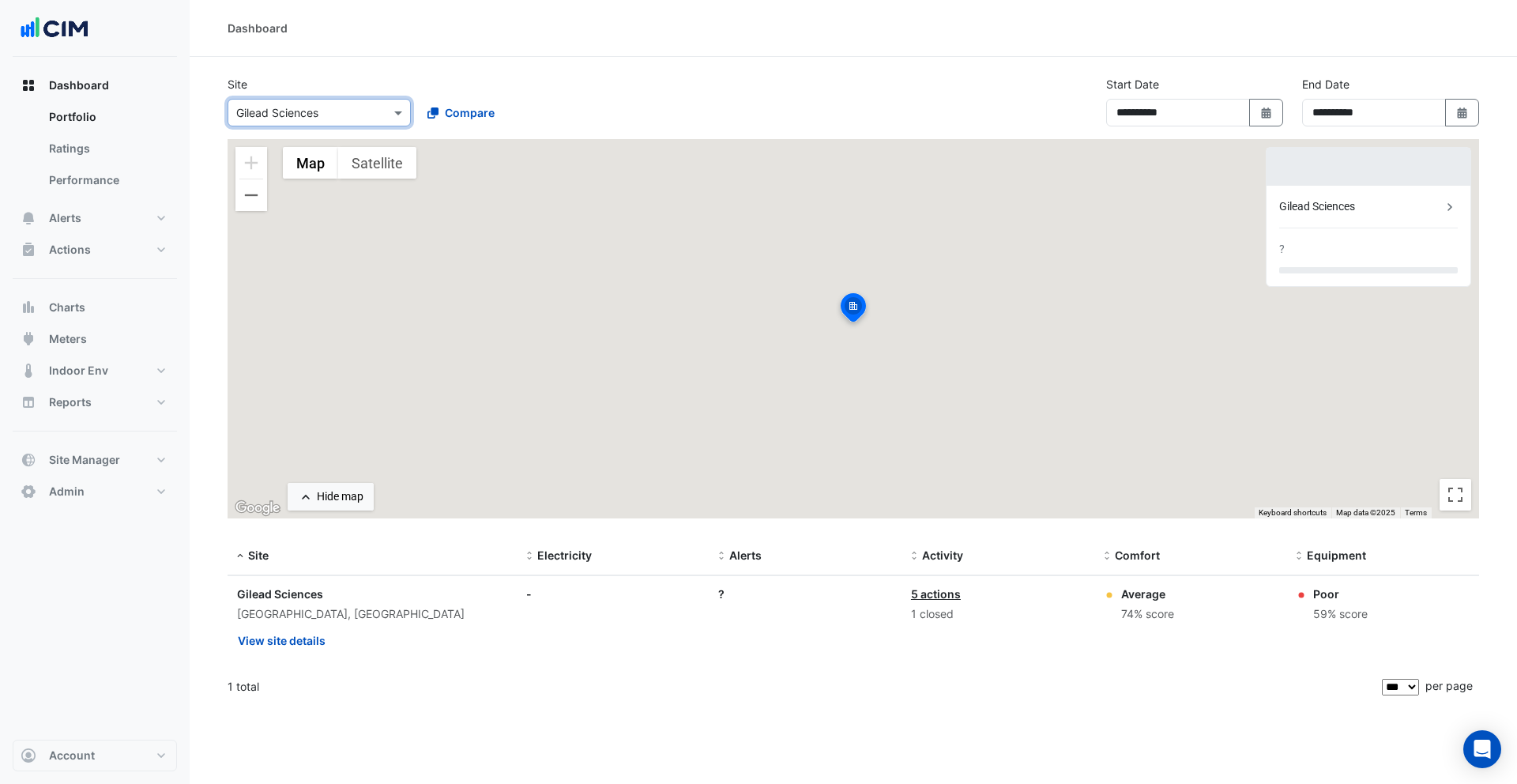
click at [326, 117] on input "text" at bounding box center [303, 113] width 134 height 16
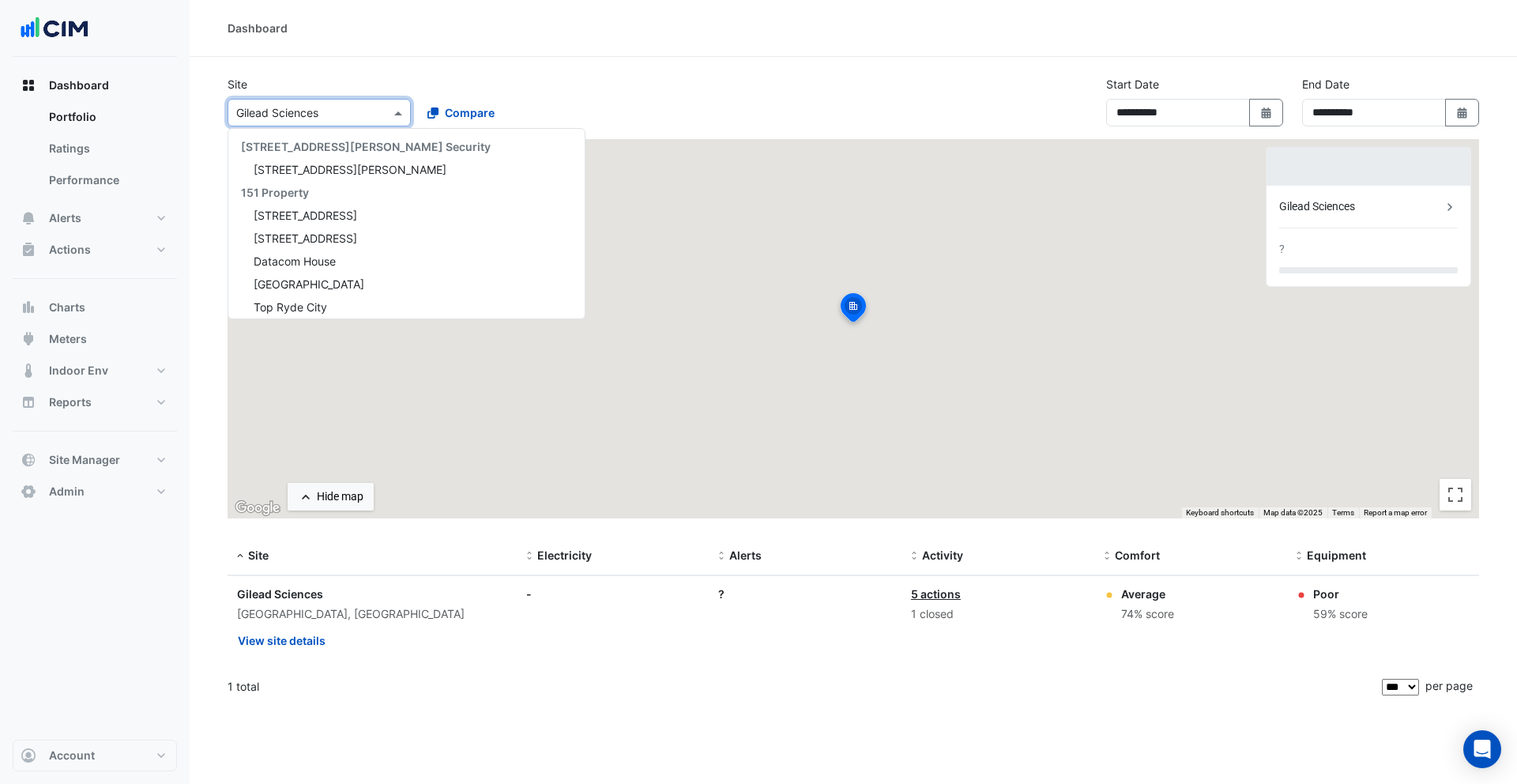
scroll to position [442, 0]
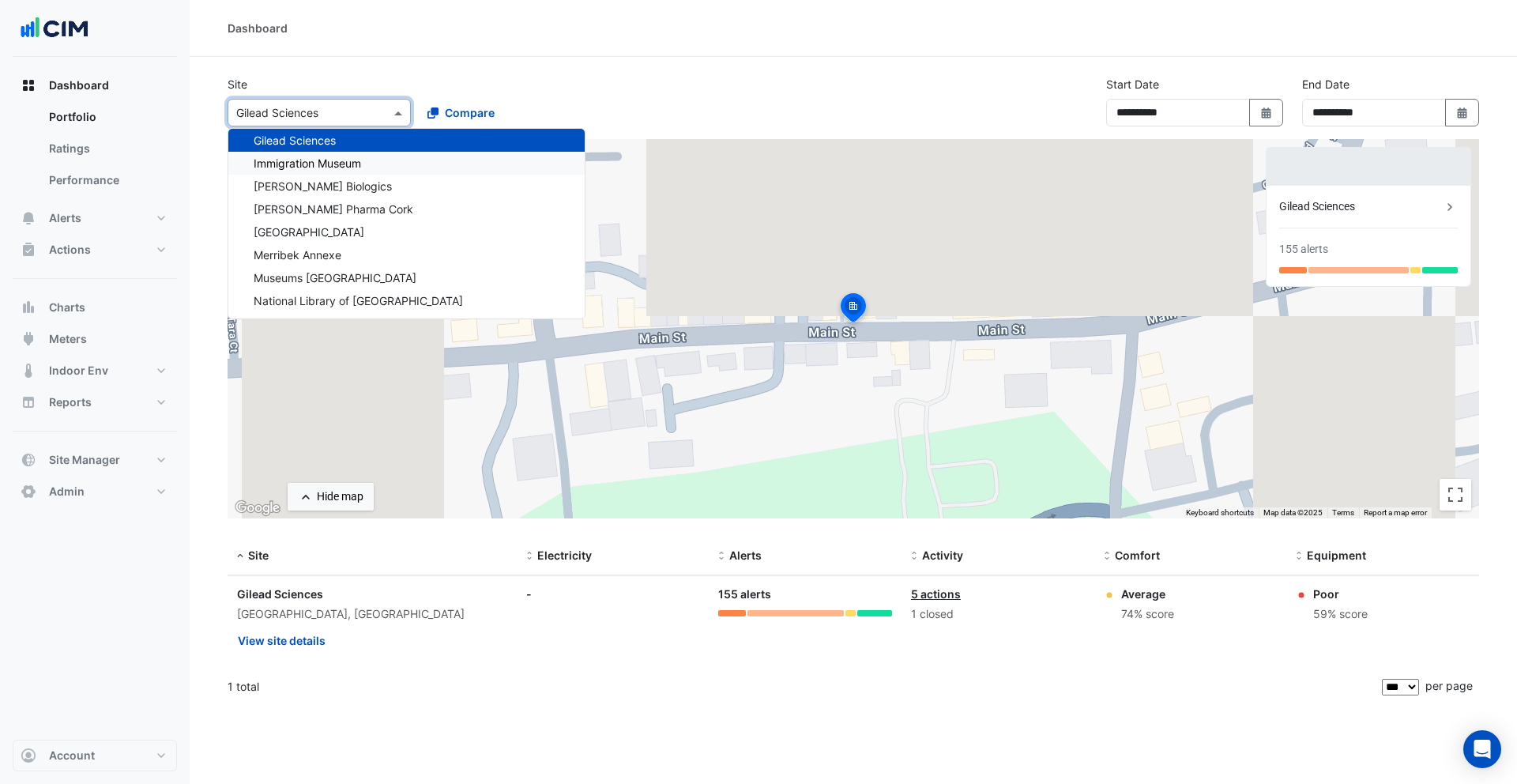
click at [326, 169] on span "Immigration Museum" at bounding box center [306, 163] width 107 height 14
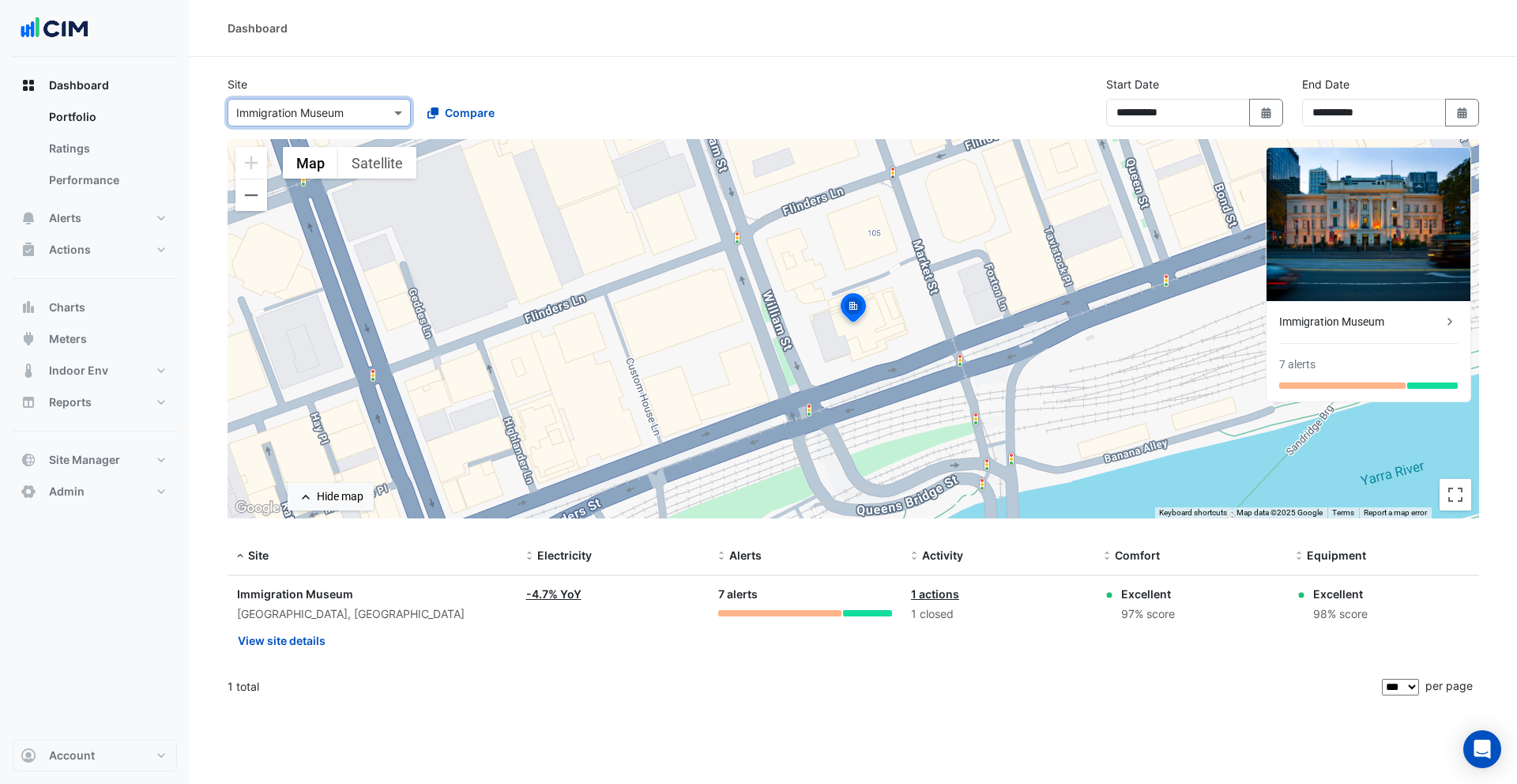
click at [335, 113] on input "text" at bounding box center [303, 113] width 134 height 16
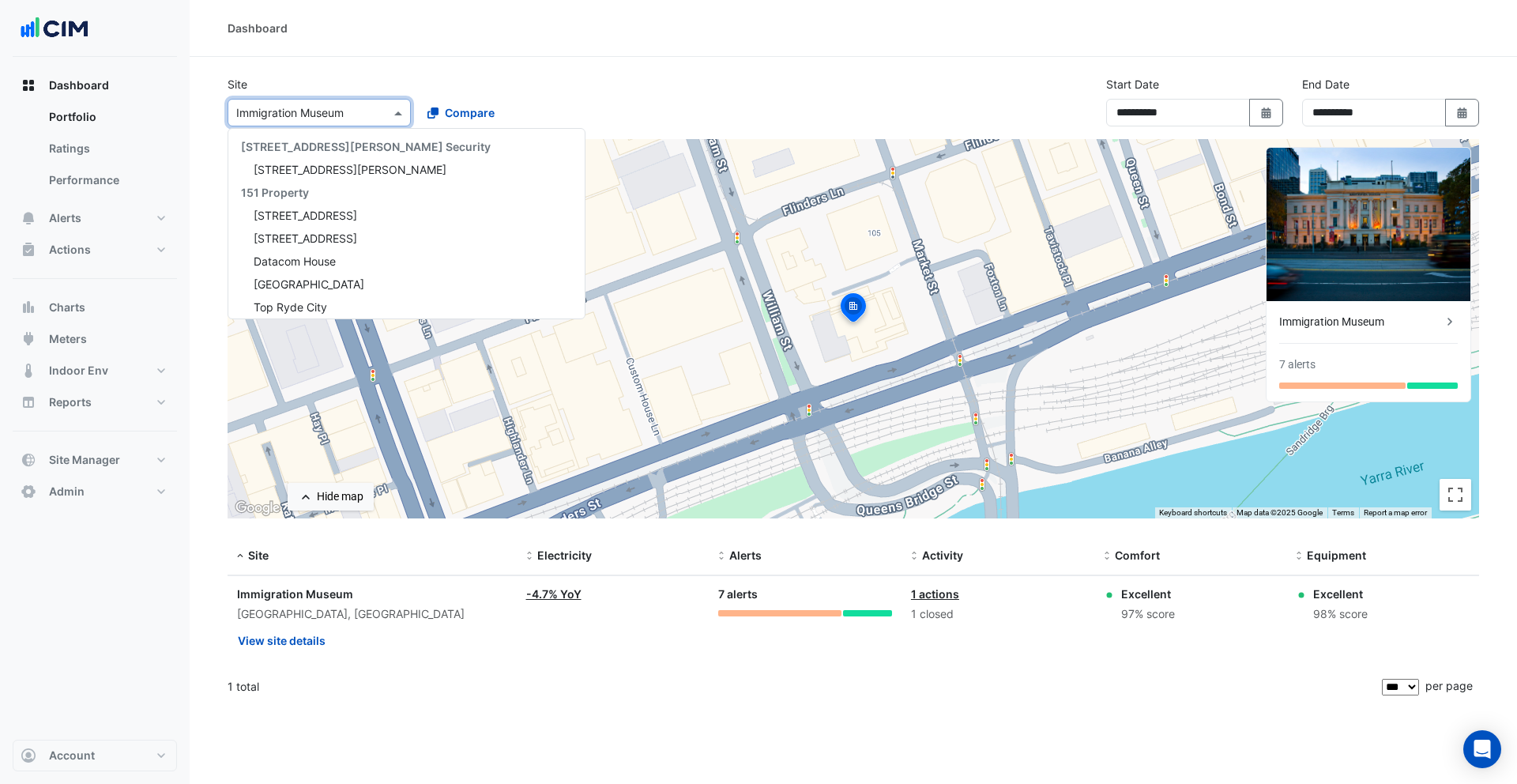
scroll to position [464, 0]
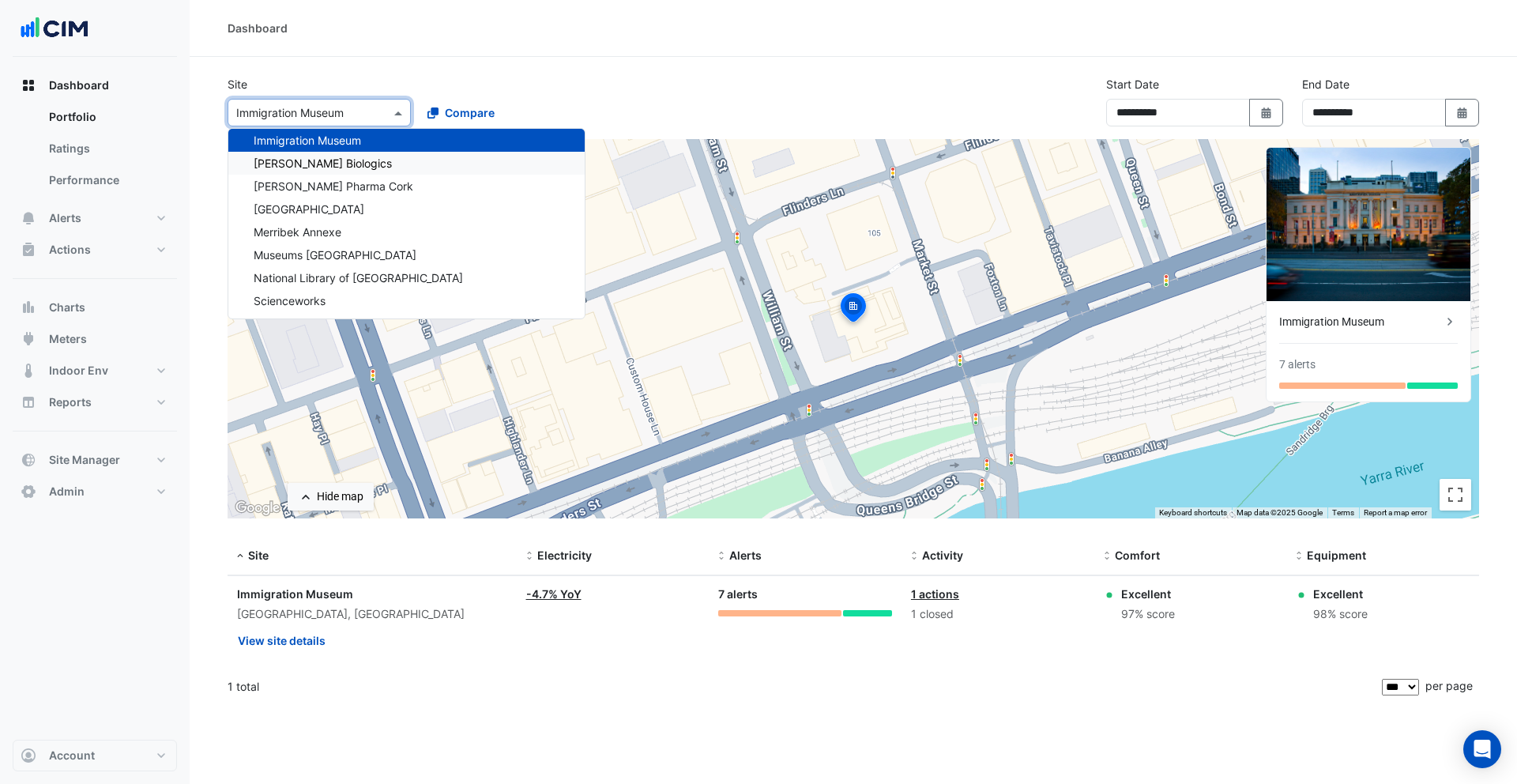
click at [352, 167] on div "[PERSON_NAME] Biologics" at bounding box center [406, 163] width 357 height 23
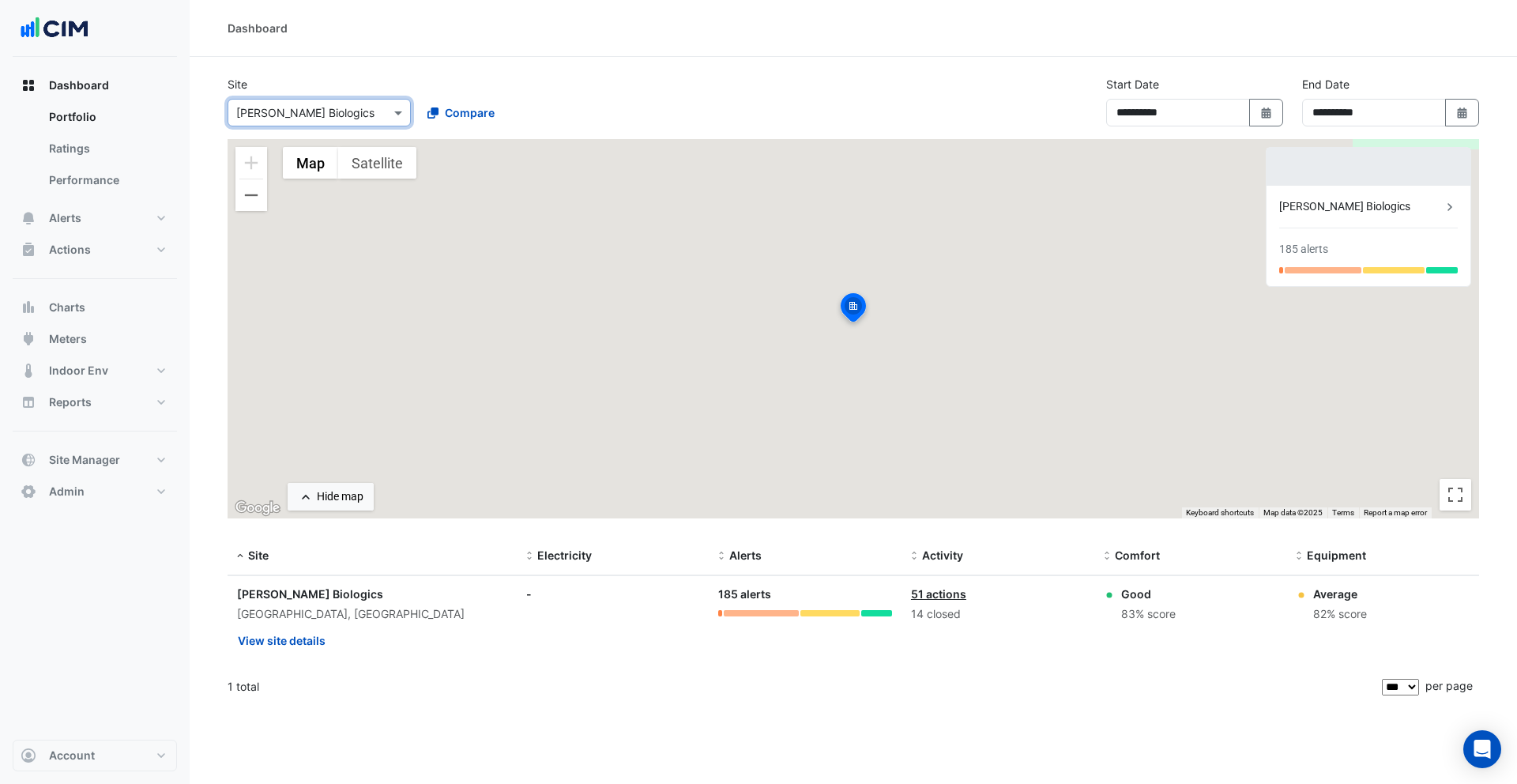
click at [336, 117] on input "text" at bounding box center [303, 113] width 134 height 16
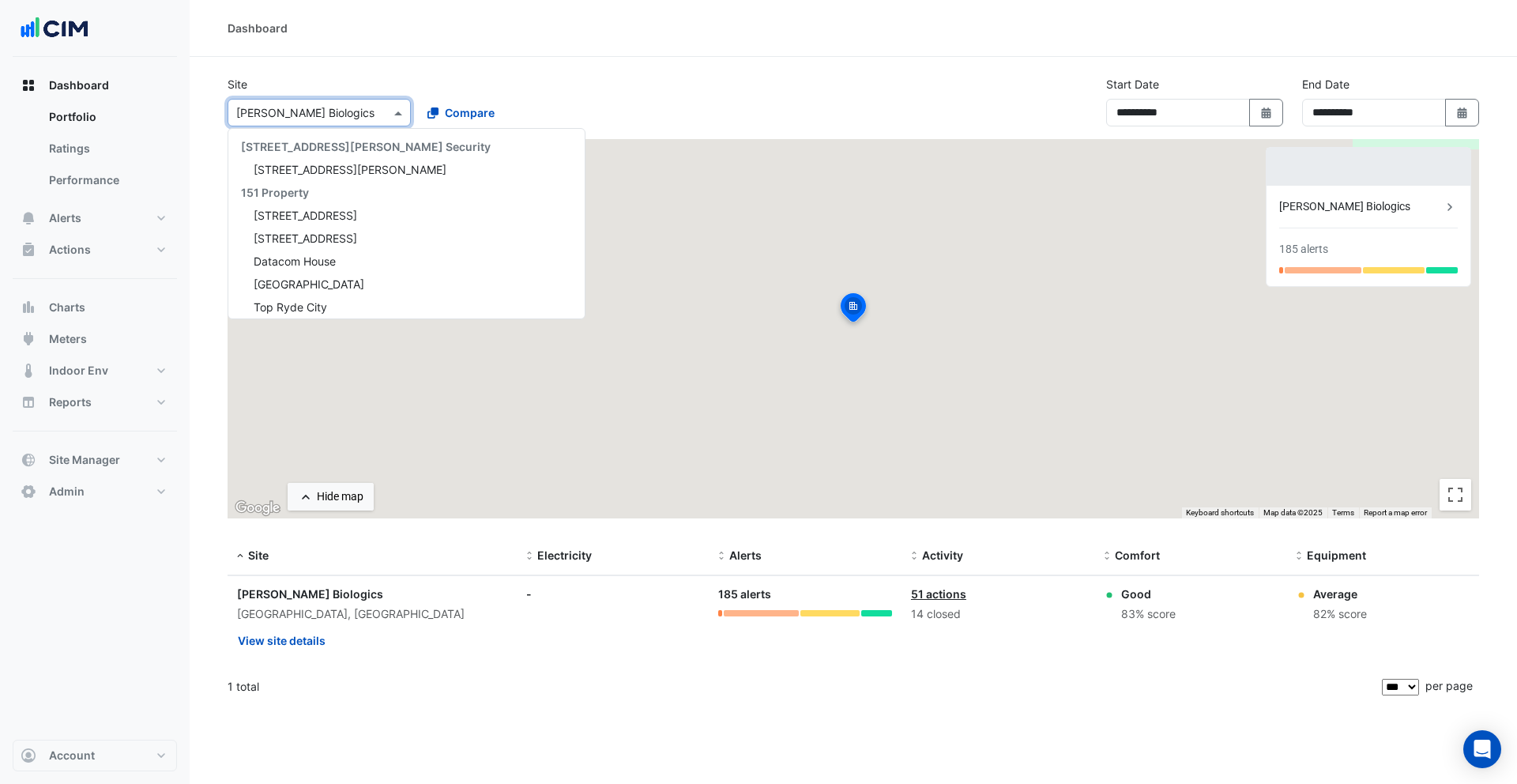
scroll to position [487, 0]
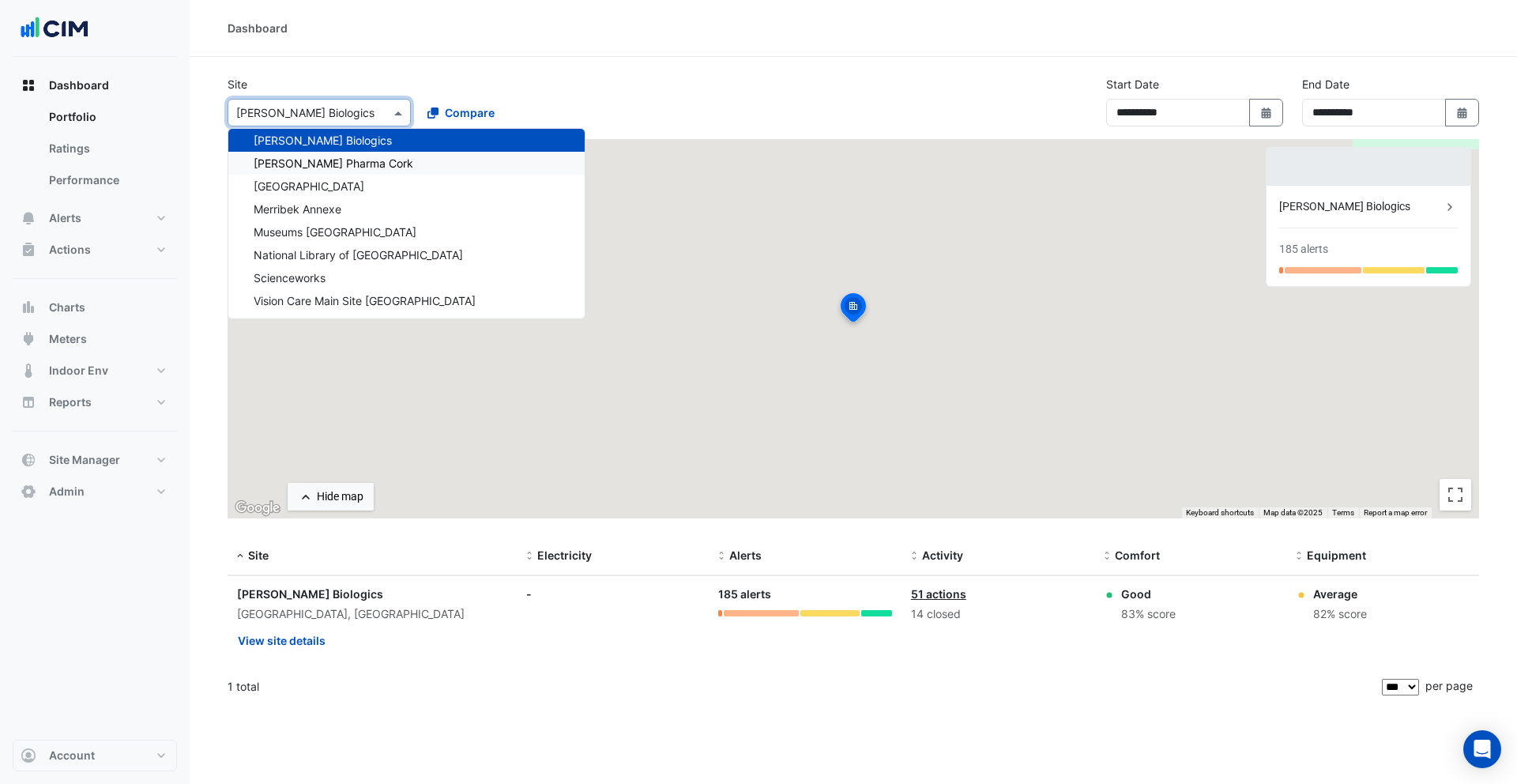
click at [357, 157] on span "[PERSON_NAME] Pharma Cork" at bounding box center [333, 163] width 160 height 14
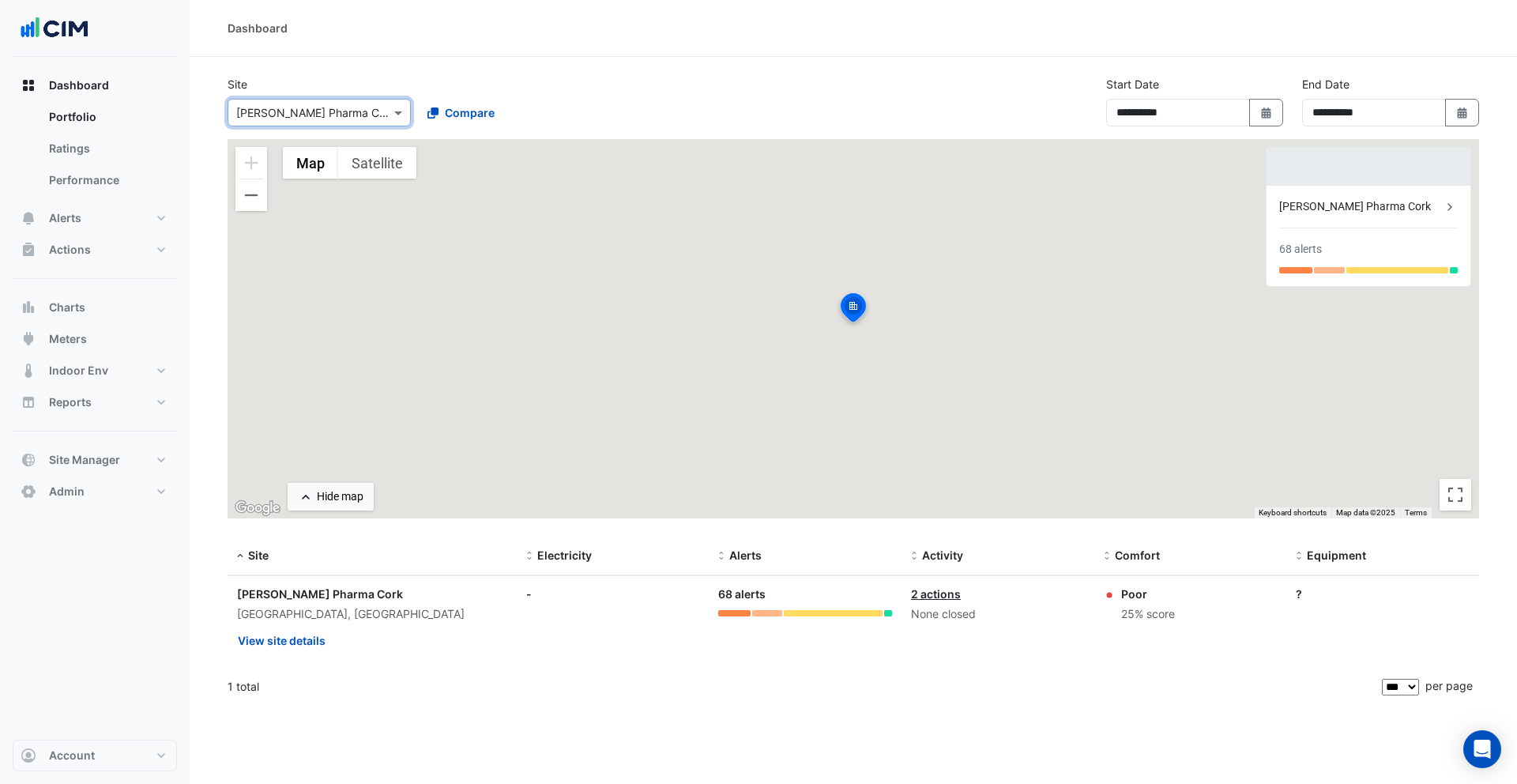
click at [342, 118] on input "text" at bounding box center [303, 113] width 134 height 16
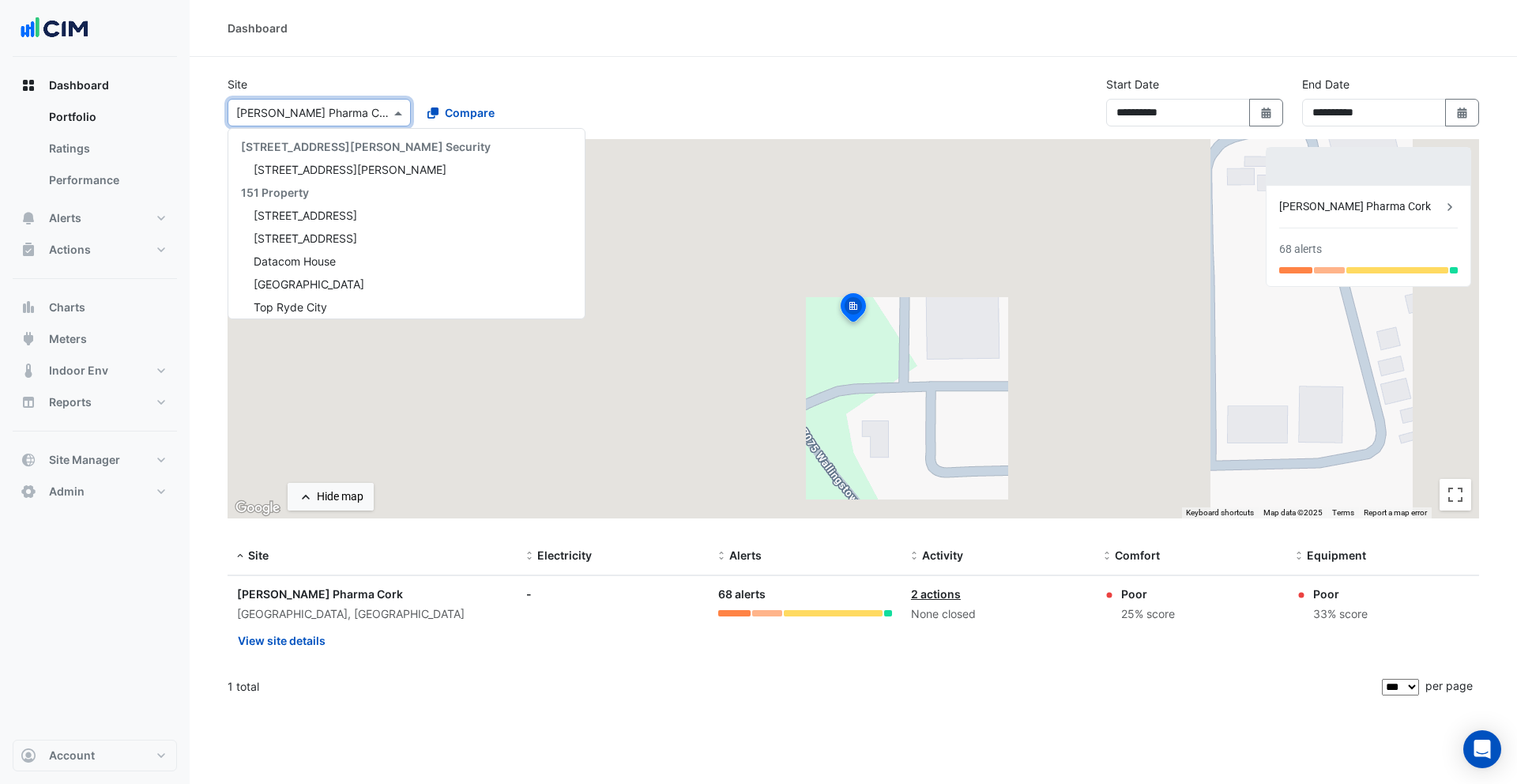
scroll to position [510, 0]
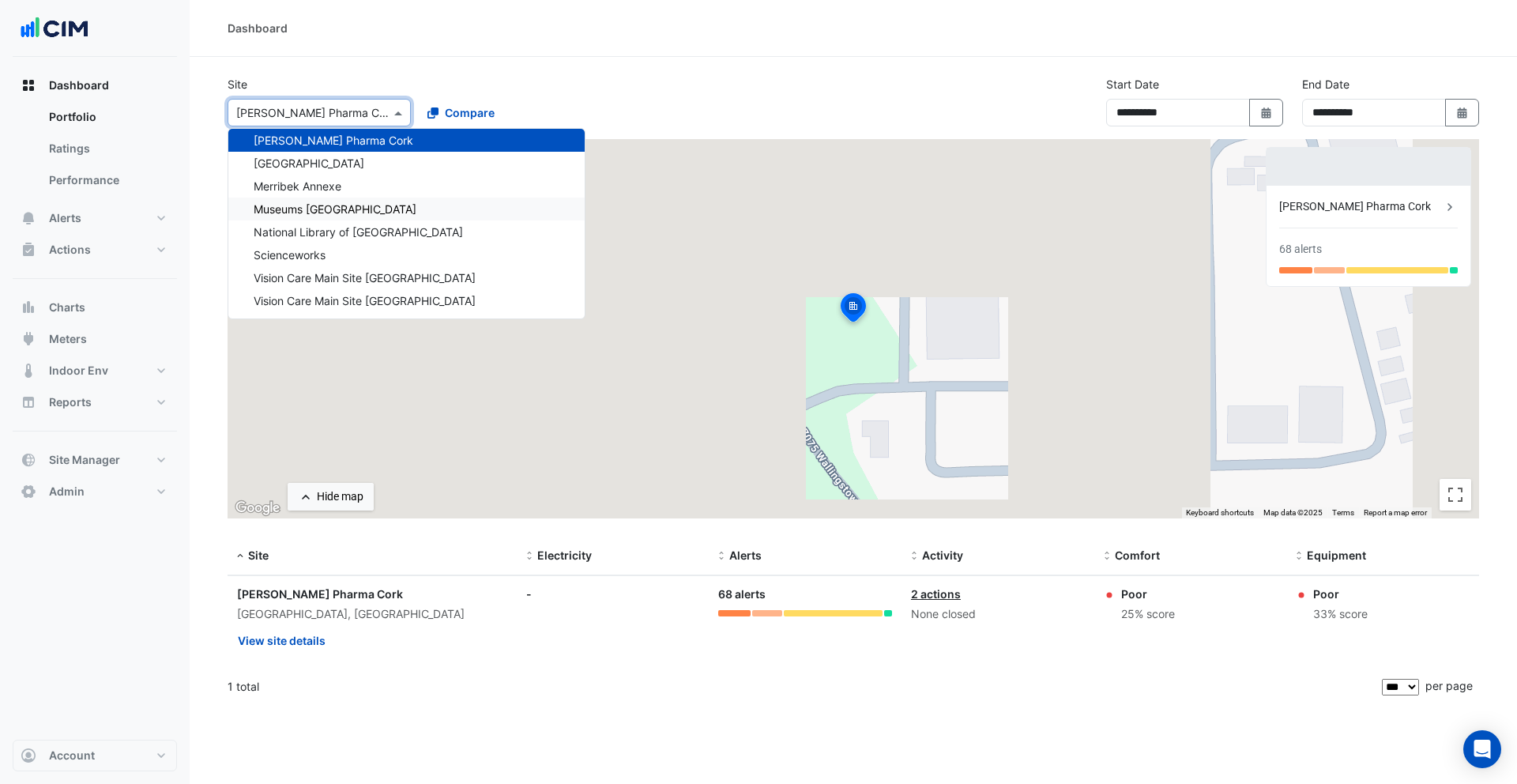
click at [356, 207] on span "Museums [GEOGRAPHIC_DATA]" at bounding box center [335, 209] width 162 height 14
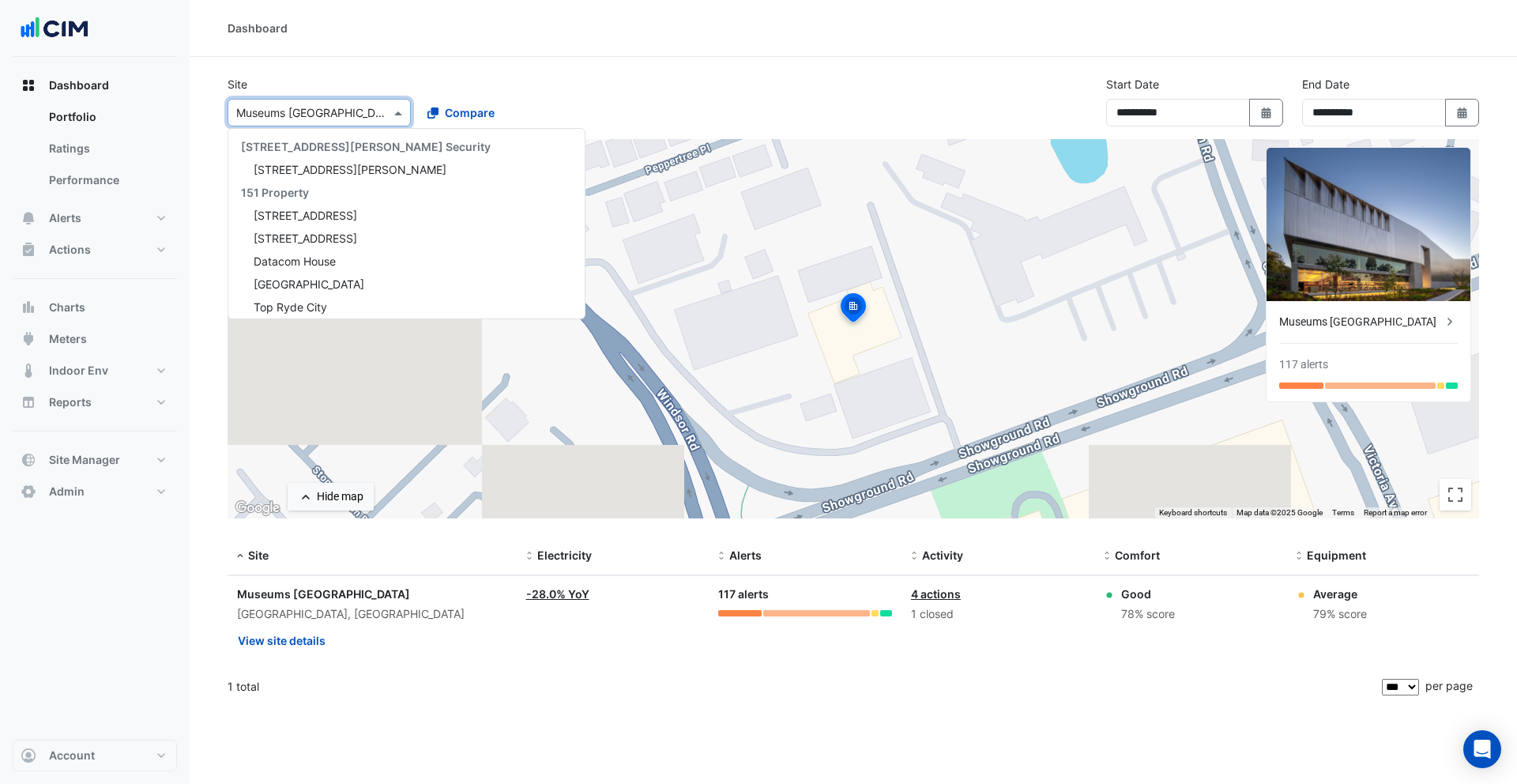
click at [335, 116] on input "text" at bounding box center [303, 113] width 134 height 16
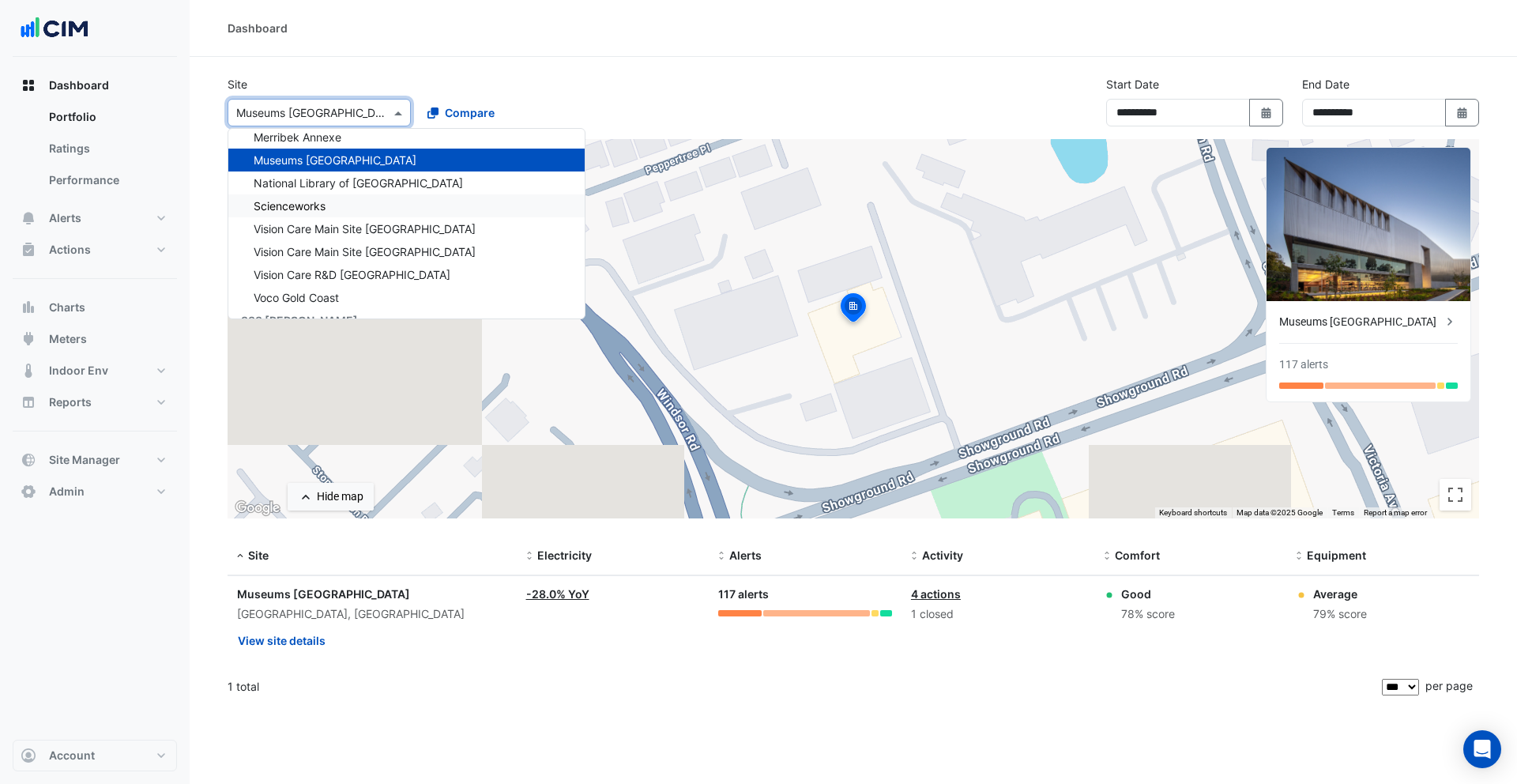
scroll to position [537, 0]
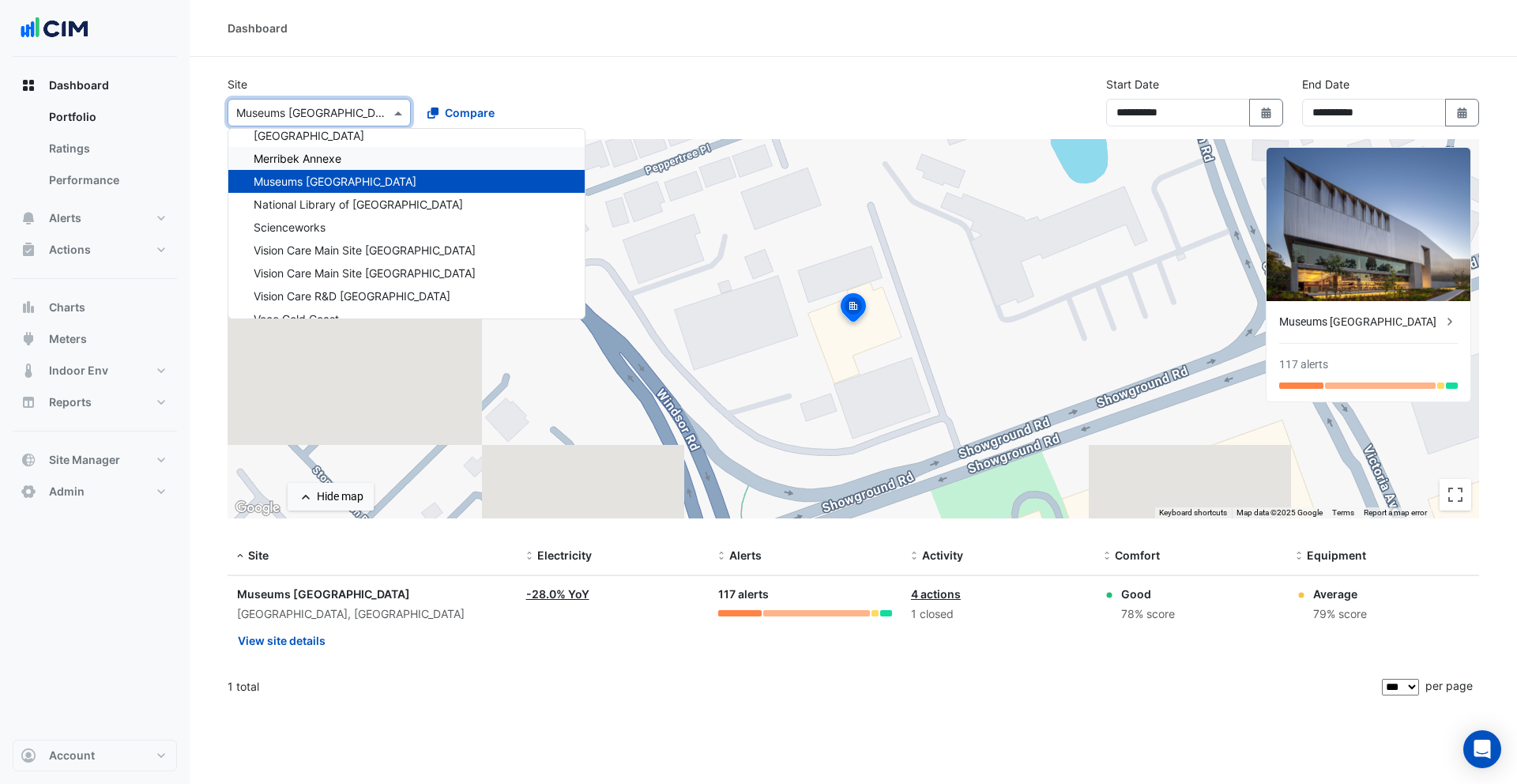
click at [336, 155] on span "Merribek Annexe" at bounding box center [297, 159] width 88 height 14
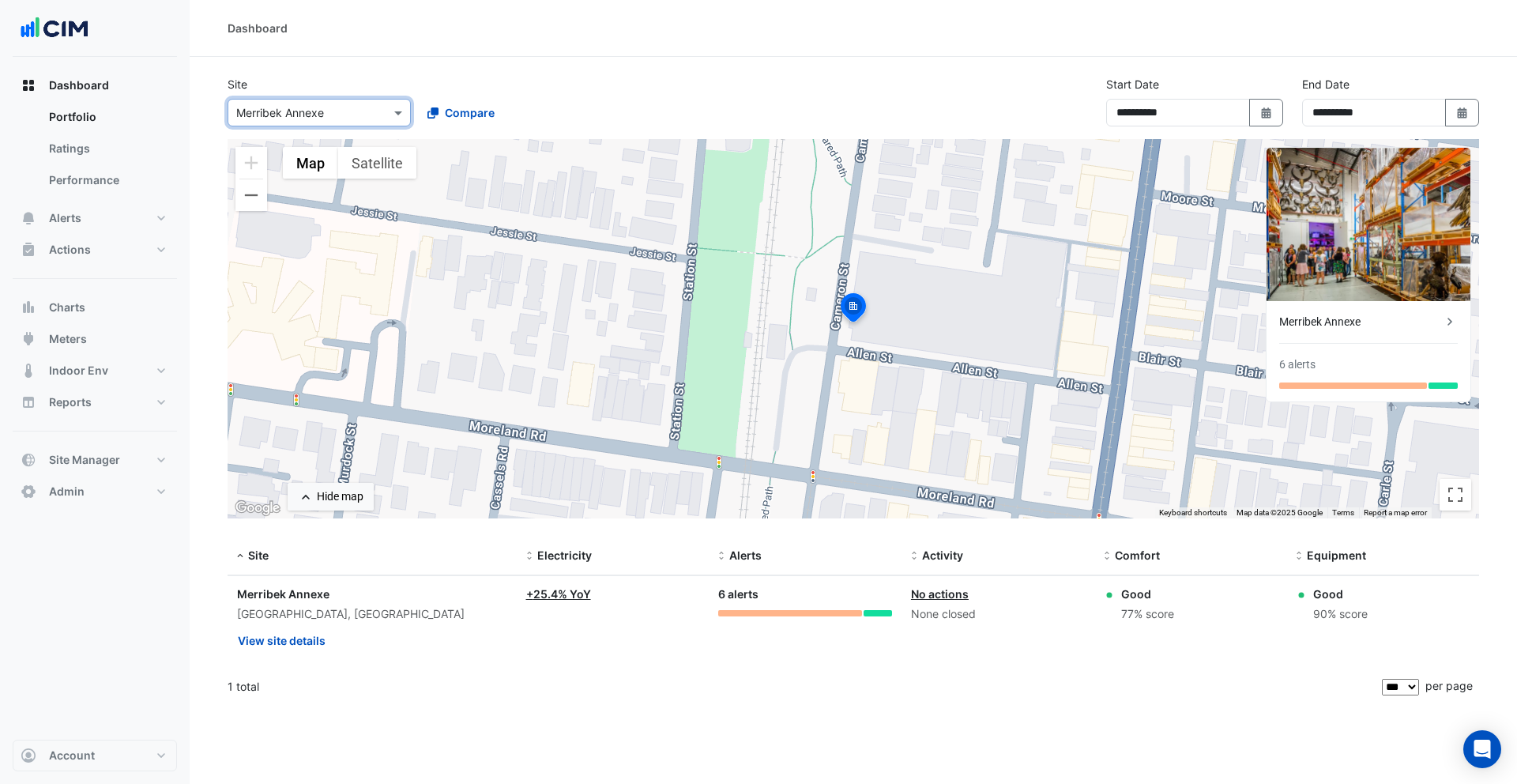
click at [345, 113] on input "text" at bounding box center [303, 113] width 134 height 16
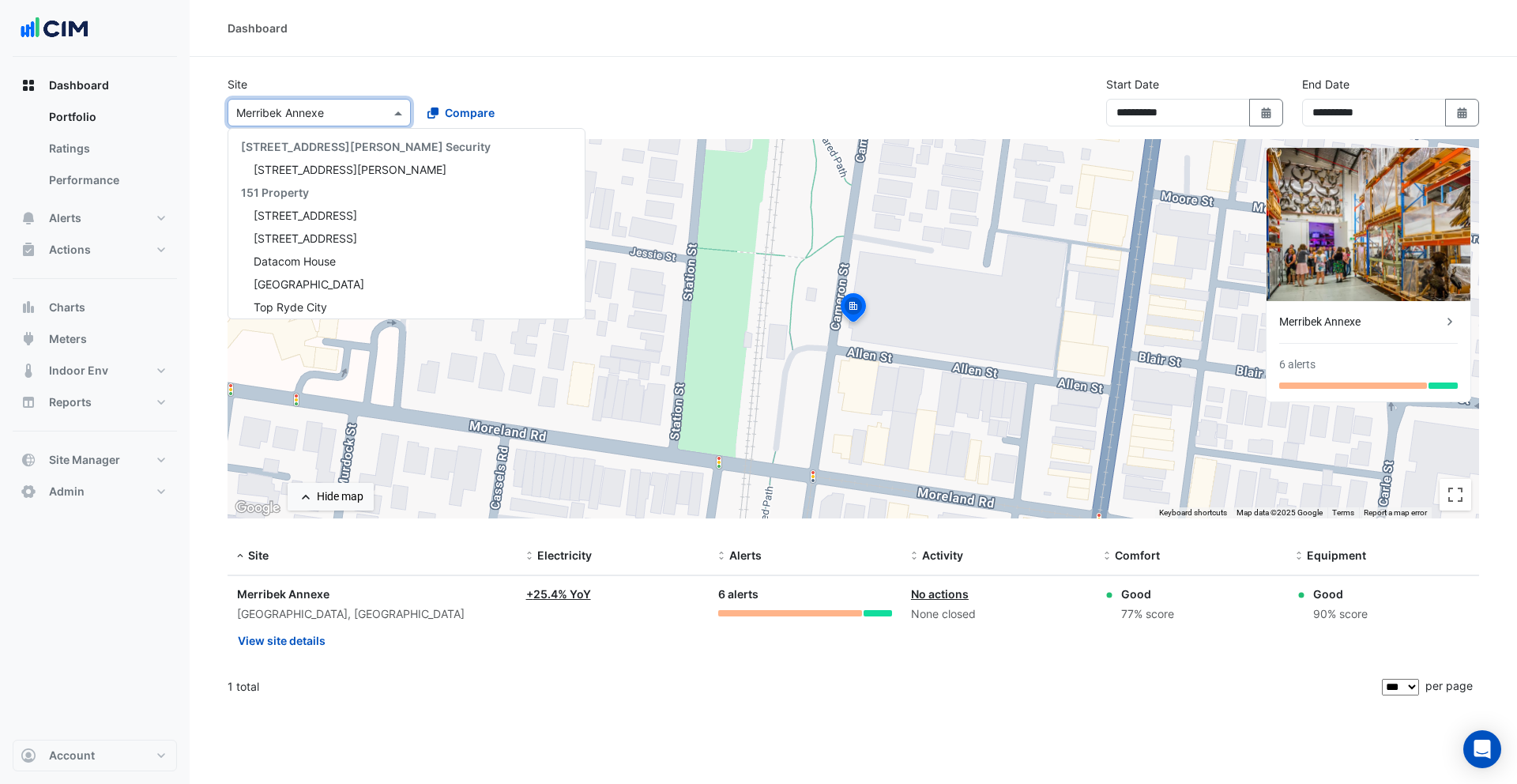
scroll to position [556, 0]
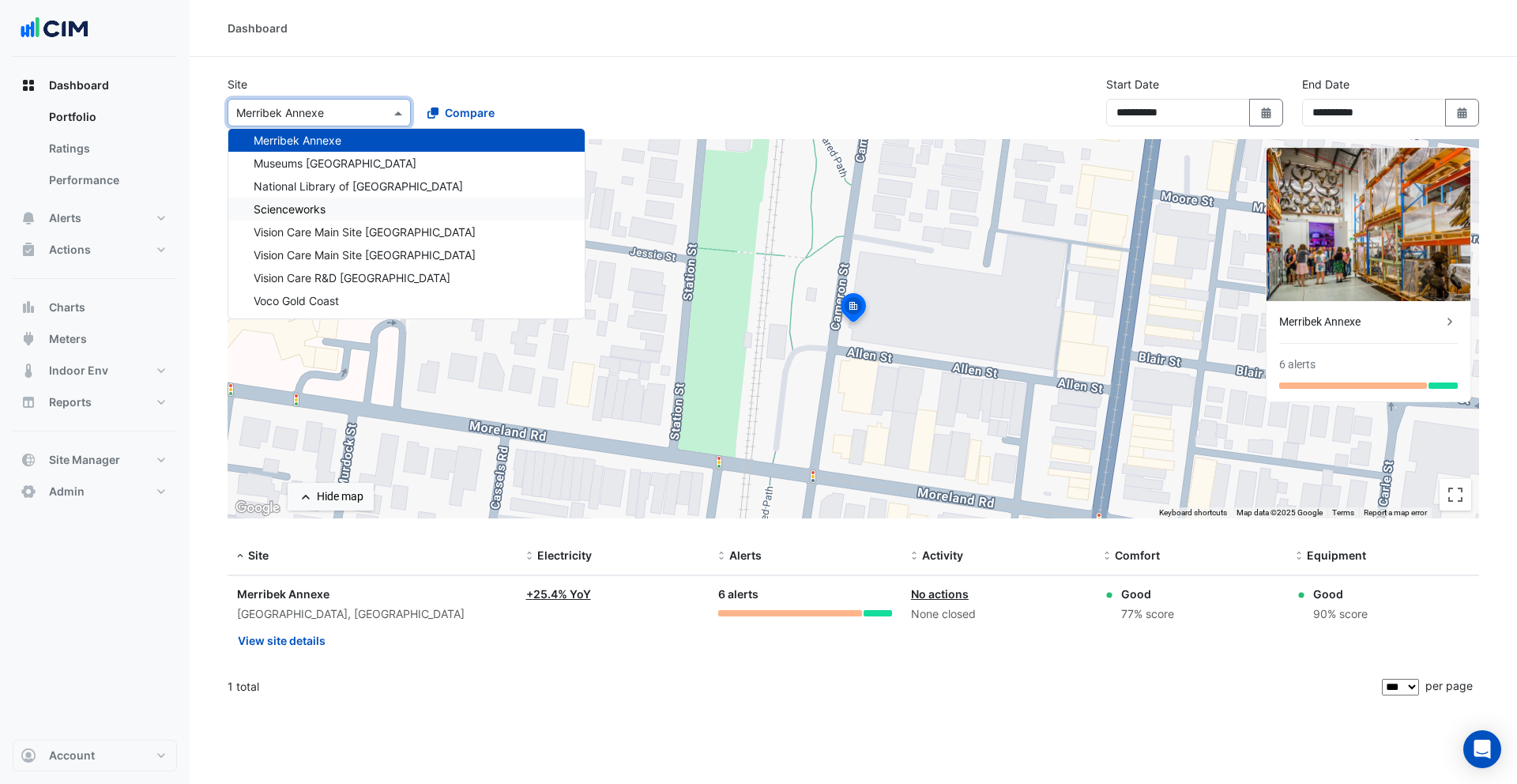
click at [367, 204] on div "Scienceworks" at bounding box center [406, 209] width 357 height 23
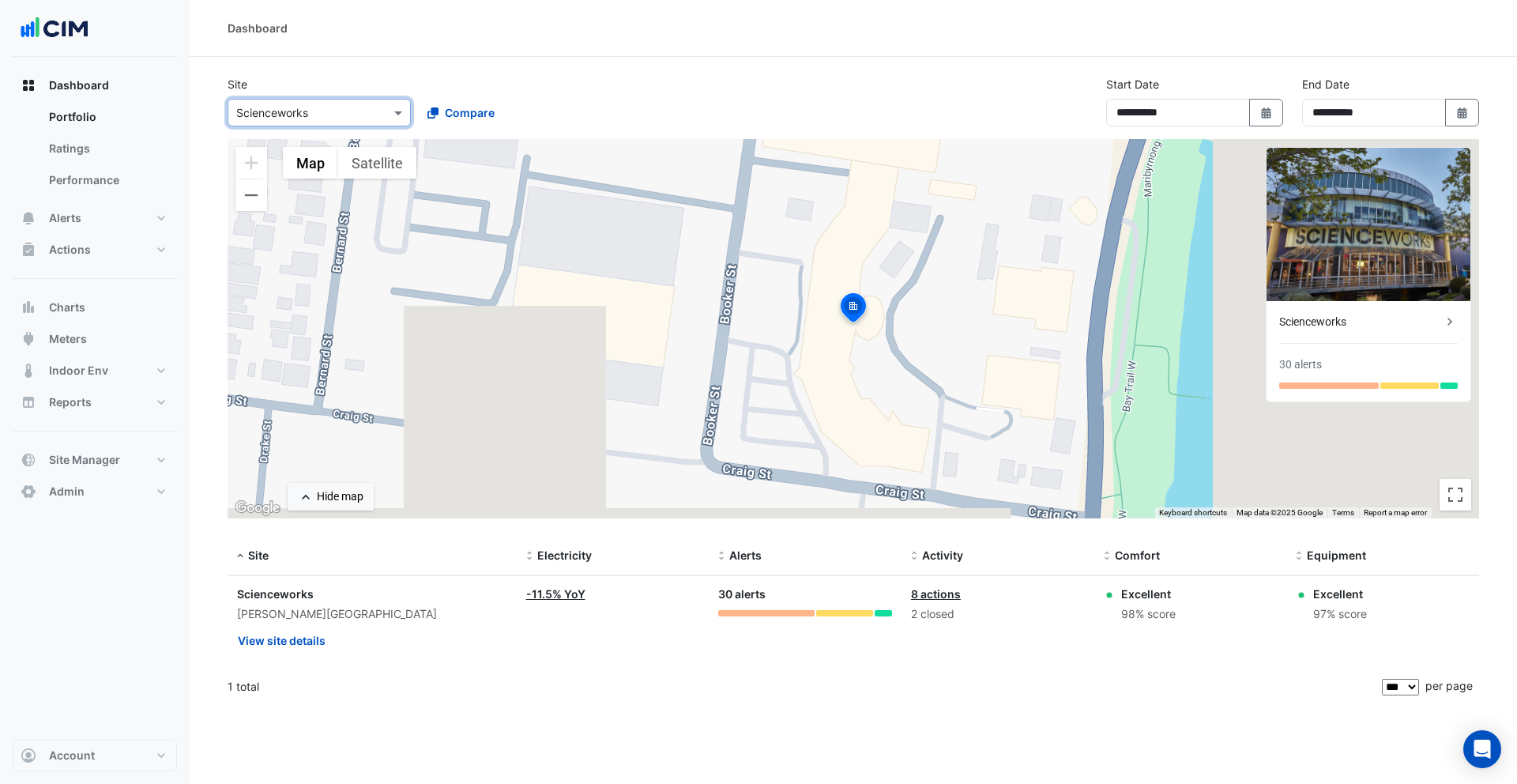
click at [354, 126] on div "Select a Site × Scienceworks" at bounding box center [319, 112] width 184 height 28
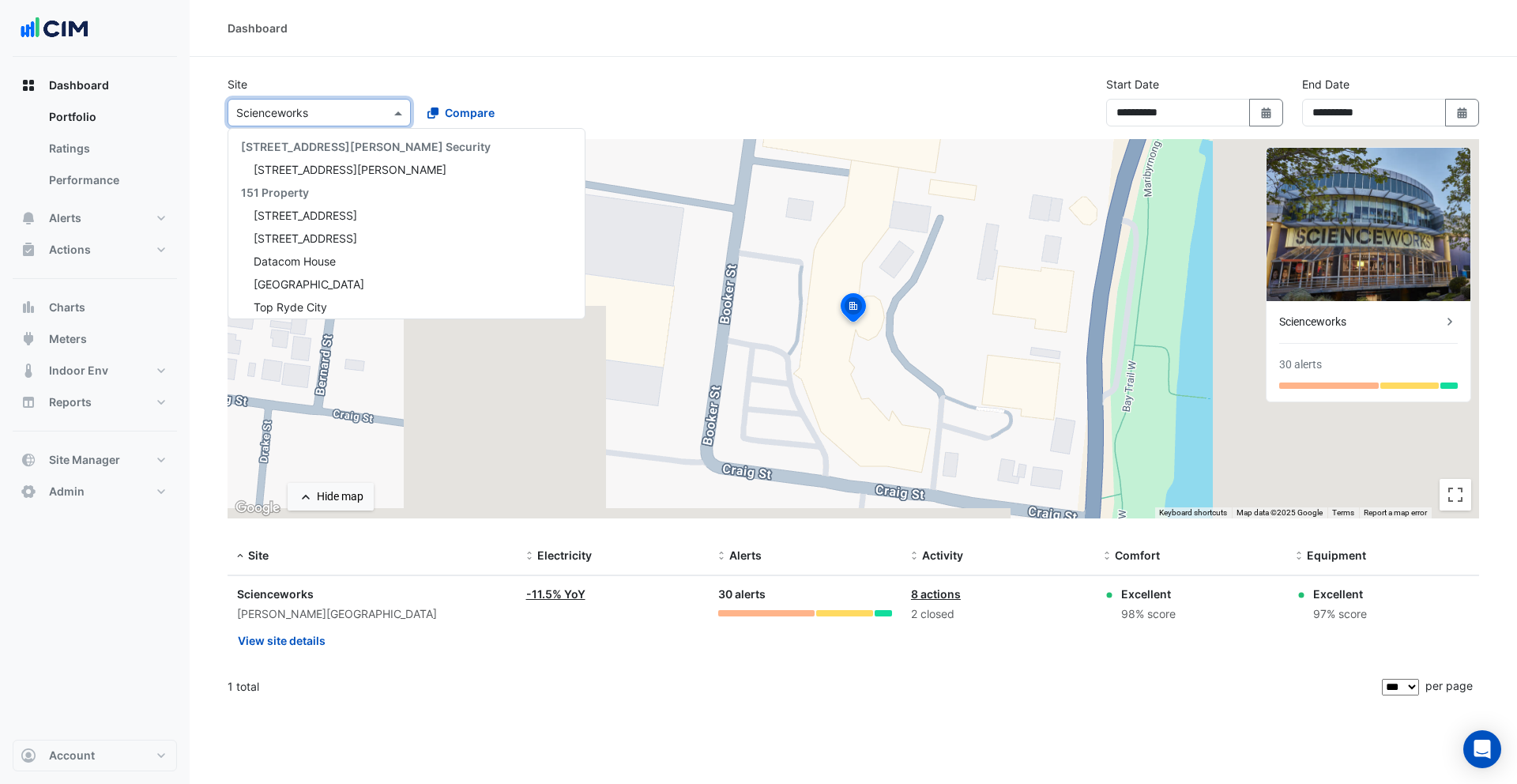
scroll to position [624, 0]
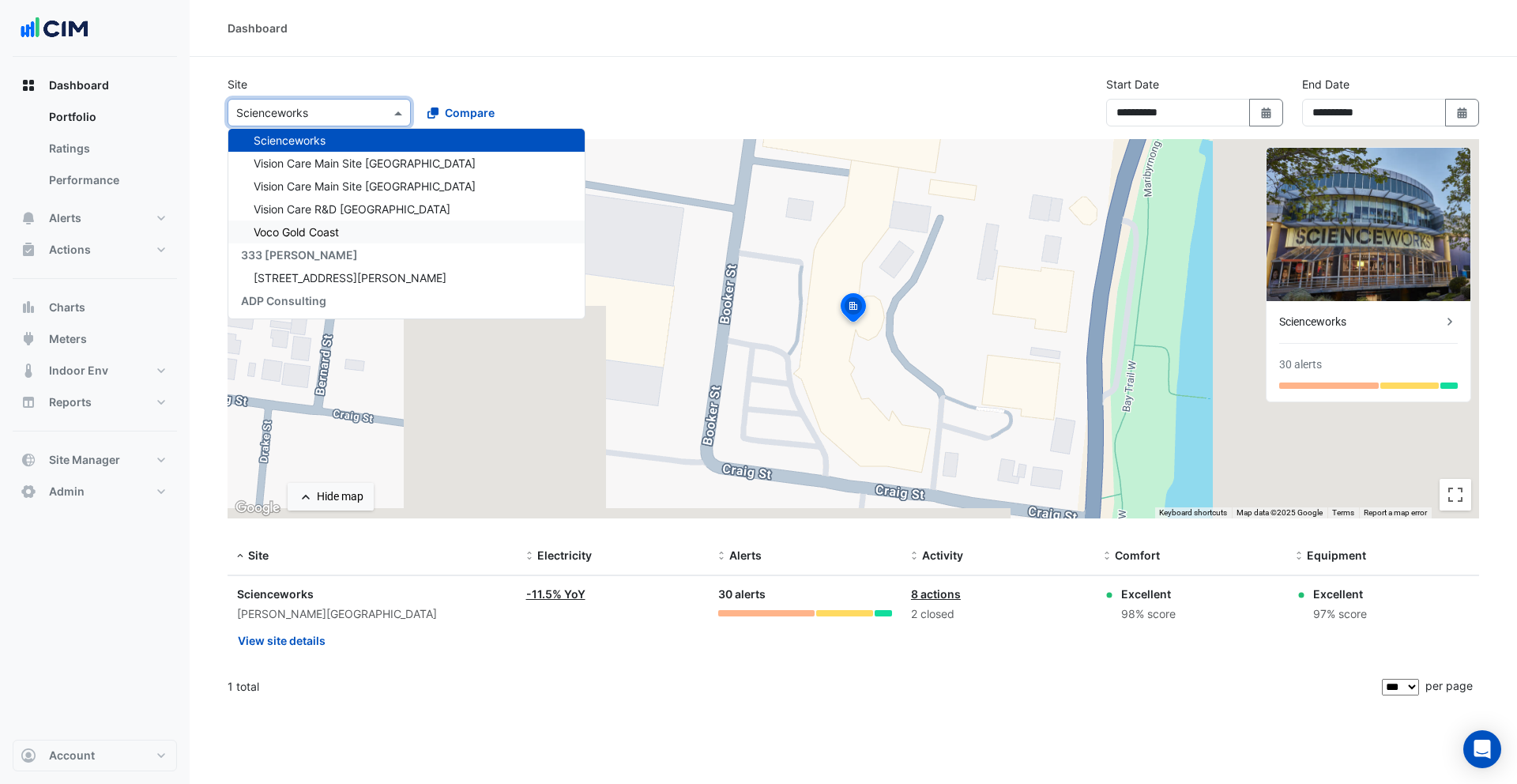
click at [368, 222] on div "Voco Gold Coast" at bounding box center [406, 232] width 357 height 23
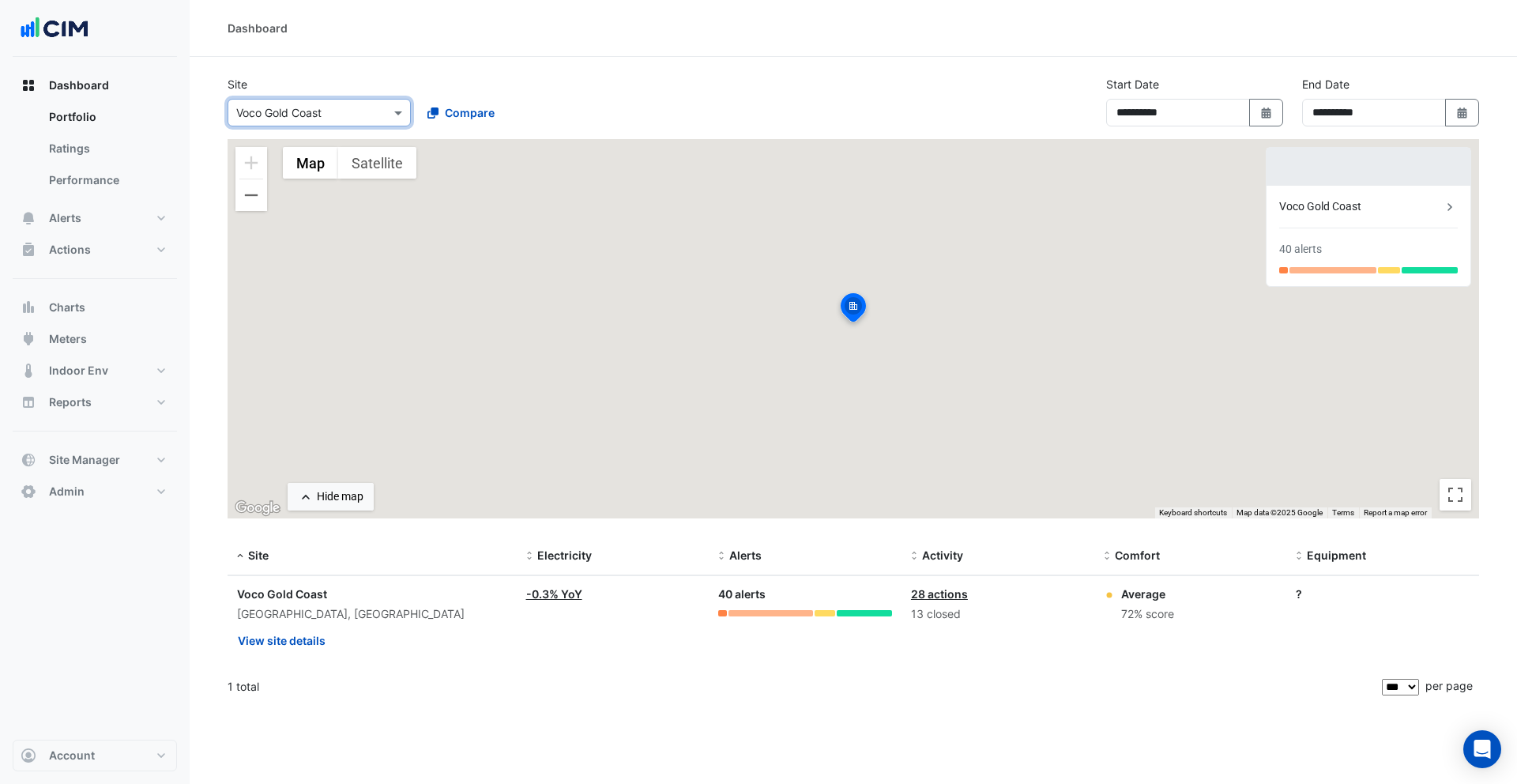
click at [348, 113] on input "text" at bounding box center [303, 113] width 134 height 16
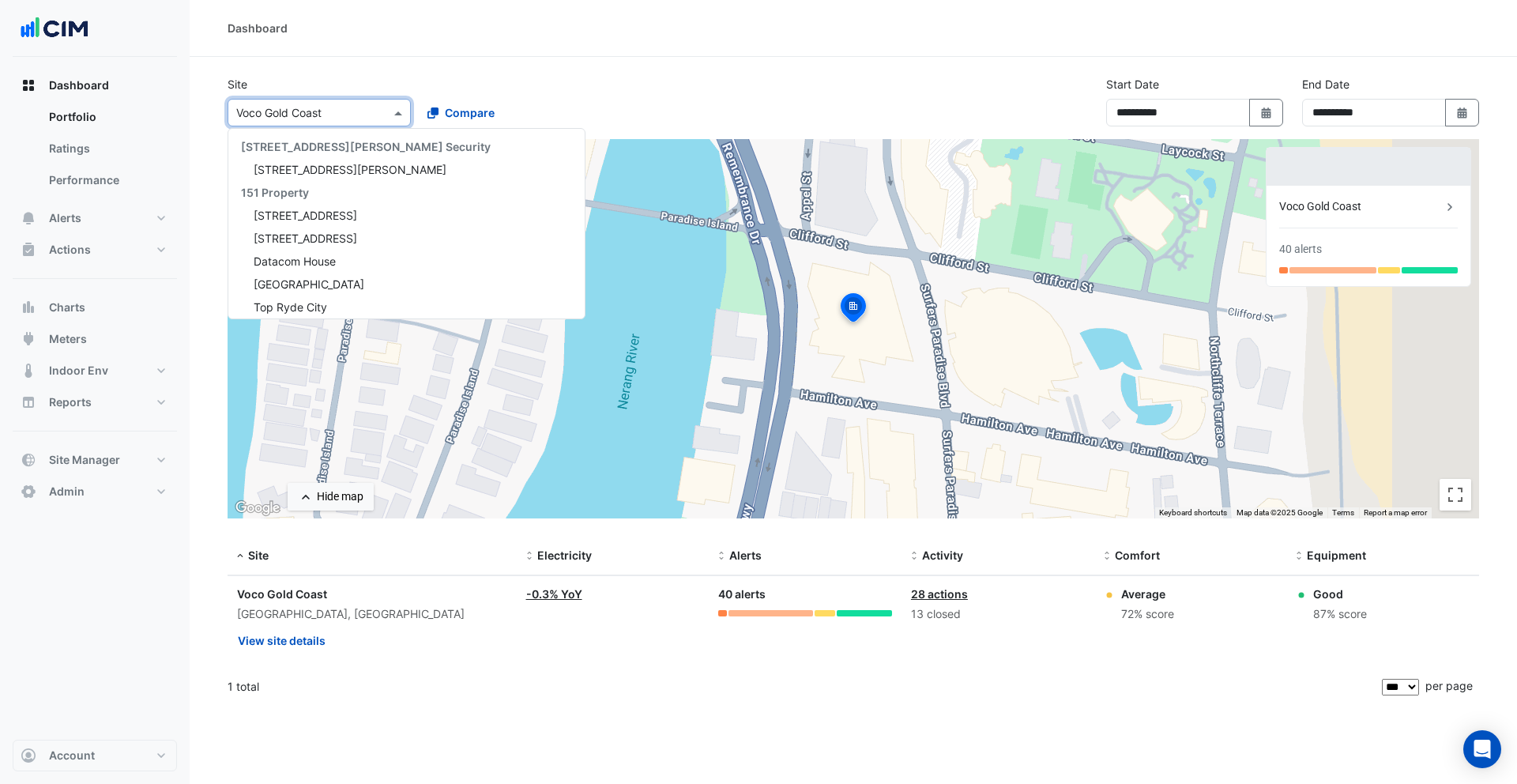
scroll to position [716, 0]
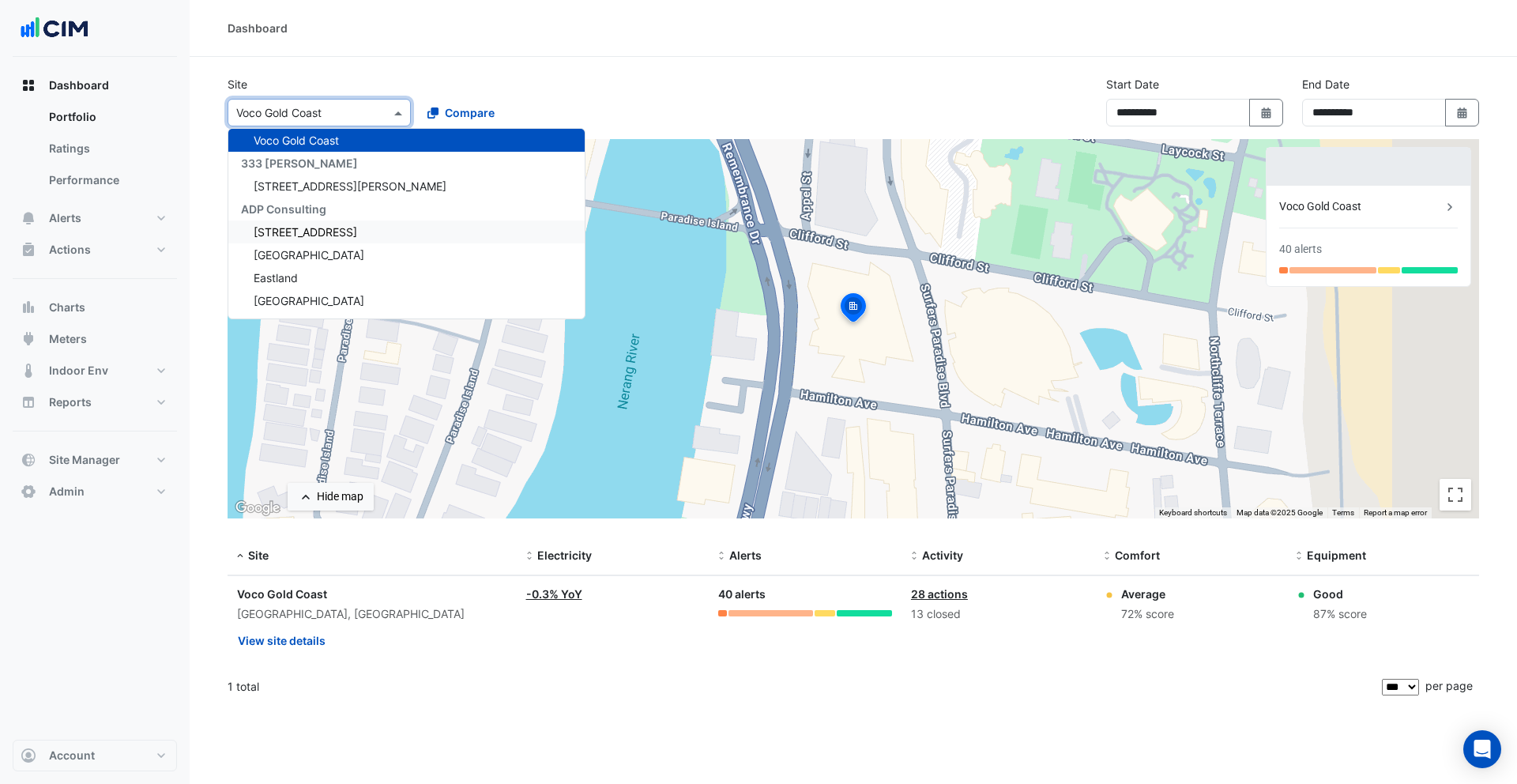
click at [357, 225] on span "[STREET_ADDRESS]" at bounding box center [305, 232] width 103 height 14
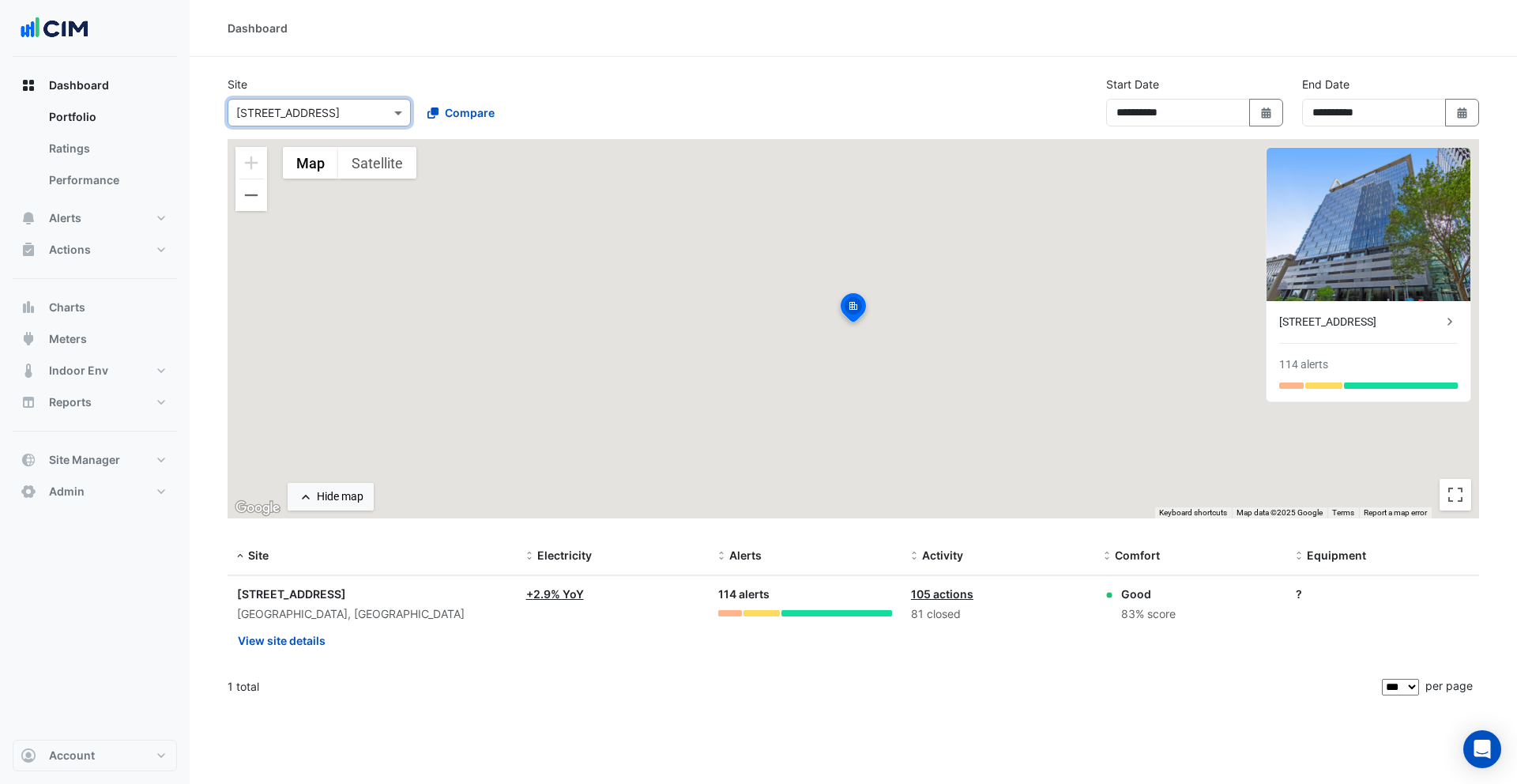
click at [343, 119] on input "text" at bounding box center [303, 113] width 134 height 16
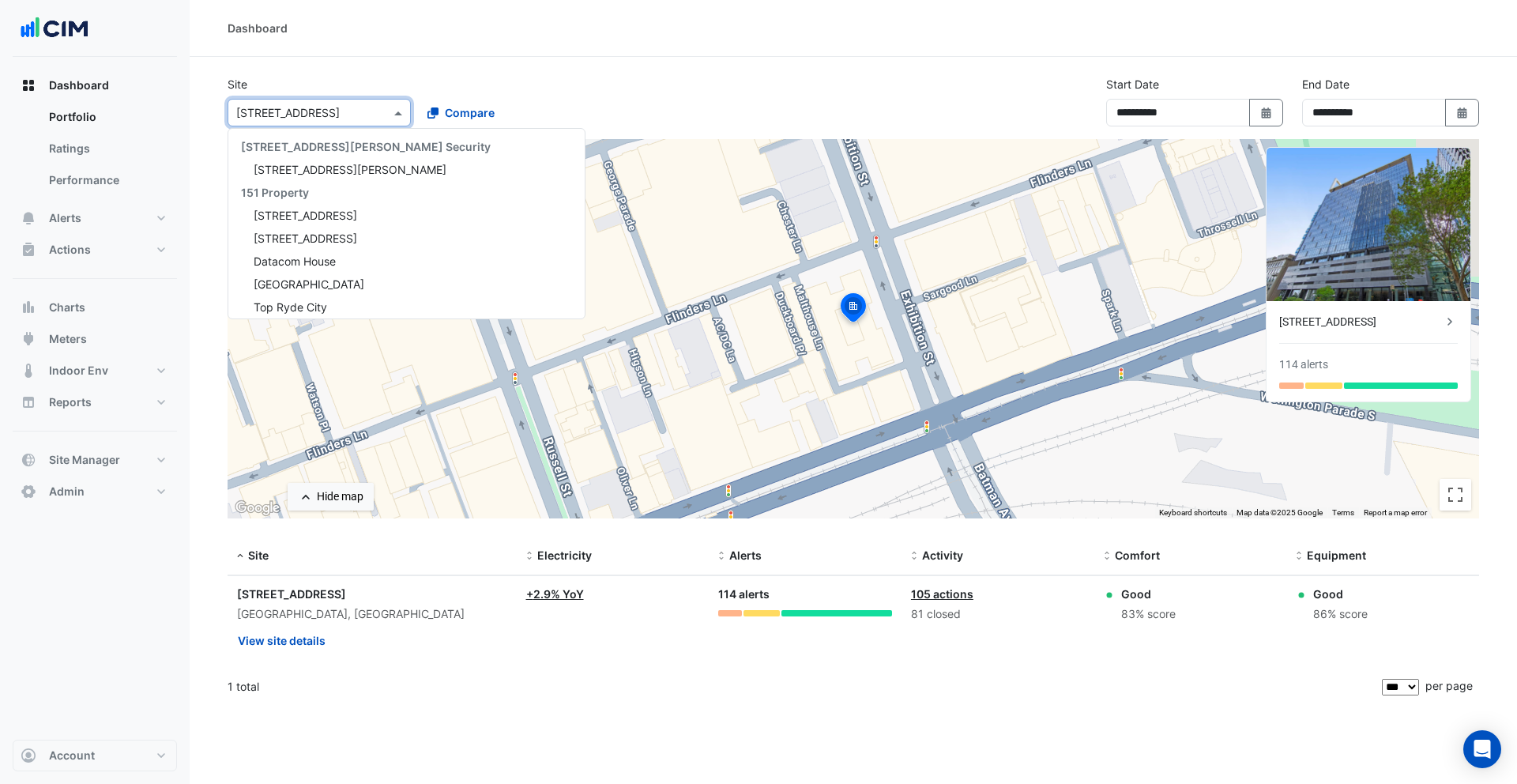
scroll to position [808, 0]
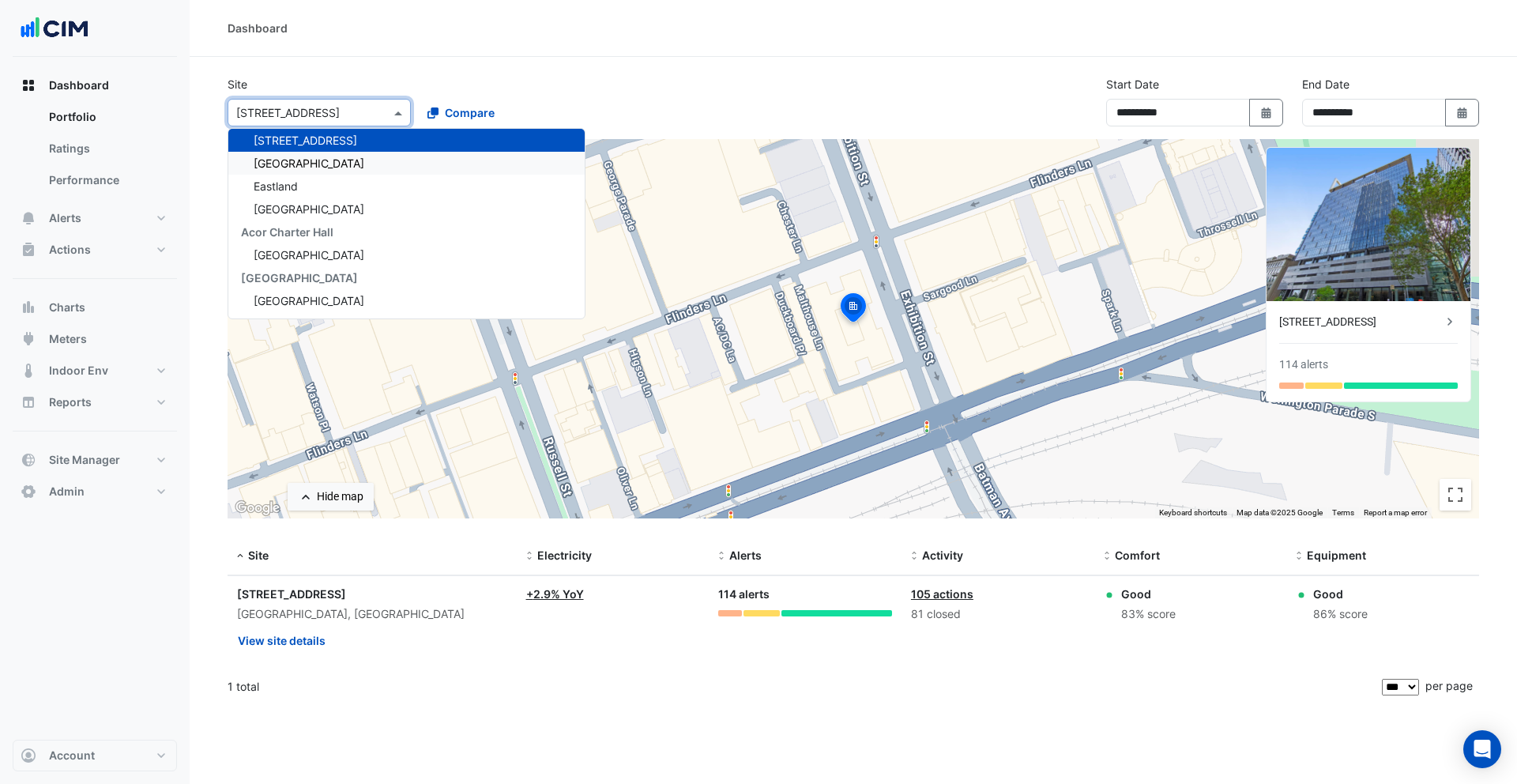
click at [352, 171] on div "[GEOGRAPHIC_DATA]" at bounding box center [406, 163] width 357 height 23
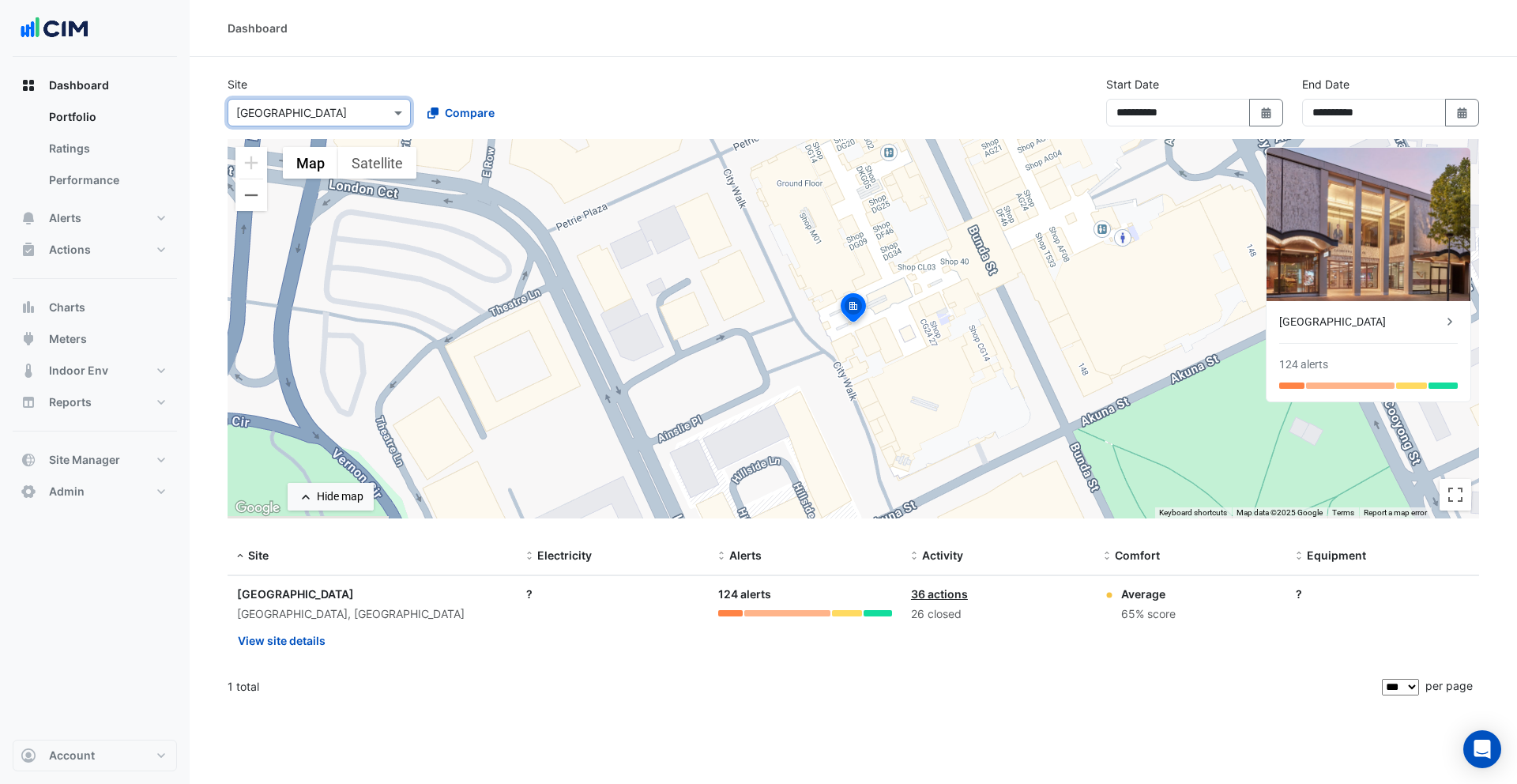
click at [350, 119] on input "text" at bounding box center [303, 113] width 134 height 16
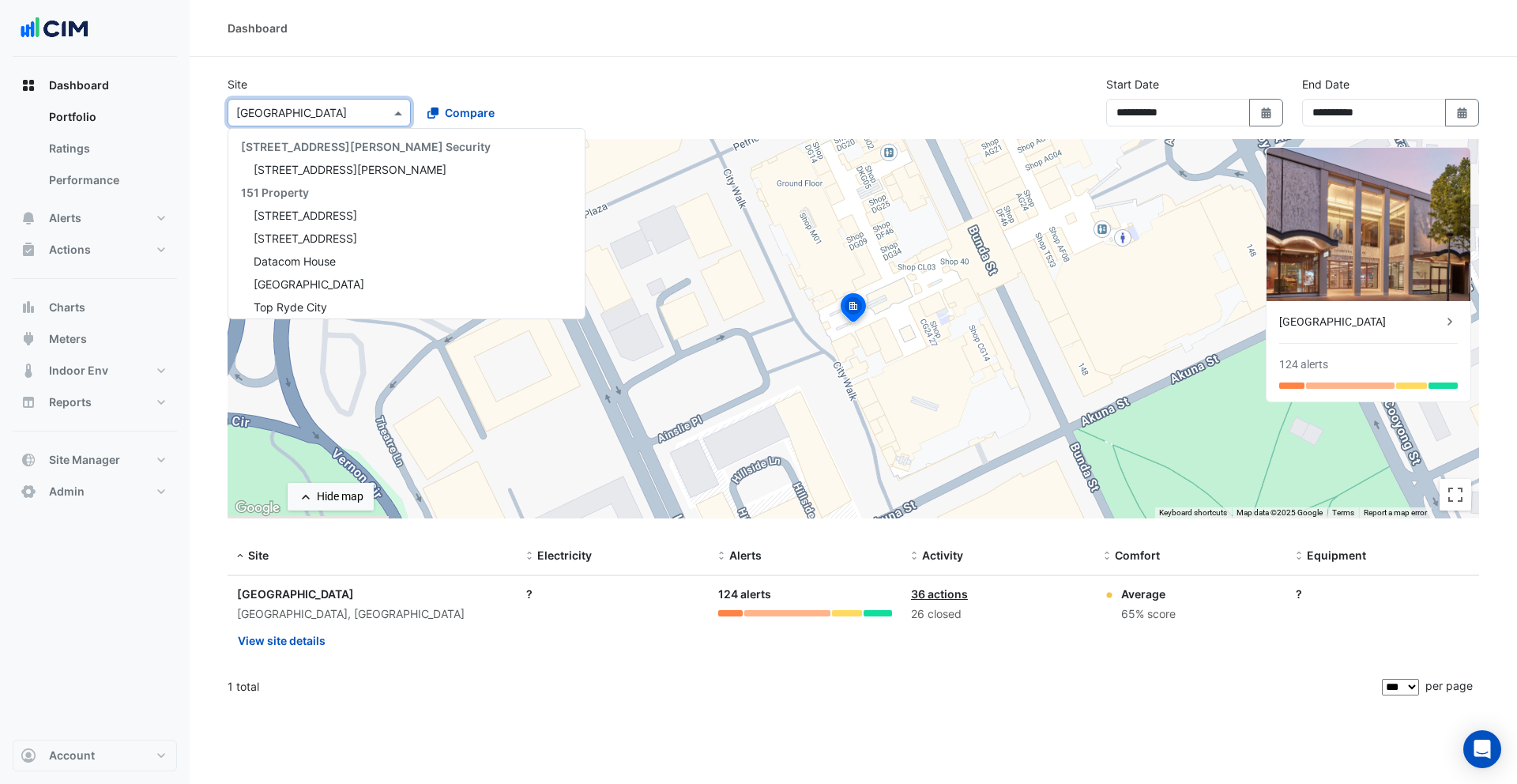
scroll to position [831, 0]
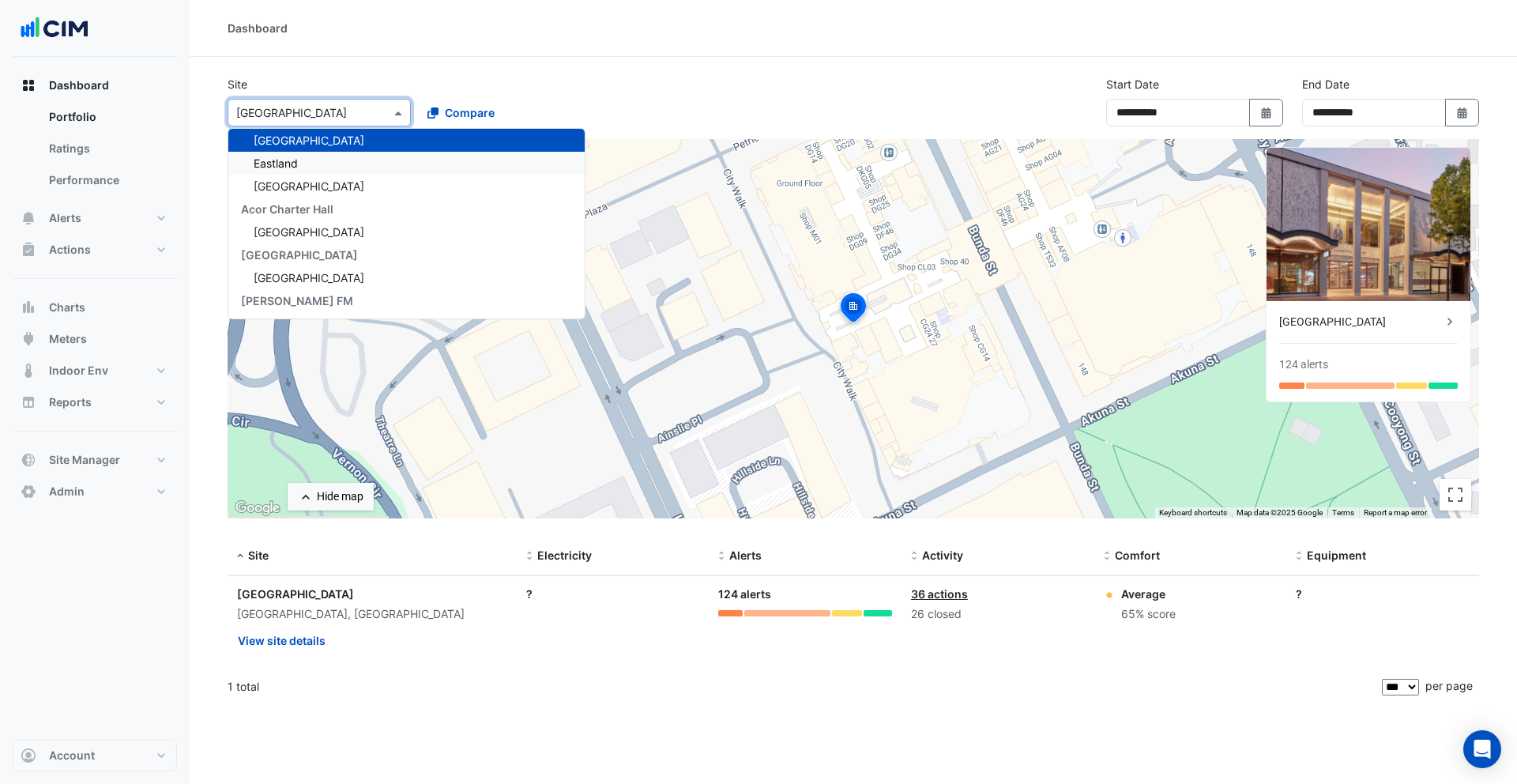
click at [358, 158] on div "Eastland" at bounding box center [406, 163] width 357 height 23
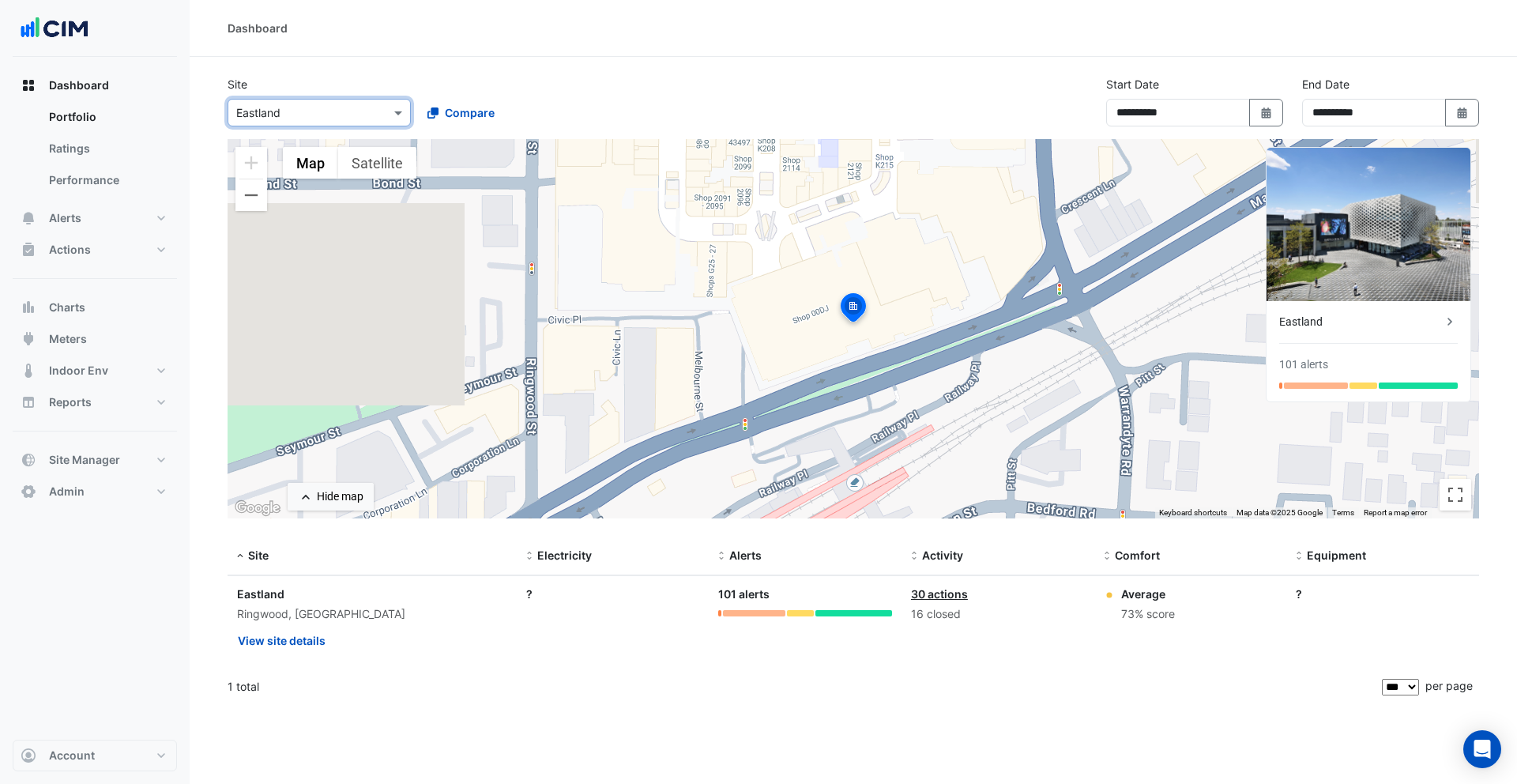
click at [342, 111] on input "text" at bounding box center [303, 113] width 134 height 16
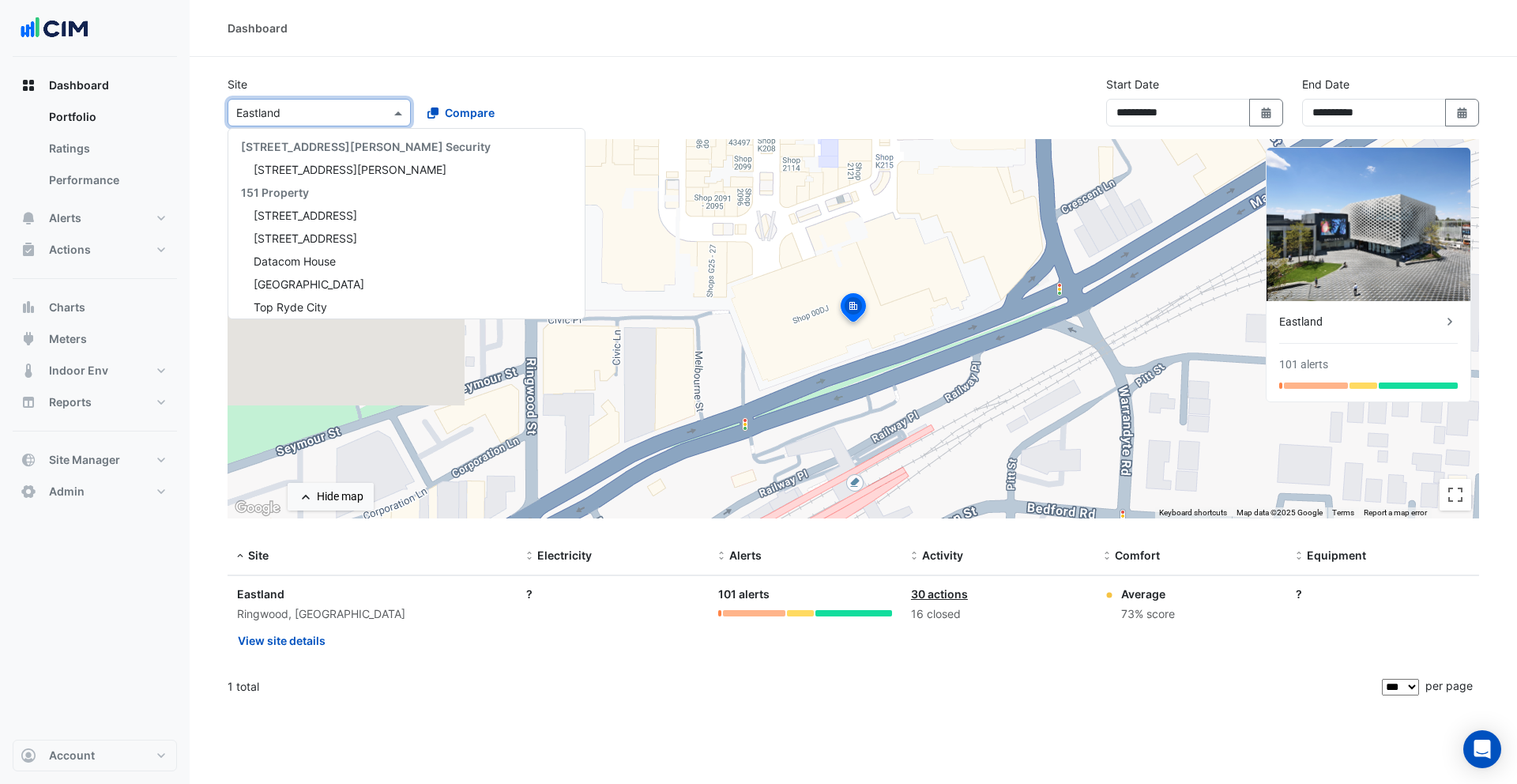
scroll to position [854, 0]
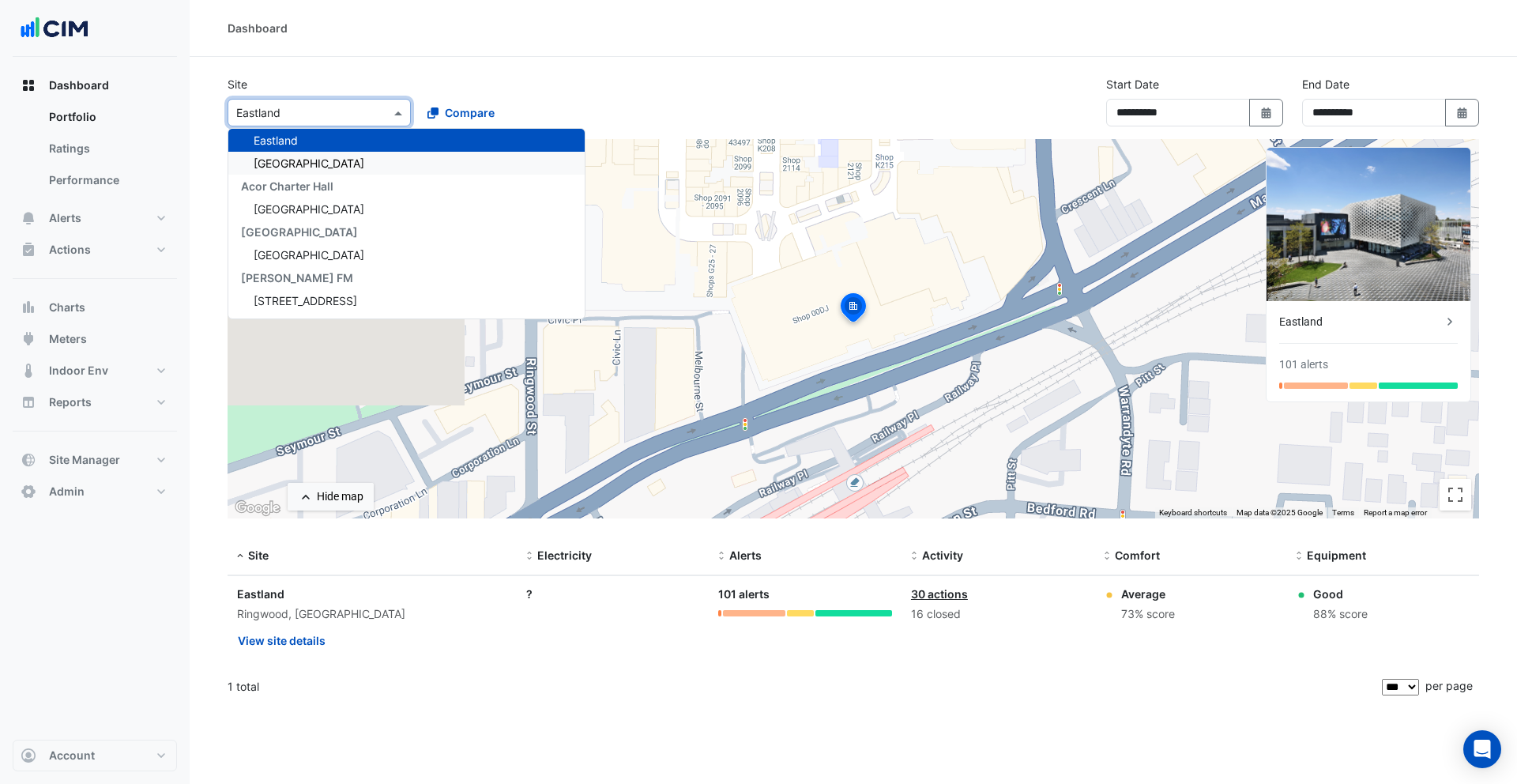
click at [357, 158] on span "[GEOGRAPHIC_DATA]" at bounding box center [308, 163] width 110 height 14
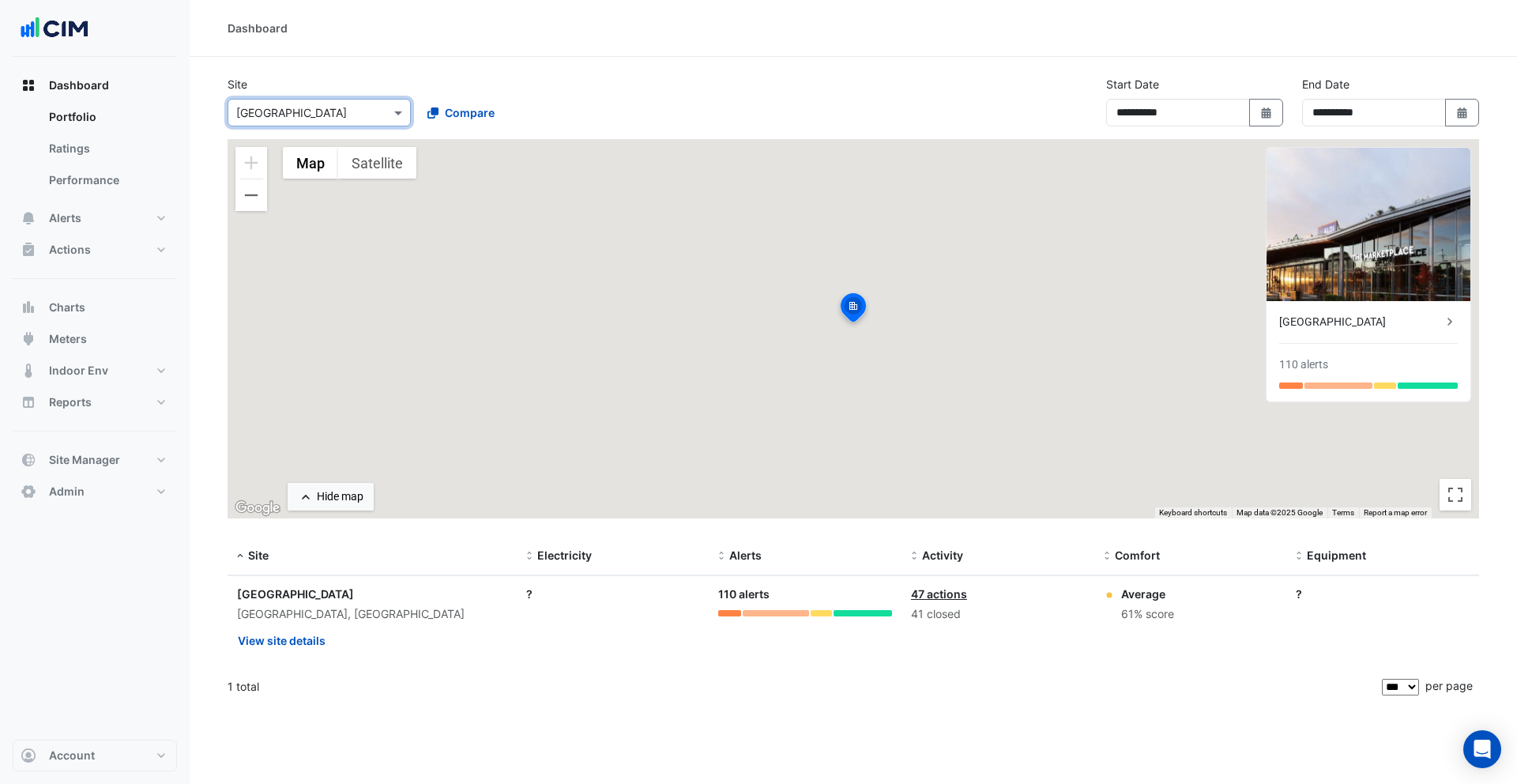
click at [342, 111] on input "text" at bounding box center [303, 113] width 134 height 16
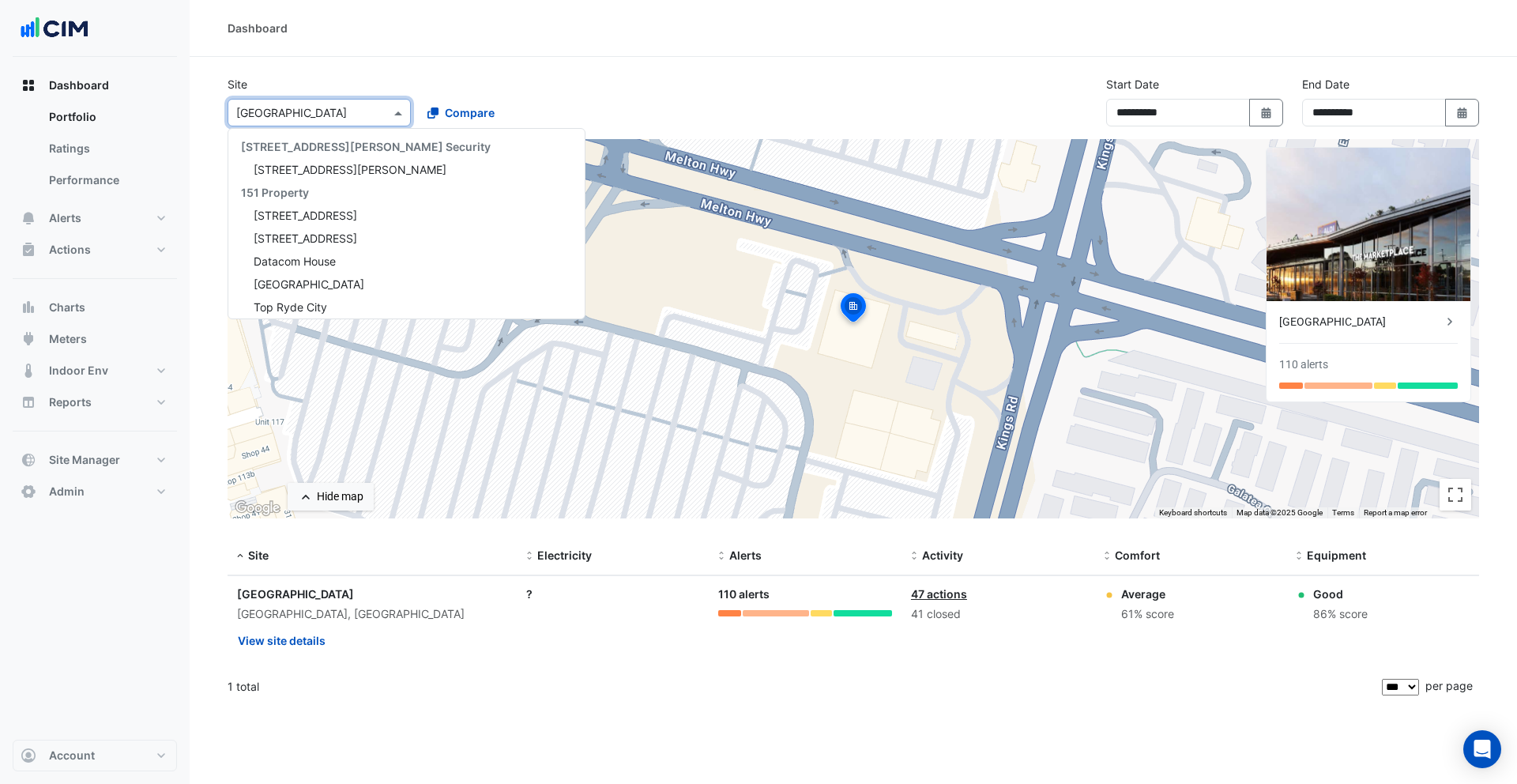
scroll to position [877, 0]
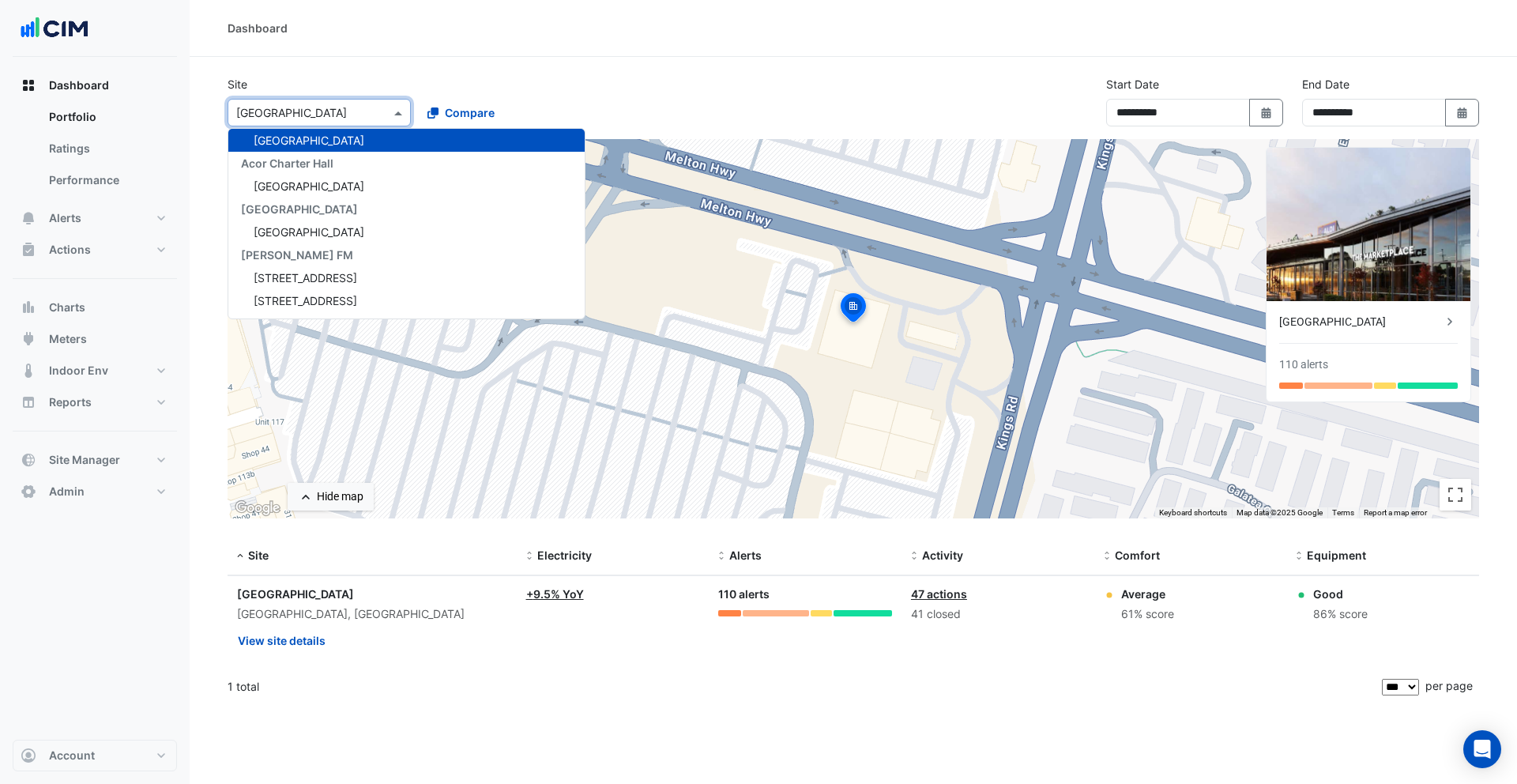
click at [347, 145] on span "[GEOGRAPHIC_DATA]" at bounding box center [308, 140] width 110 height 14
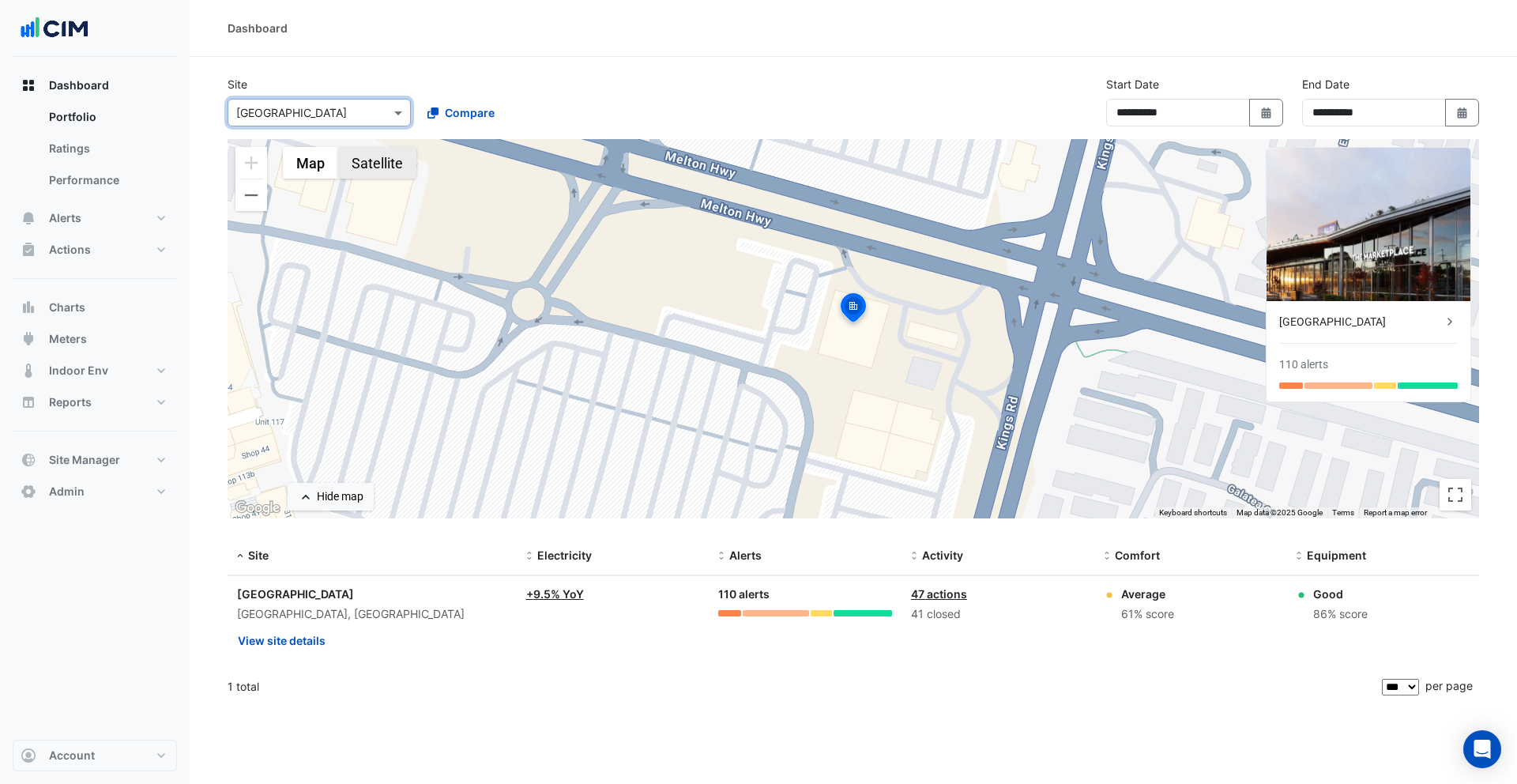
click at [390, 165] on button "Satellite" at bounding box center [377, 162] width 78 height 32
